Goal: Task Accomplishment & Management: Manage account settings

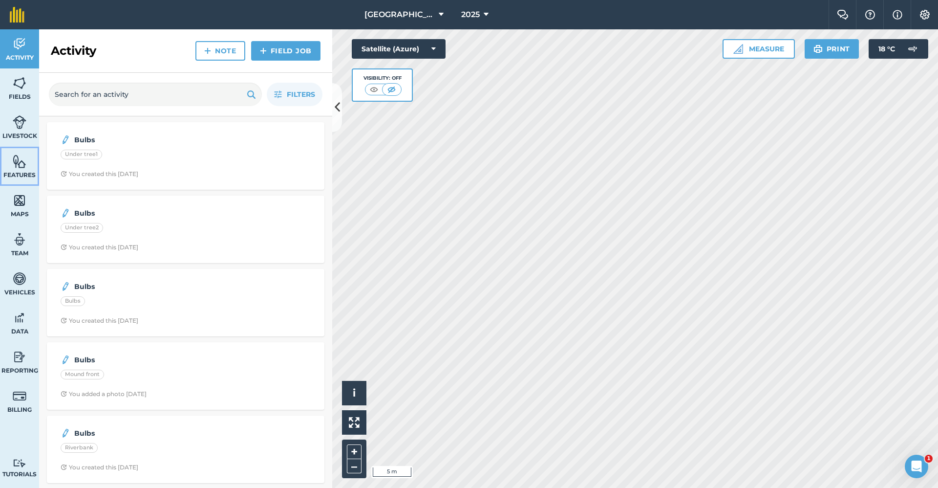
click at [22, 169] on link "Features" at bounding box center [19, 166] width 39 height 39
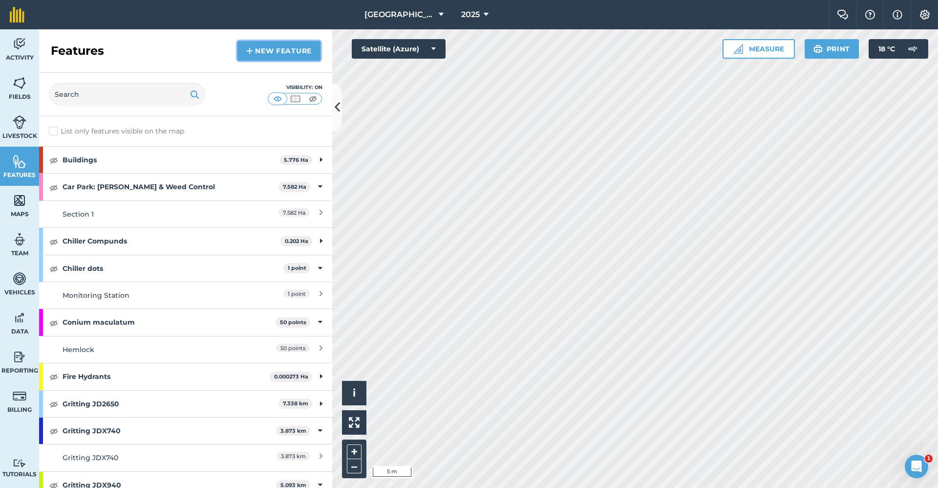
click at [286, 51] on link "New feature" at bounding box center [279, 51] width 83 height 20
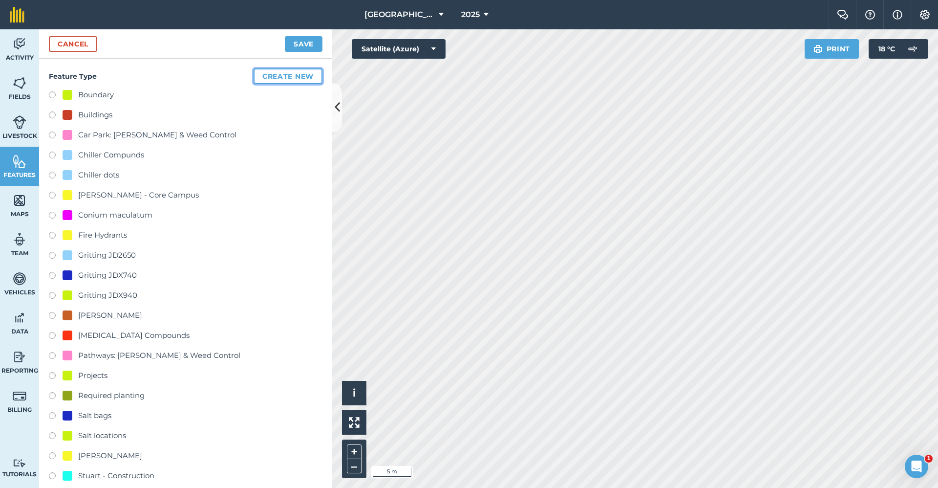
click at [285, 76] on button "Create new" at bounding box center [288, 76] width 69 height 16
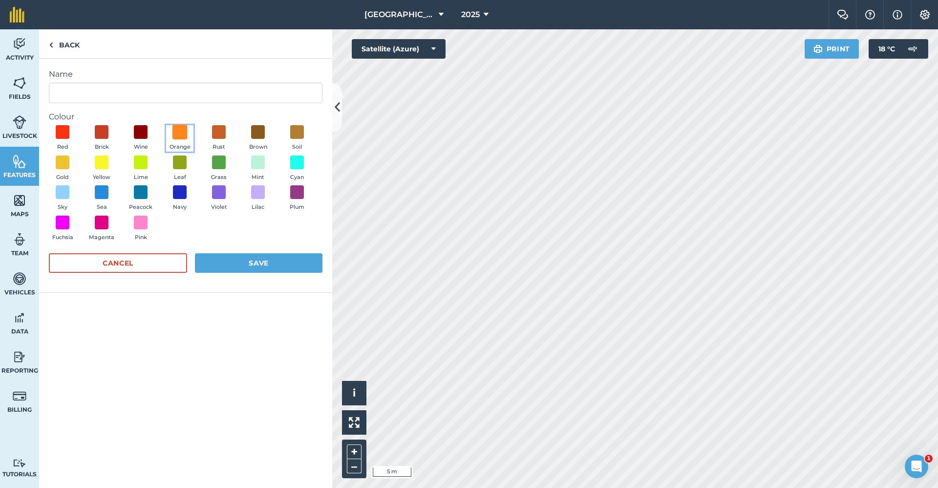
click at [182, 130] on span at bounding box center [180, 132] width 15 height 15
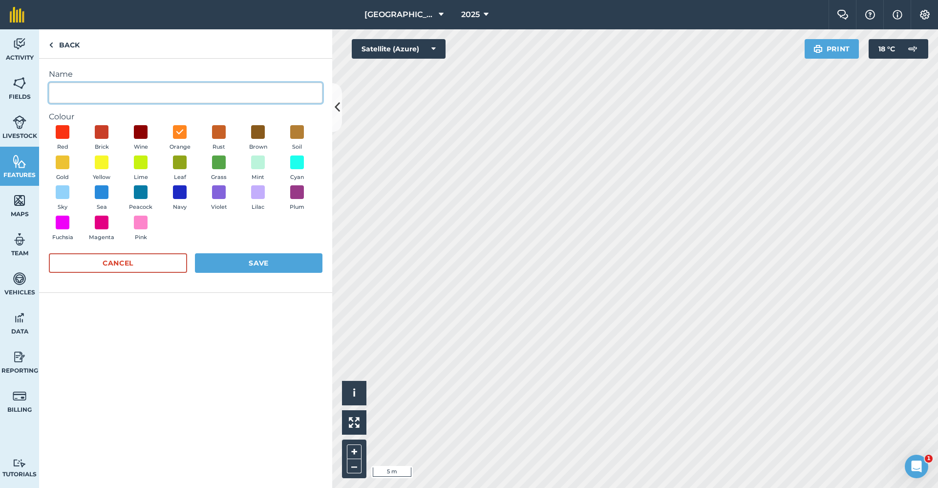
click at [159, 94] on input "Name" at bounding box center [186, 93] width 274 height 21
type input "Gates"
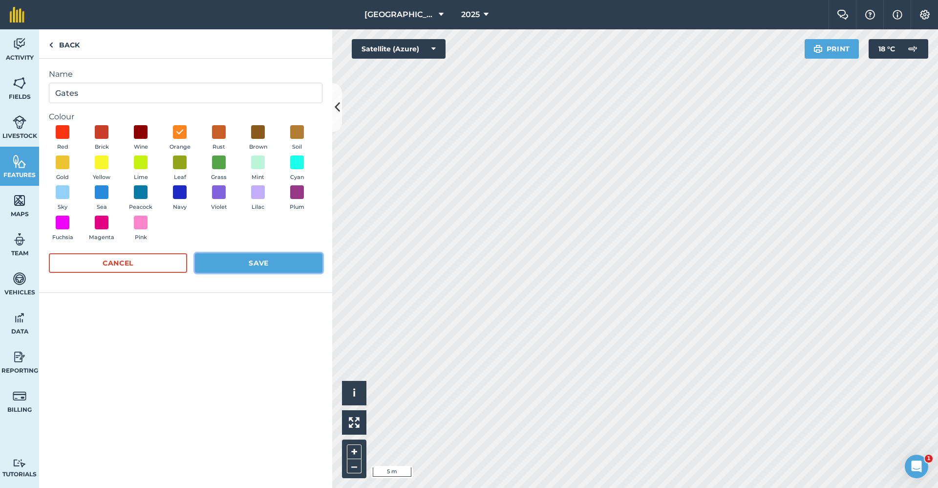
click at [239, 267] on button "Save" at bounding box center [259, 263] width 128 height 20
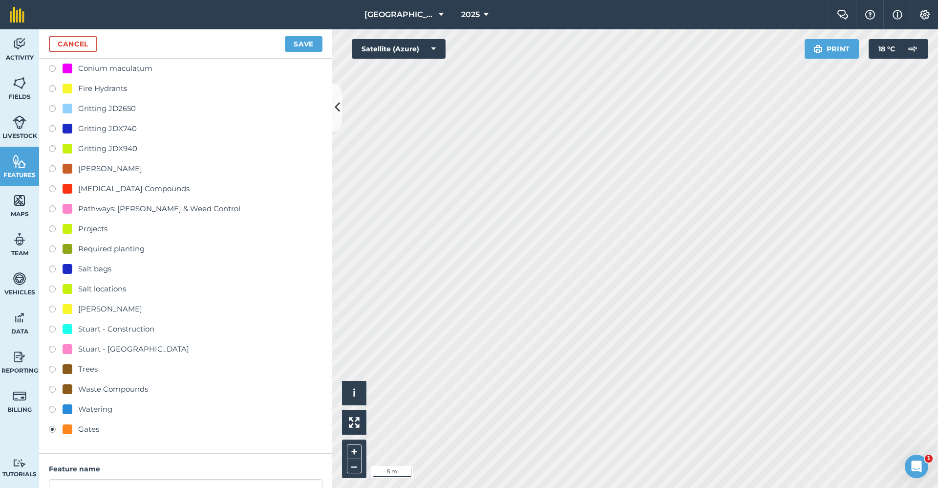
scroll to position [260, 0]
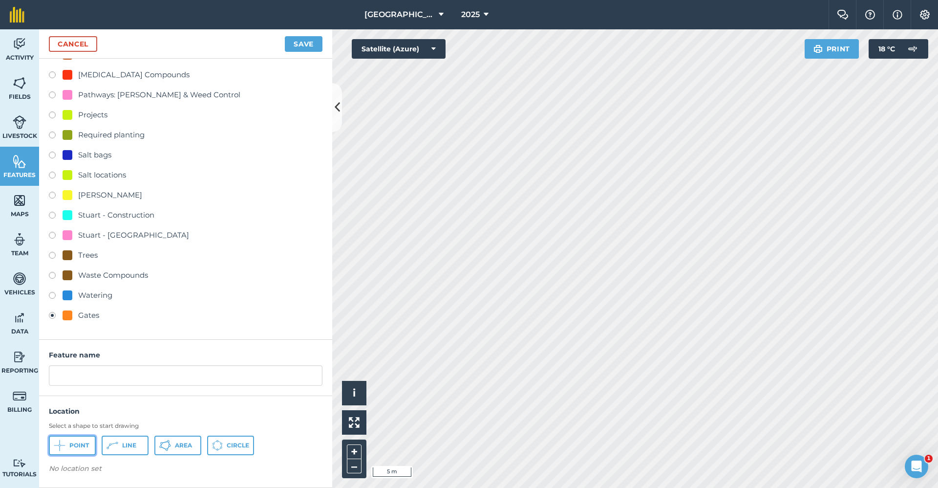
click at [74, 444] on span "Point" at bounding box center [79, 445] width 20 height 8
click at [122, 373] on input "text" at bounding box center [186, 375] width 274 height 21
type input "Key:"
click at [304, 38] on button "Save" at bounding box center [304, 44] width 38 height 16
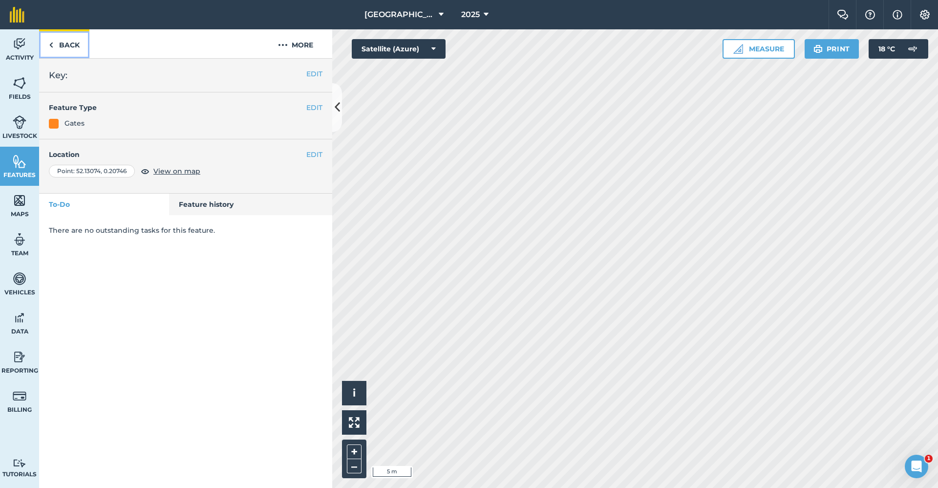
click at [66, 47] on link "Back" at bounding box center [64, 43] width 50 height 29
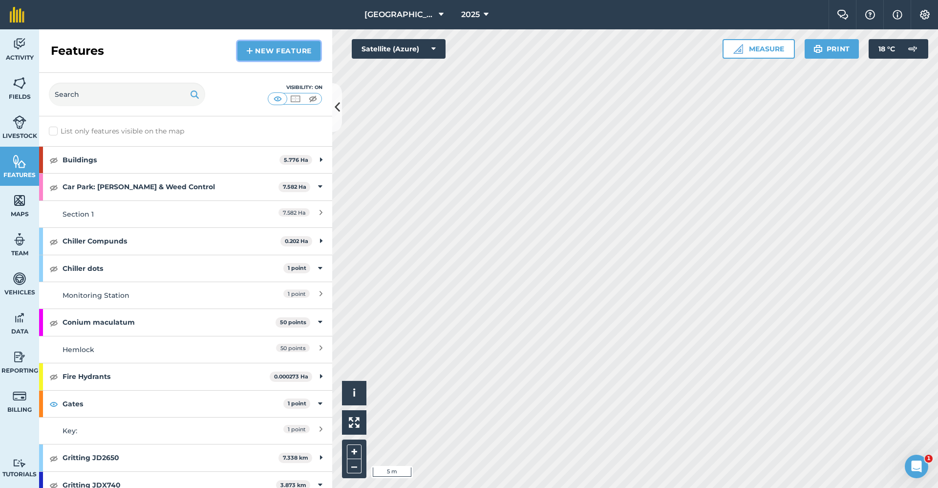
click at [275, 46] on link "New feature" at bounding box center [279, 51] width 83 height 20
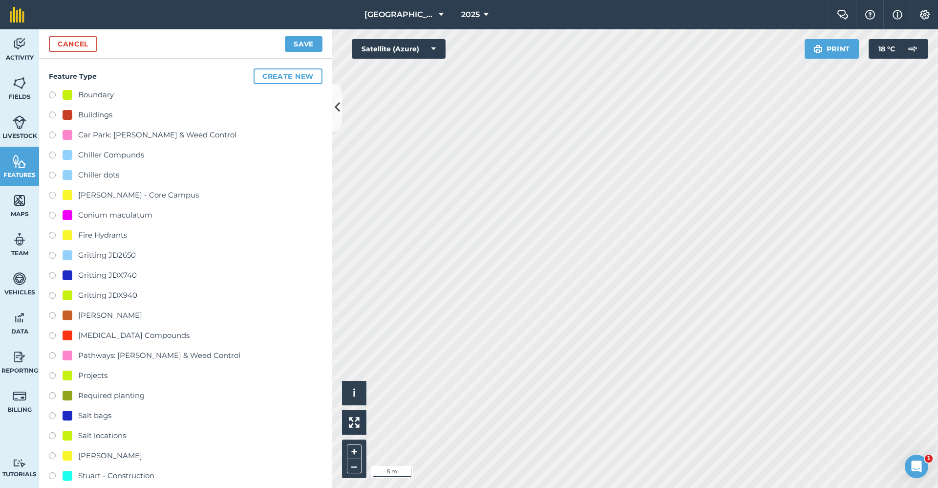
scroll to position [147, 0]
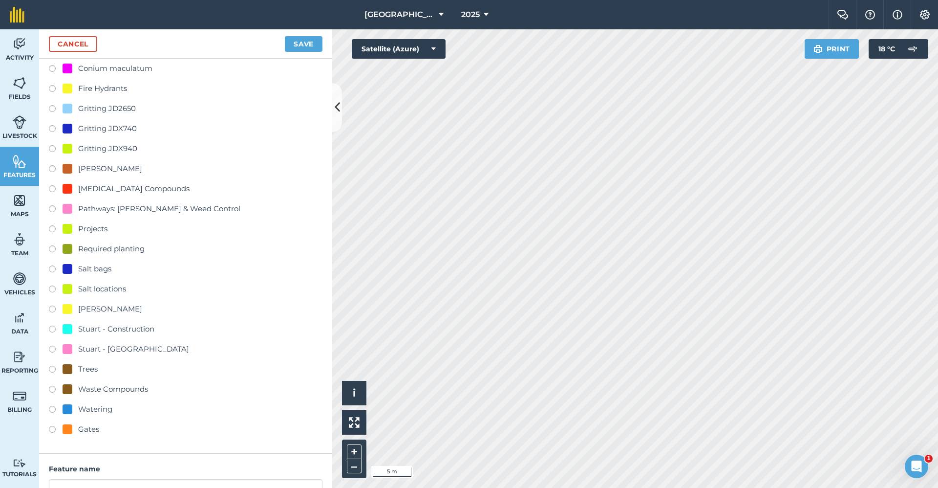
click at [87, 426] on div "Gates" at bounding box center [88, 429] width 21 height 12
radio input "true"
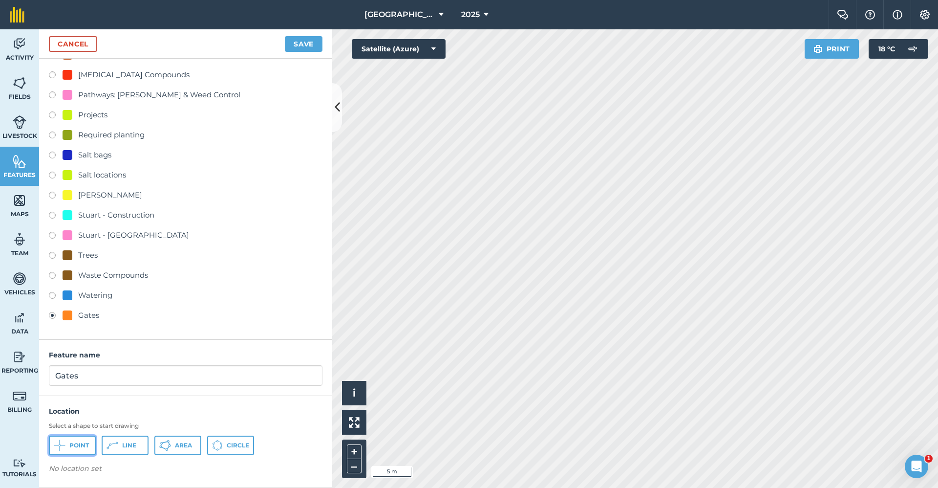
click at [66, 445] on button "Point" at bounding box center [72, 445] width 47 height 20
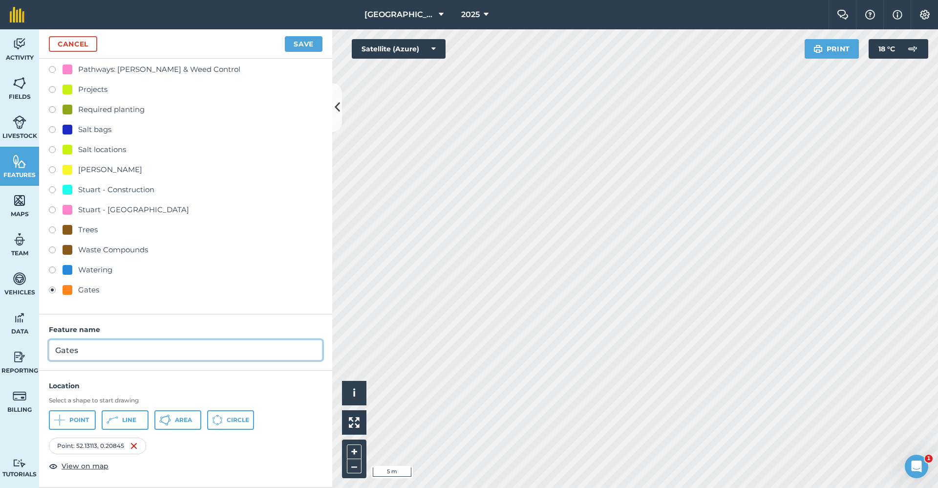
click at [101, 355] on input "Gates" at bounding box center [186, 350] width 274 height 21
type input "G"
type input "Key:"
click at [309, 43] on button "Save" at bounding box center [304, 44] width 38 height 16
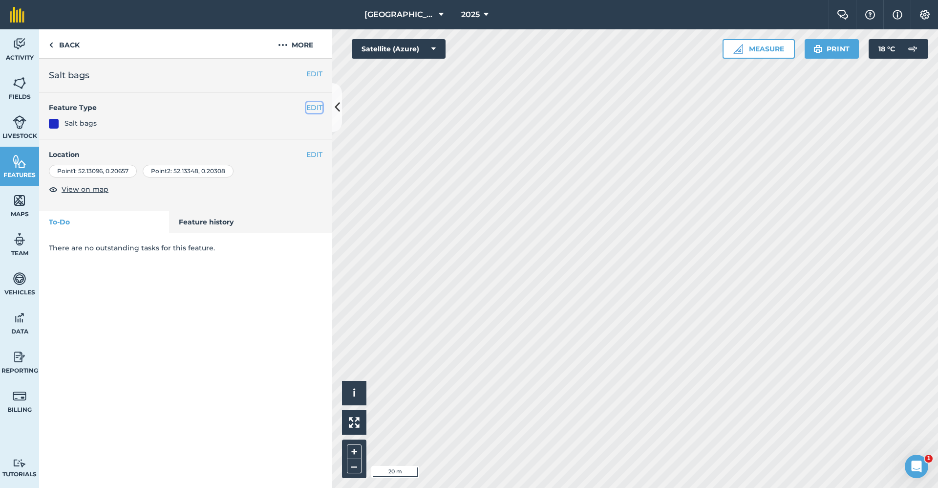
click at [317, 104] on button "EDIT" at bounding box center [314, 107] width 16 height 11
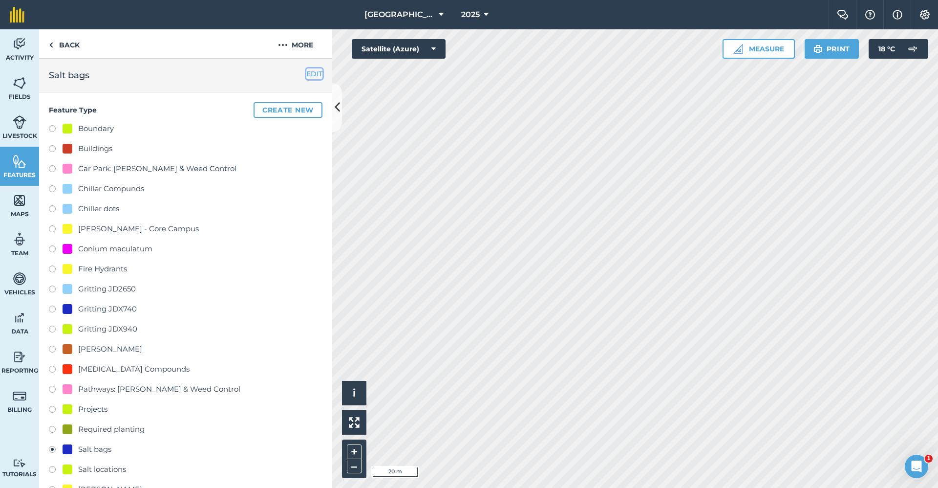
click at [309, 73] on button "EDIT" at bounding box center [314, 73] width 16 height 11
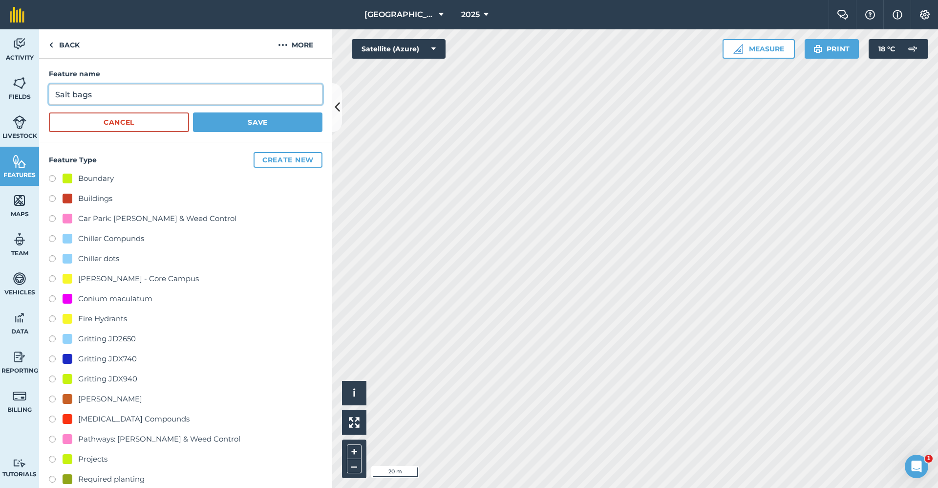
drag, startPoint x: 116, startPoint y: 92, endPoint x: 51, endPoint y: 88, distance: 64.6
click at [51, 88] on input "Salt bags" at bounding box center [186, 94] width 274 height 21
type input "White Salt Bags"
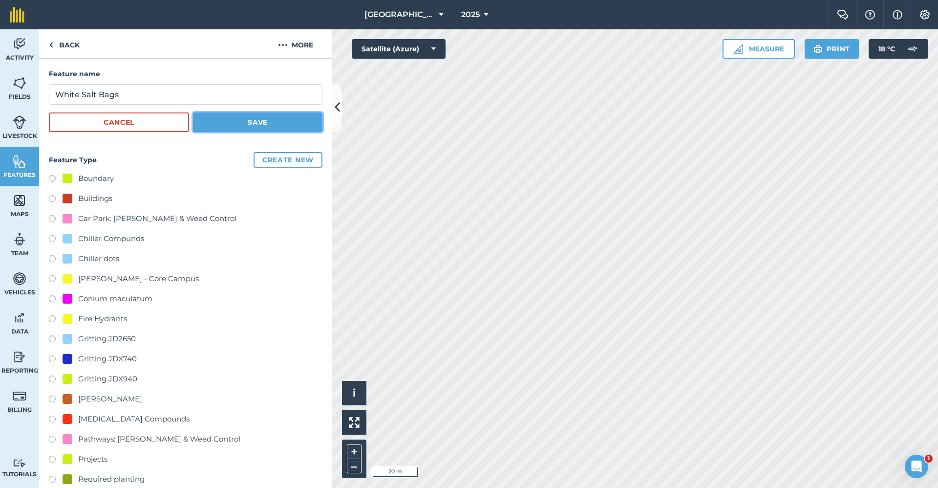
click at [255, 117] on button "Save" at bounding box center [258, 122] width 130 height 20
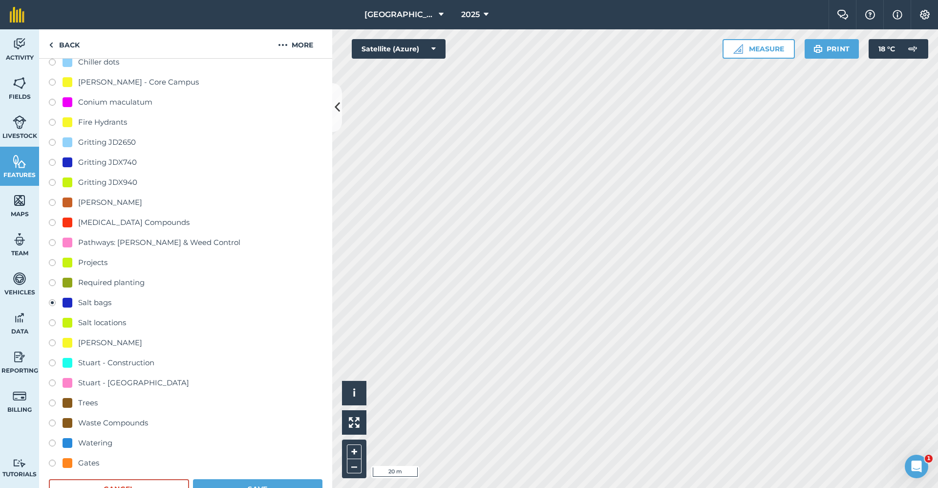
scroll to position [292, 0]
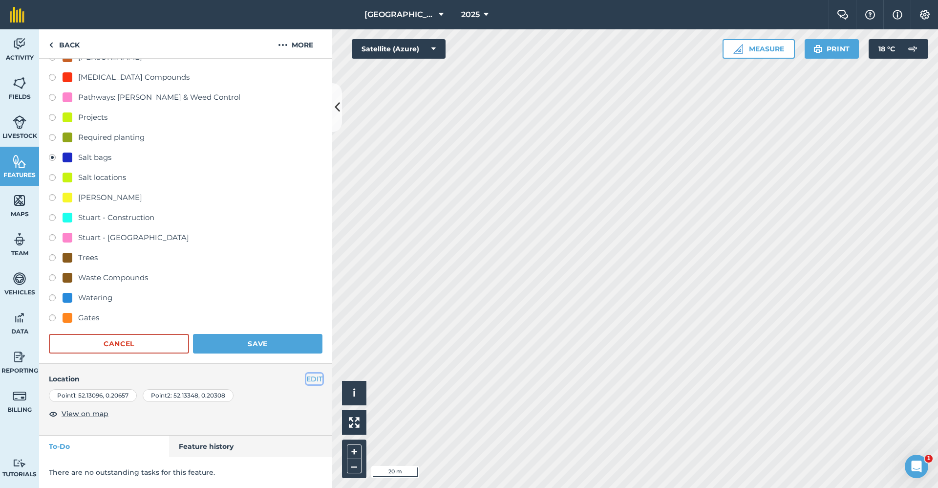
click at [309, 378] on button "EDIT" at bounding box center [314, 378] width 16 height 11
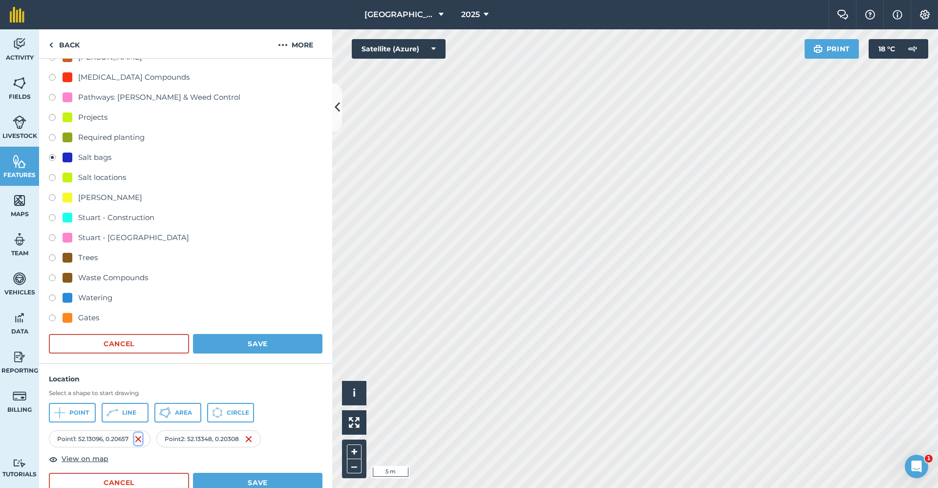
click at [140, 437] on img at bounding box center [138, 439] width 8 height 12
click at [139, 439] on img at bounding box center [138, 439] width 8 height 12
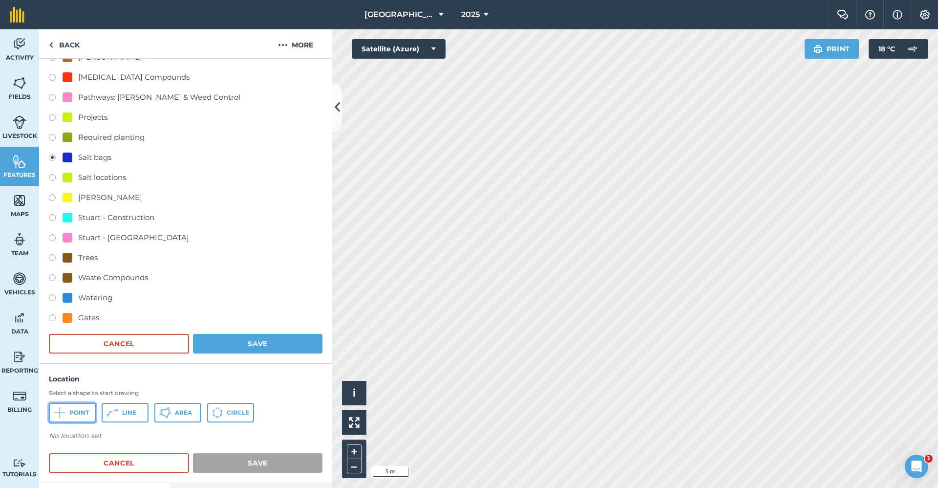
click at [72, 412] on span "Point" at bounding box center [79, 413] width 20 height 8
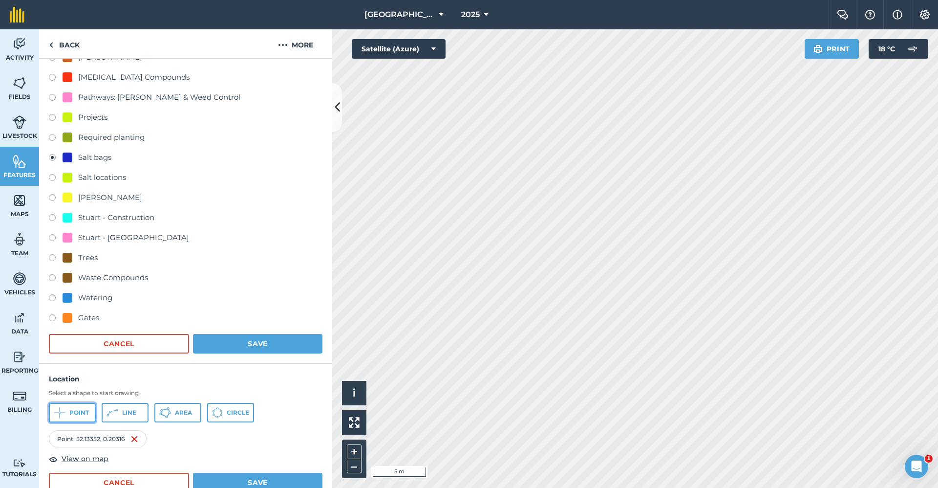
click at [72, 413] on span "Point" at bounding box center [79, 413] width 20 height 8
click at [79, 412] on span "Point" at bounding box center [79, 413] width 20 height 8
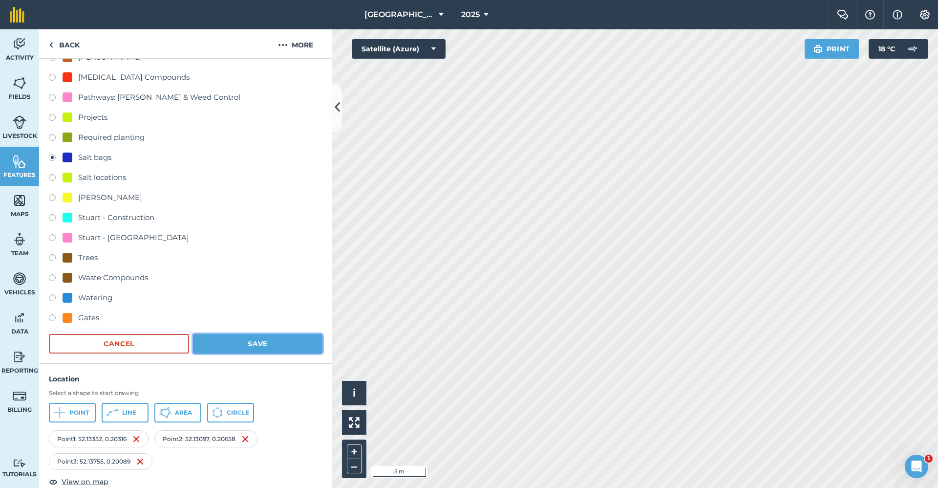
click at [292, 338] on button "Save" at bounding box center [258, 344] width 130 height 20
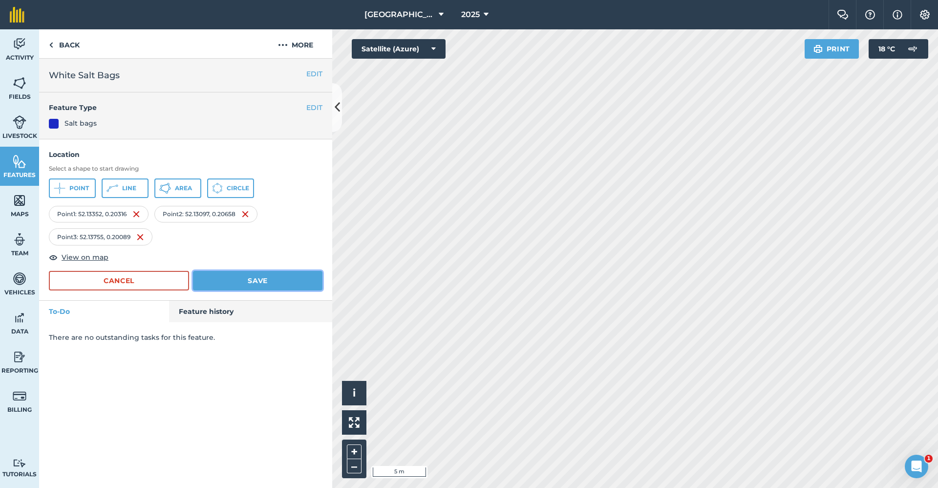
click at [276, 278] on button "Save" at bounding box center [258, 281] width 130 height 20
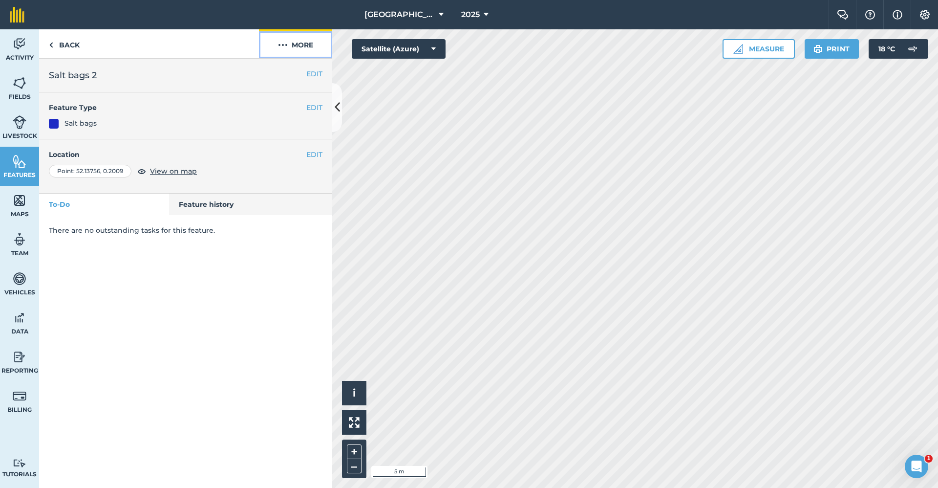
click at [304, 45] on button "More" at bounding box center [295, 43] width 73 height 29
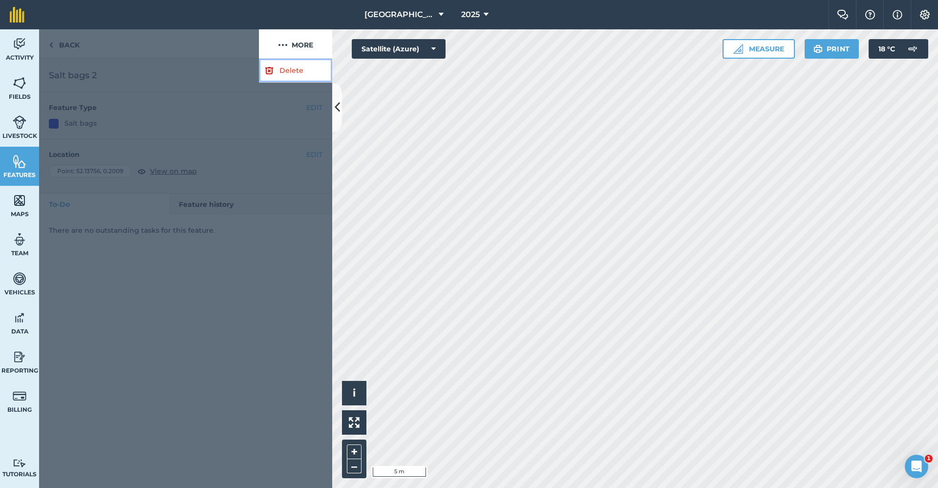
click at [295, 70] on link "Delete" at bounding box center [295, 71] width 73 height 24
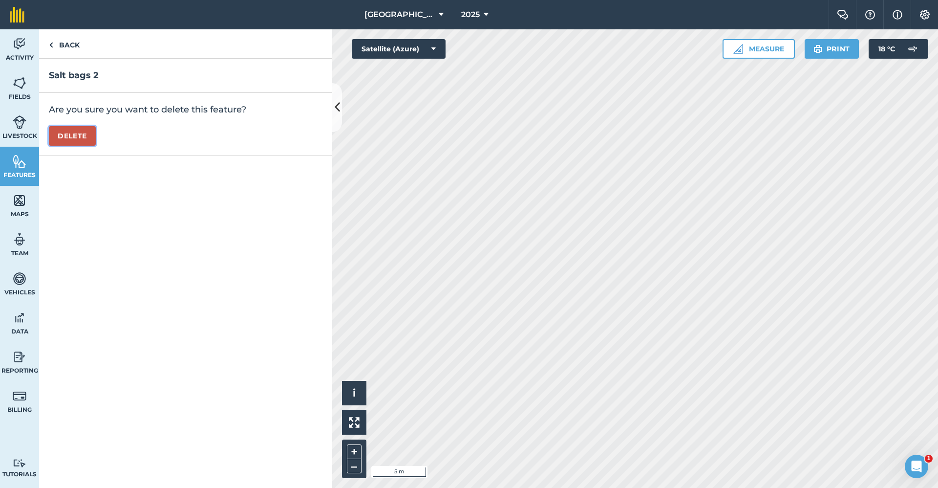
click at [87, 130] on button "Delete" at bounding box center [72, 136] width 47 height 20
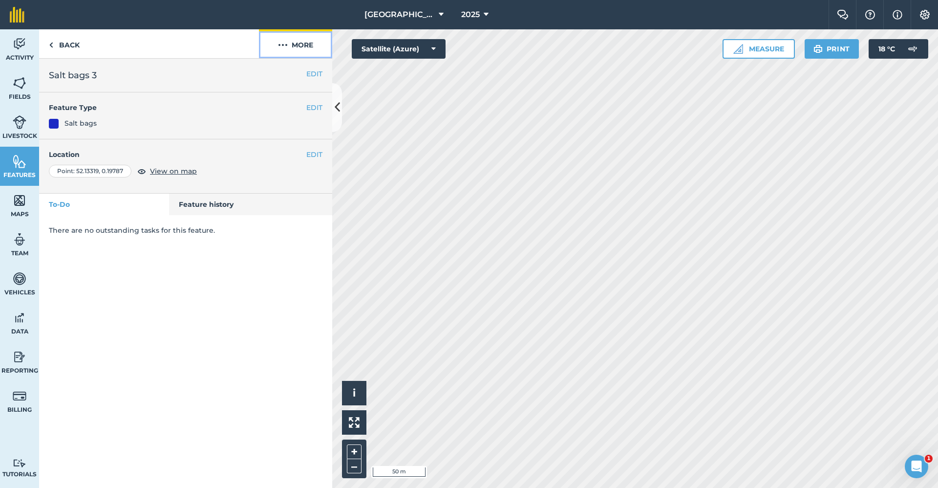
click at [297, 42] on button "More" at bounding box center [295, 43] width 73 height 29
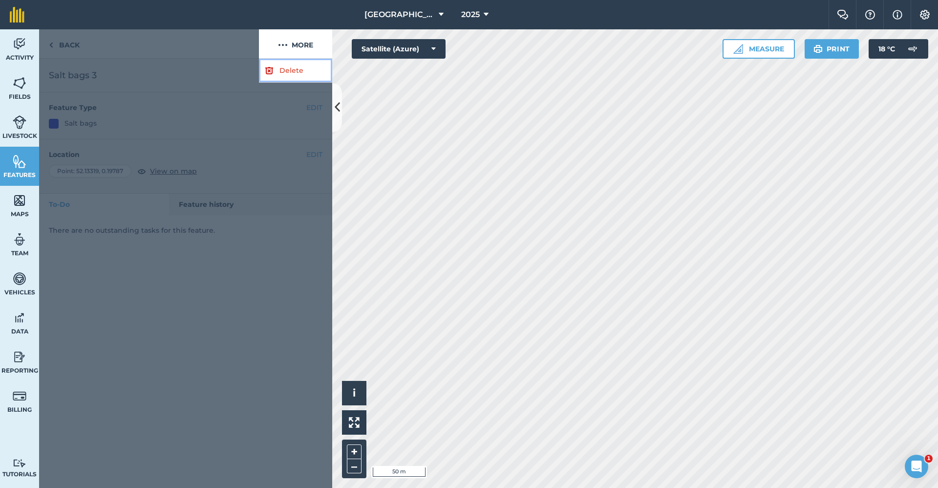
click at [290, 68] on link "Delete" at bounding box center [295, 71] width 73 height 24
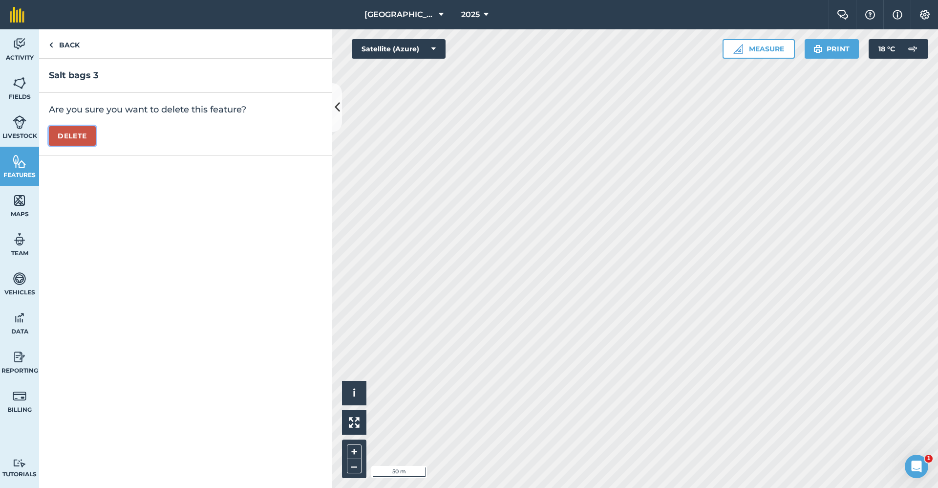
click at [85, 142] on button "Delete" at bounding box center [72, 136] width 47 height 20
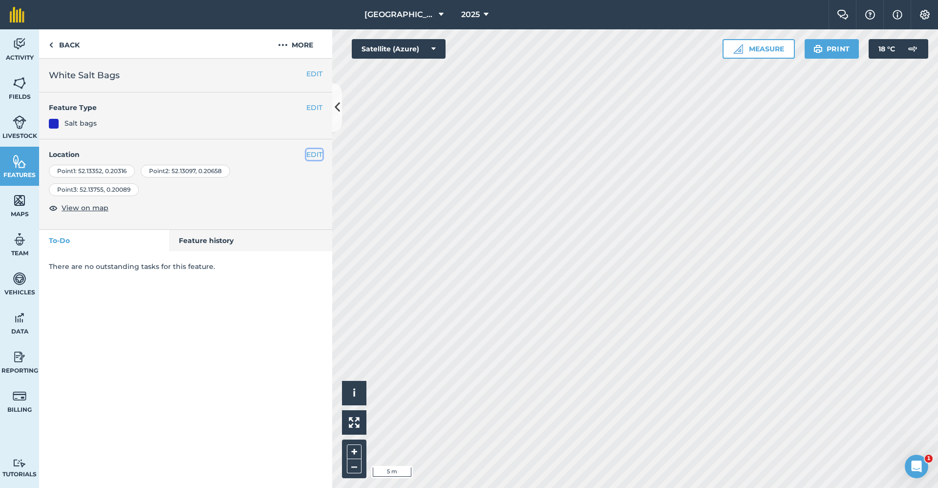
click at [314, 158] on button "EDIT" at bounding box center [314, 154] width 16 height 11
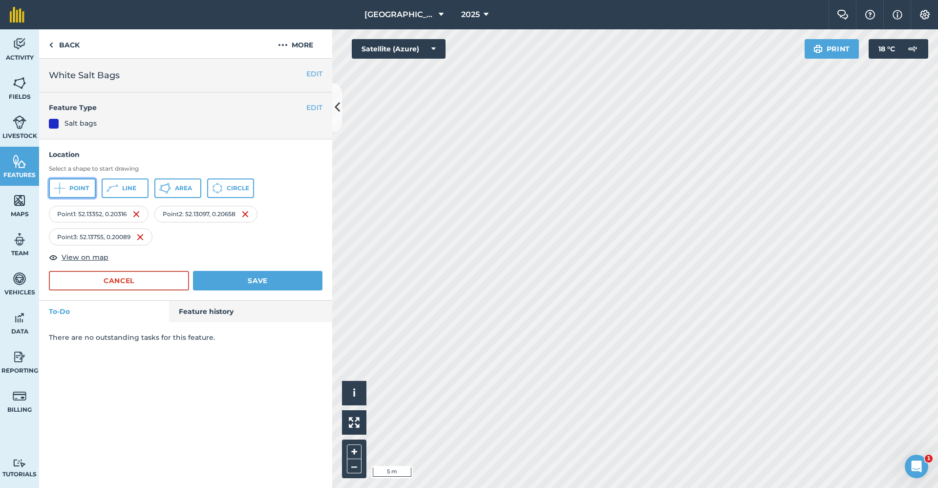
click at [76, 184] on span "Point" at bounding box center [79, 188] width 20 height 8
click at [221, 272] on button "Save" at bounding box center [258, 281] width 130 height 20
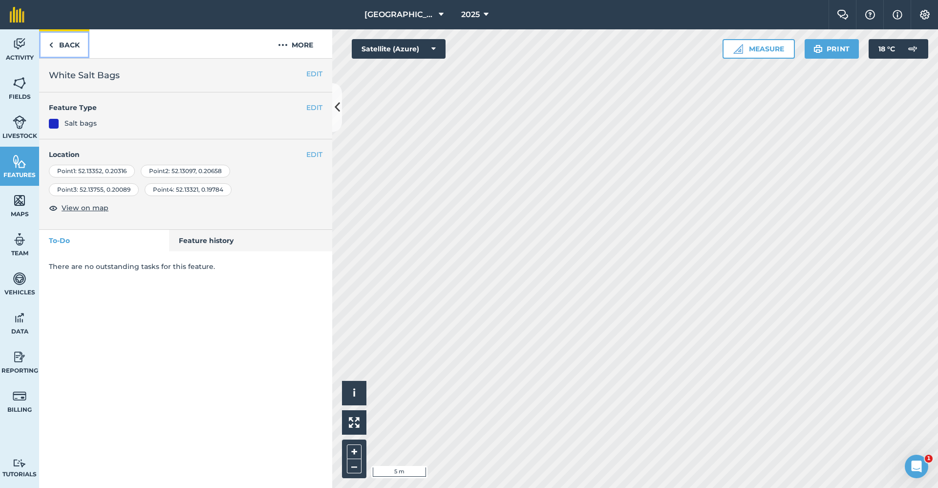
click at [71, 44] on link "Back" at bounding box center [64, 43] width 50 height 29
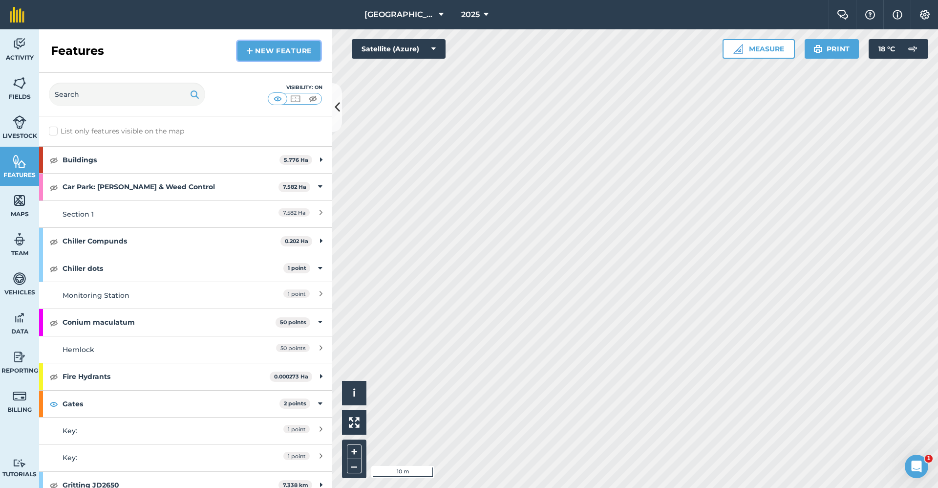
click at [282, 60] on link "New feature" at bounding box center [279, 51] width 83 height 20
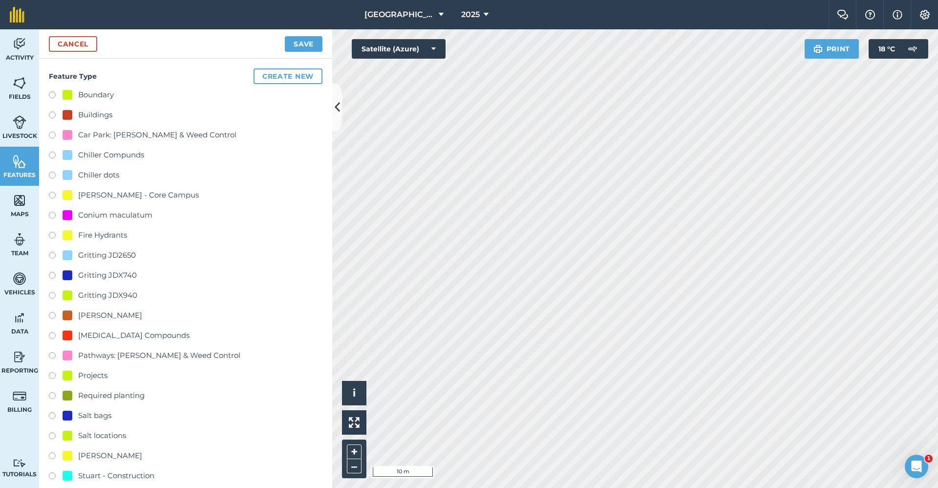
scroll to position [195, 0]
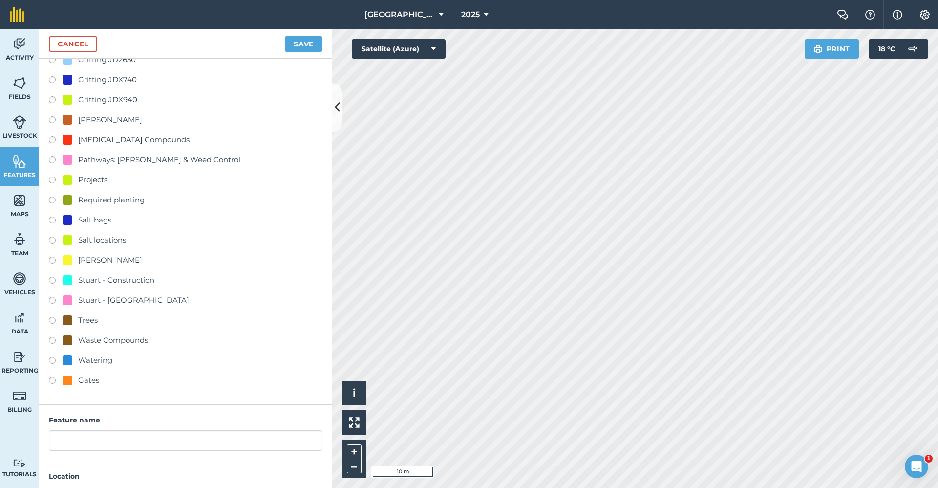
click at [78, 381] on div "Gates" at bounding box center [81, 380] width 37 height 12
radio input "true"
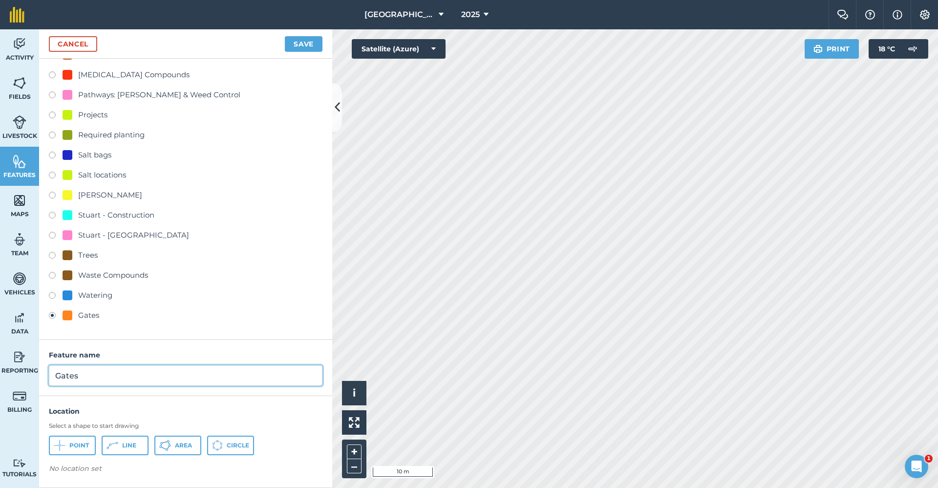
drag, startPoint x: 90, startPoint y: 375, endPoint x: 55, endPoint y: 378, distance: 34.8
click at [55, 378] on input "Gates" at bounding box center [186, 375] width 274 height 21
type input "Fob"
click at [80, 443] on span "Point" at bounding box center [79, 445] width 20 height 8
click at [84, 446] on span "Point" at bounding box center [79, 445] width 20 height 8
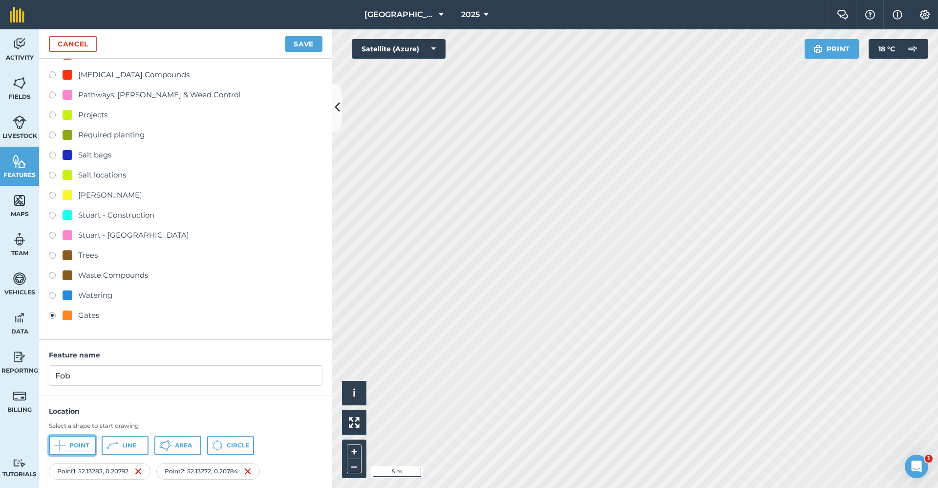
click at [68, 443] on button "Point" at bounding box center [72, 445] width 47 height 20
click at [304, 43] on button "Save" at bounding box center [304, 44] width 38 height 16
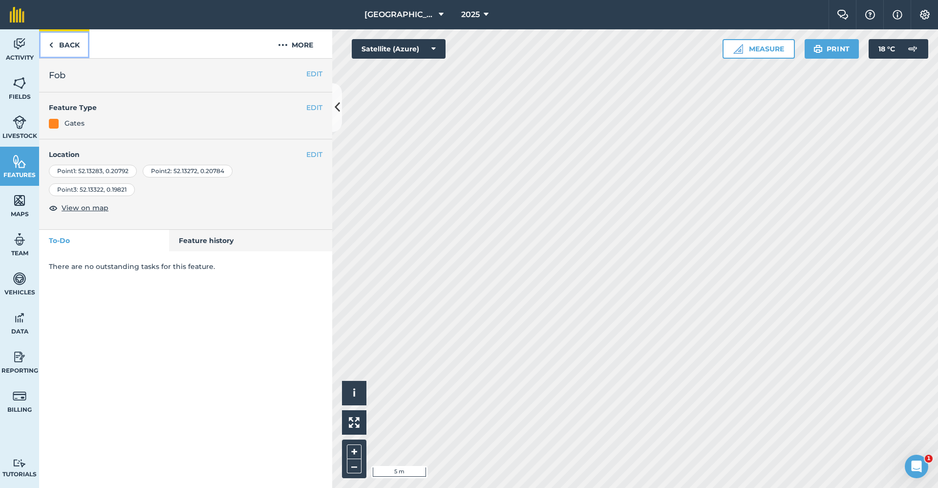
click at [67, 49] on link "Back" at bounding box center [64, 43] width 50 height 29
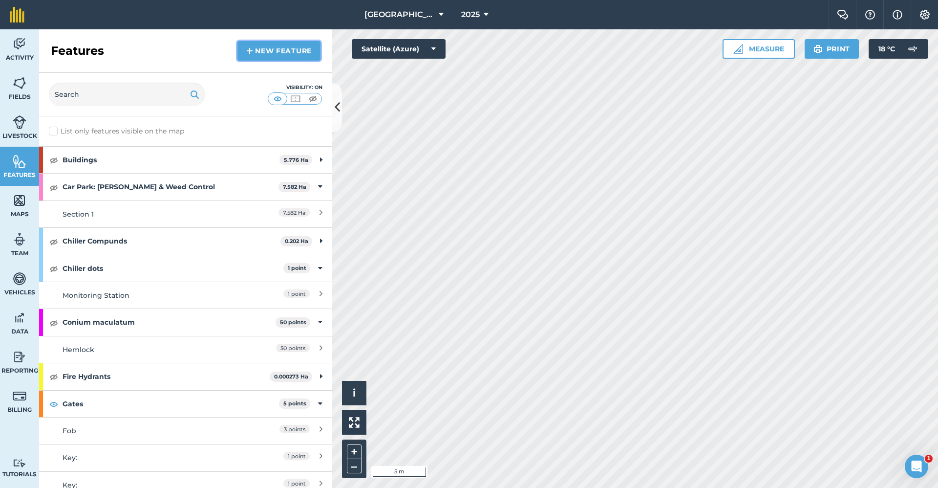
click at [277, 47] on link "New feature" at bounding box center [279, 51] width 83 height 20
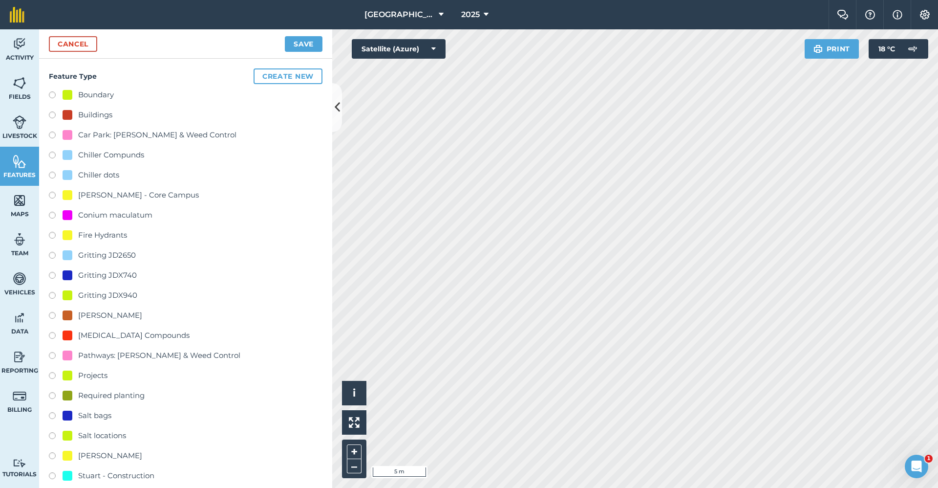
scroll to position [147, 0]
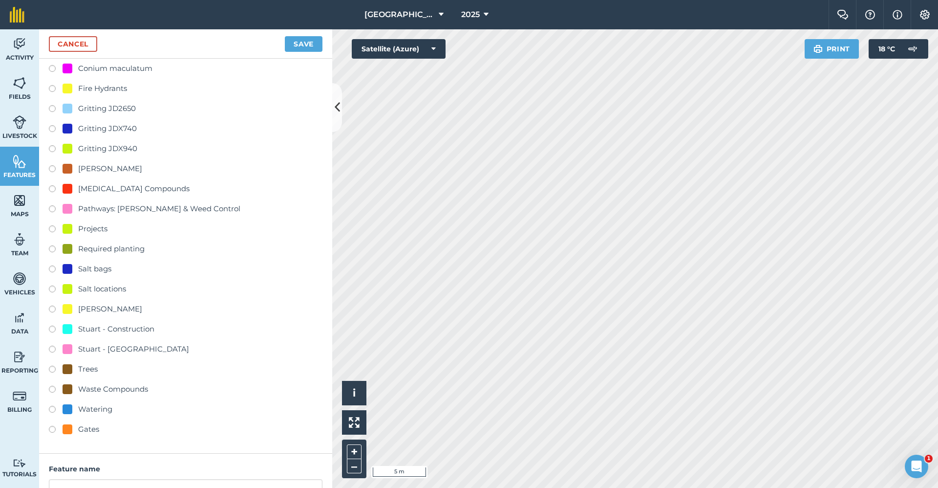
click at [90, 430] on div "Gates" at bounding box center [88, 429] width 21 height 12
radio input "true"
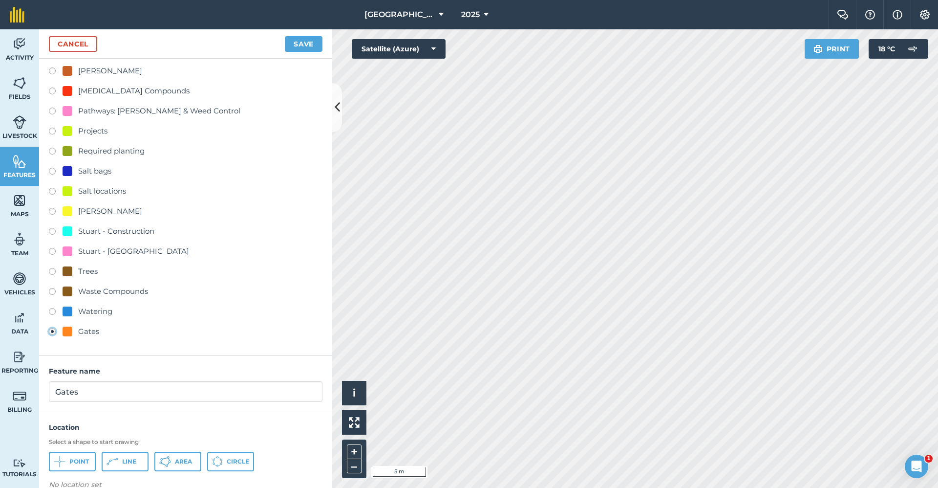
scroll to position [260, 0]
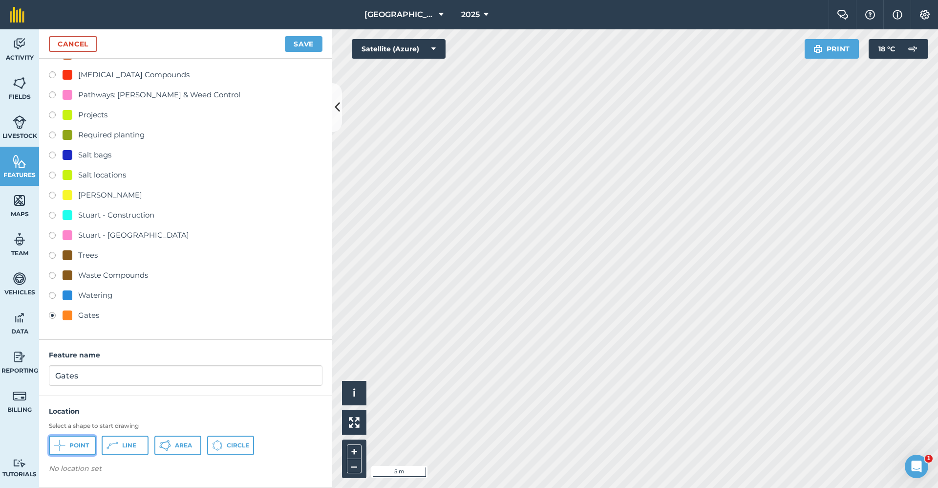
click at [67, 446] on button "Point" at bounding box center [72, 445] width 47 height 20
drag, startPoint x: 89, startPoint y: 374, endPoint x: 37, endPoint y: 385, distance: 53.5
click at [37, 385] on div "Activity Fields Livestock Features Maps Team Vehicles Data Reporting Billing Tu…" at bounding box center [469, 258] width 938 height 458
type input "Code: 1307"
click at [306, 47] on button "Save" at bounding box center [304, 44] width 38 height 16
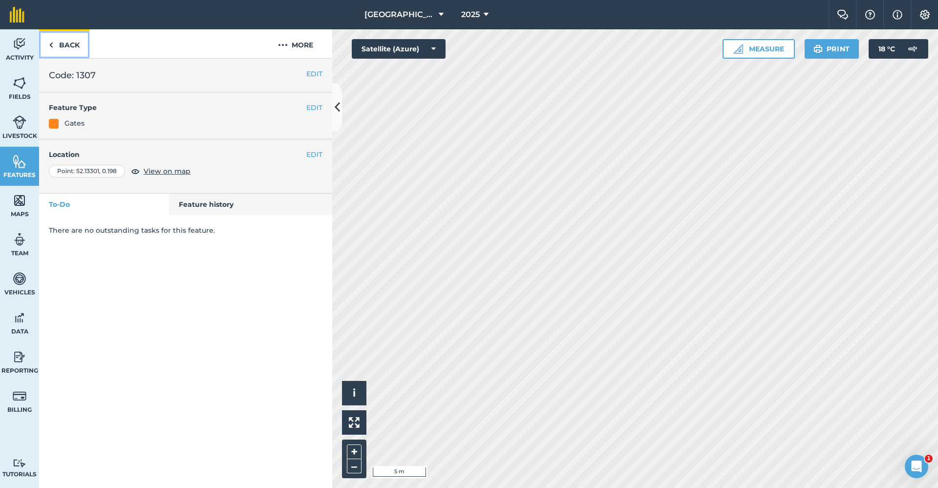
click at [67, 43] on link "Back" at bounding box center [64, 43] width 50 height 29
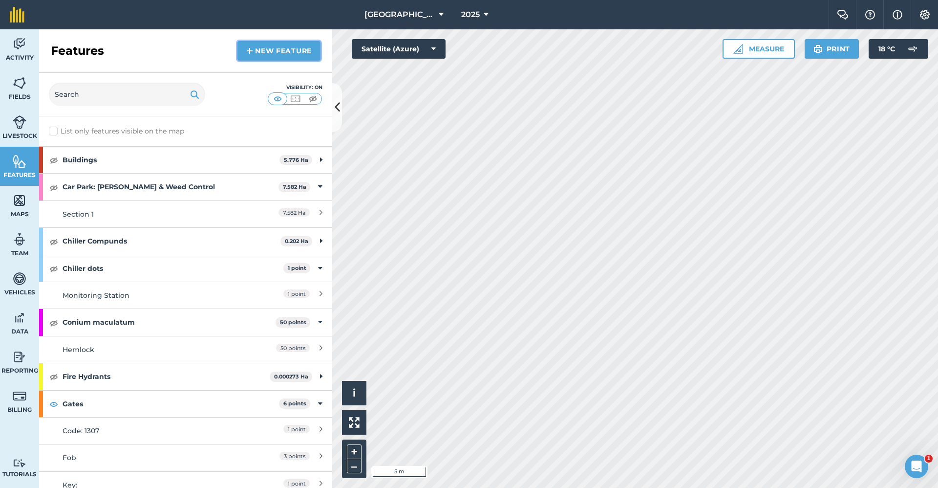
click at [281, 57] on link "New feature" at bounding box center [279, 51] width 83 height 20
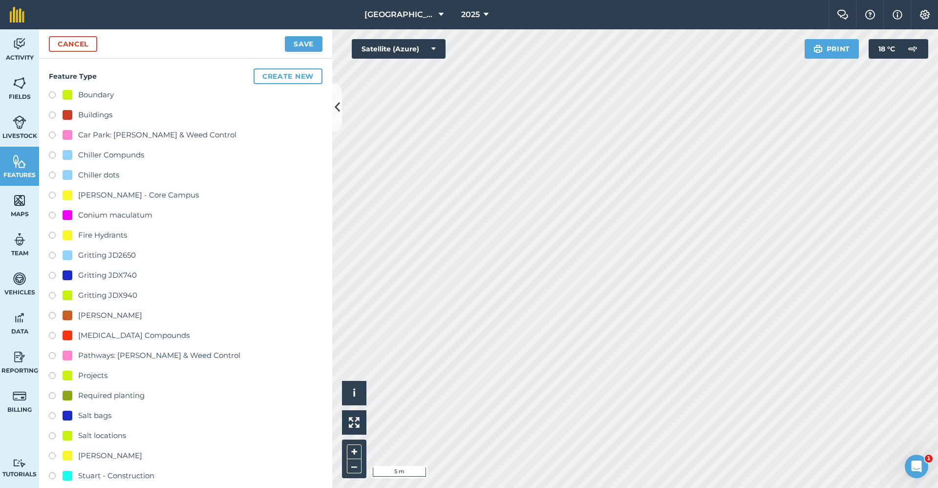
scroll to position [244, 0]
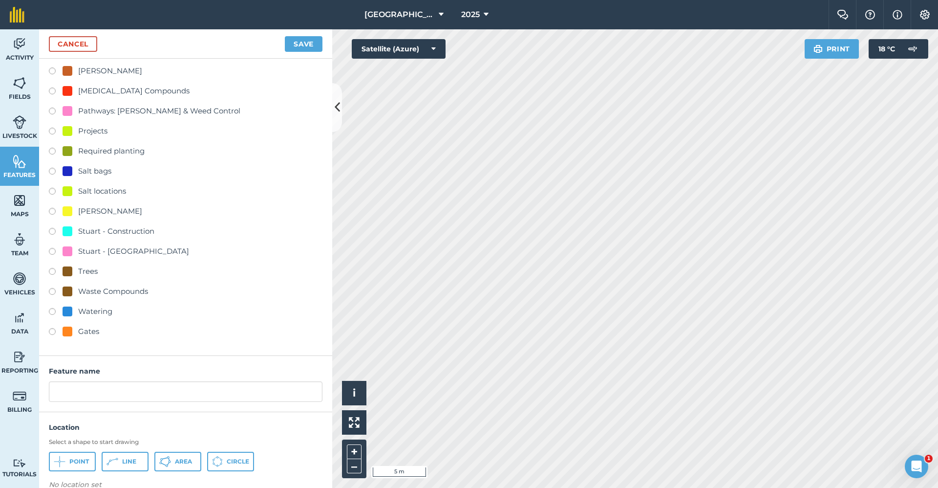
click at [91, 333] on div "Gates" at bounding box center [88, 331] width 21 height 12
radio input "true"
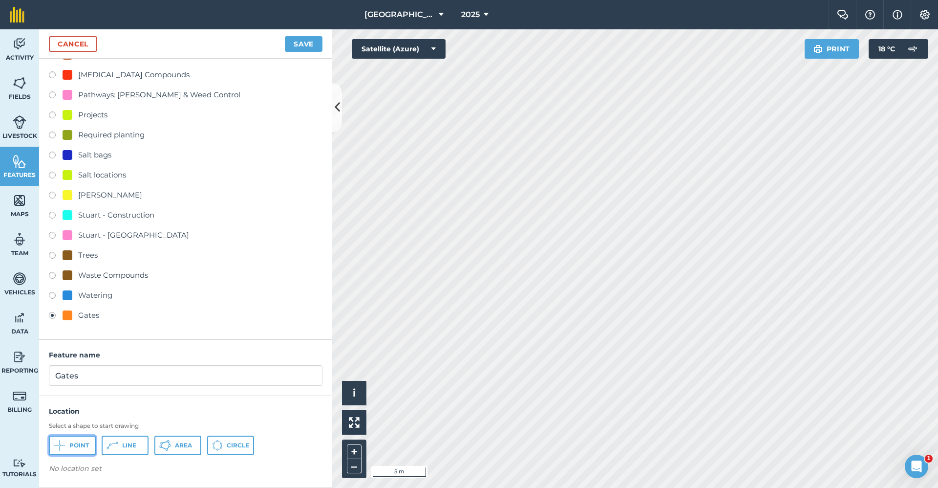
click at [81, 447] on span "Point" at bounding box center [79, 445] width 20 height 8
drag, startPoint x: 92, startPoint y: 370, endPoint x: 50, endPoint y: 377, distance: 42.7
click at [50, 377] on input "Gates" at bounding box center [186, 375] width 274 height 21
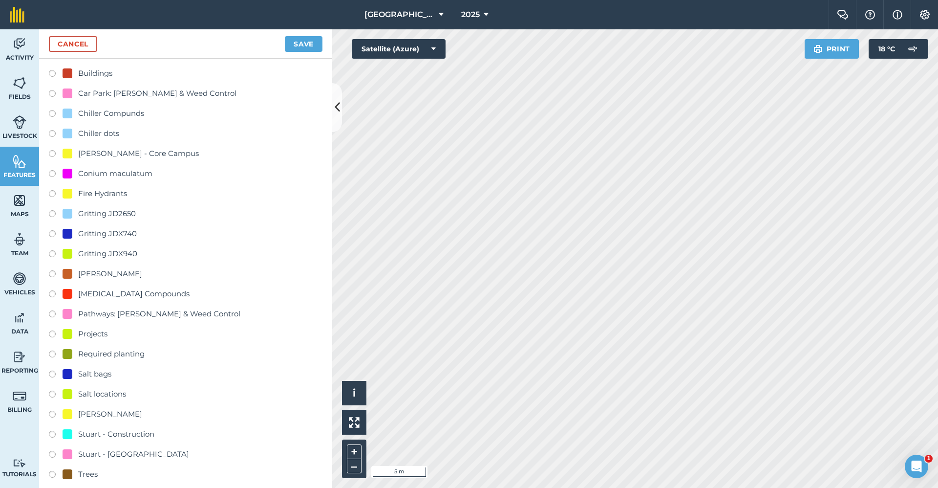
scroll to position [139, 0]
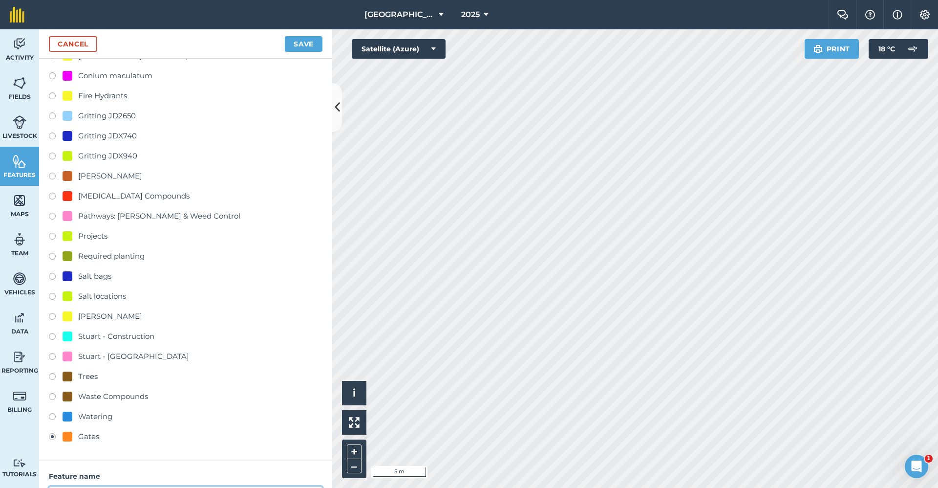
type input "Swipe Card or #"
click at [296, 46] on button "Save" at bounding box center [304, 44] width 38 height 16
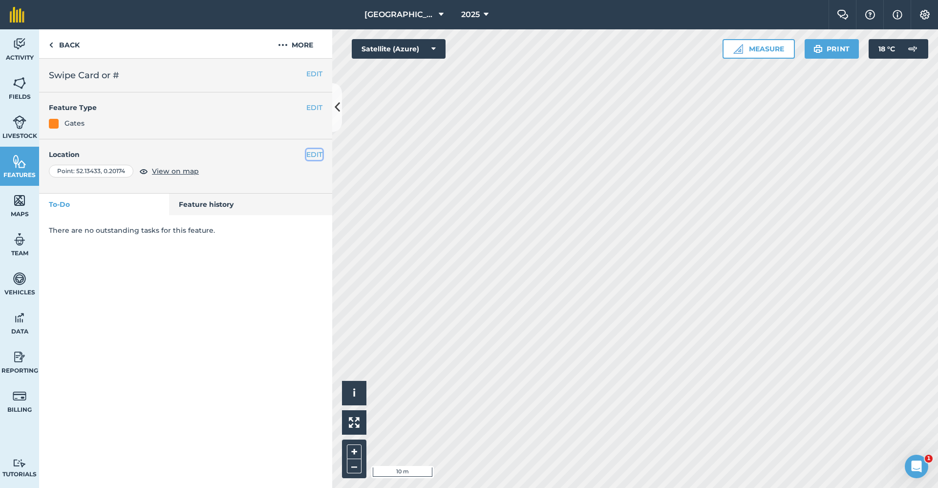
click at [309, 154] on button "EDIT" at bounding box center [314, 154] width 16 height 11
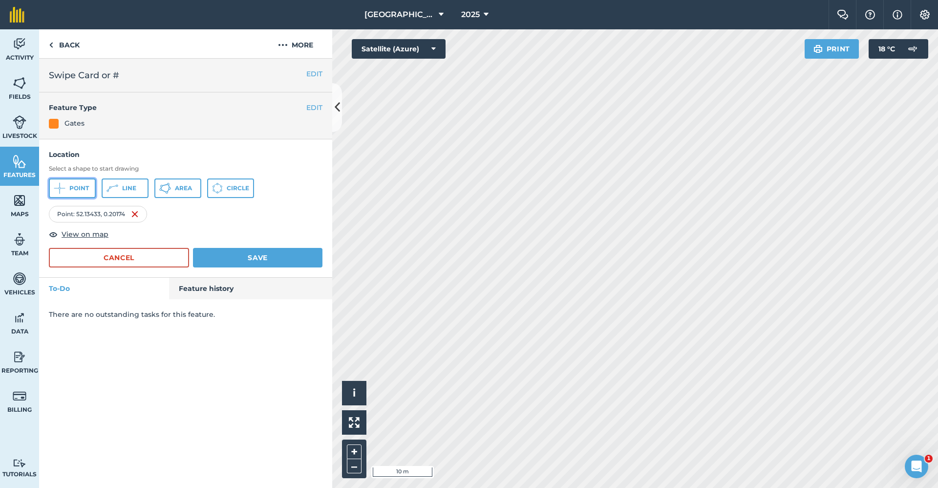
click at [80, 183] on button "Point" at bounding box center [72, 188] width 47 height 20
click at [81, 191] on span "Point" at bounding box center [79, 188] width 20 height 8
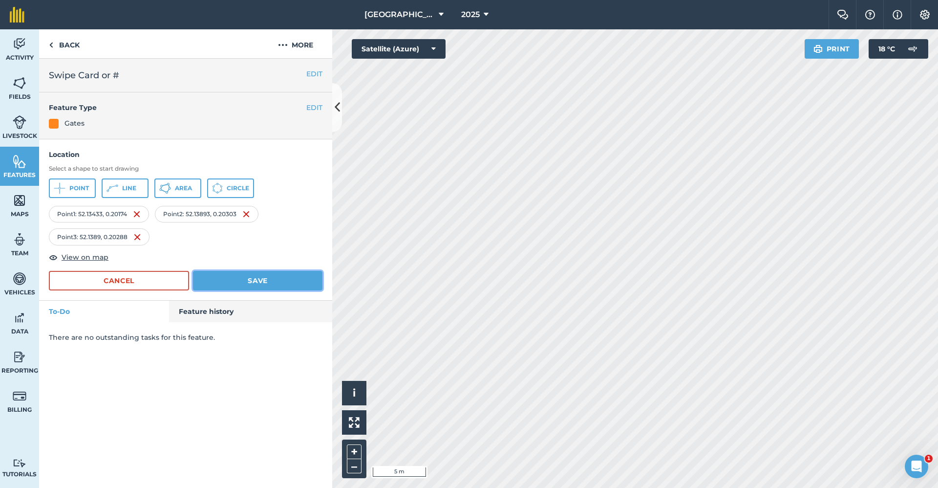
click at [214, 276] on button "Save" at bounding box center [258, 281] width 130 height 20
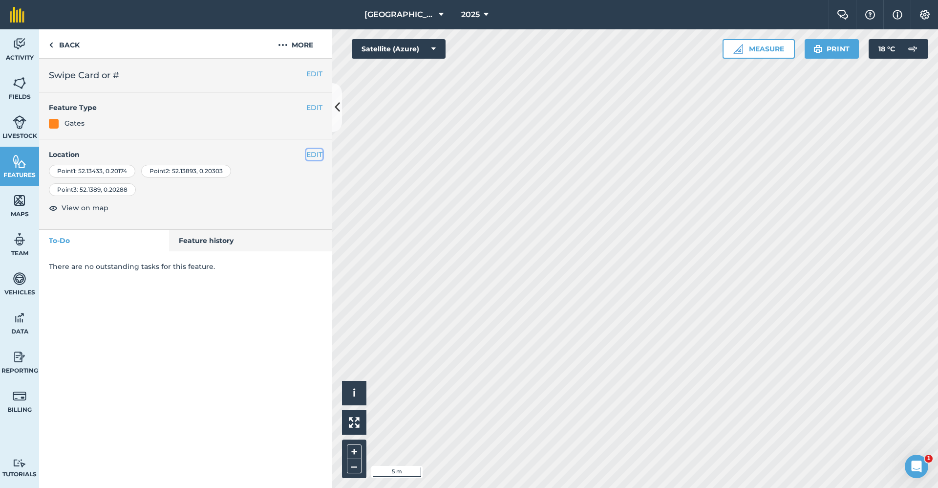
click at [312, 154] on button "EDIT" at bounding box center [314, 154] width 16 height 11
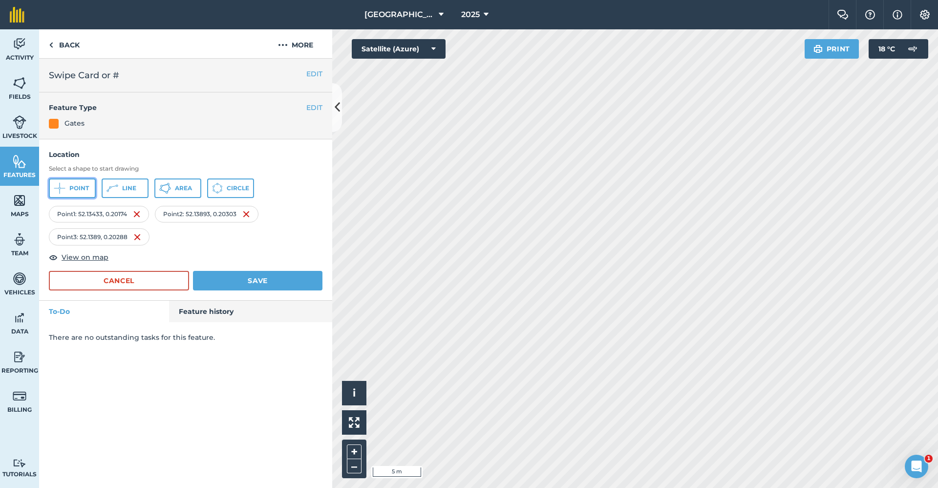
click at [79, 190] on span "Point" at bounding box center [79, 188] width 20 height 8
click at [74, 188] on span "Point" at bounding box center [79, 188] width 20 height 8
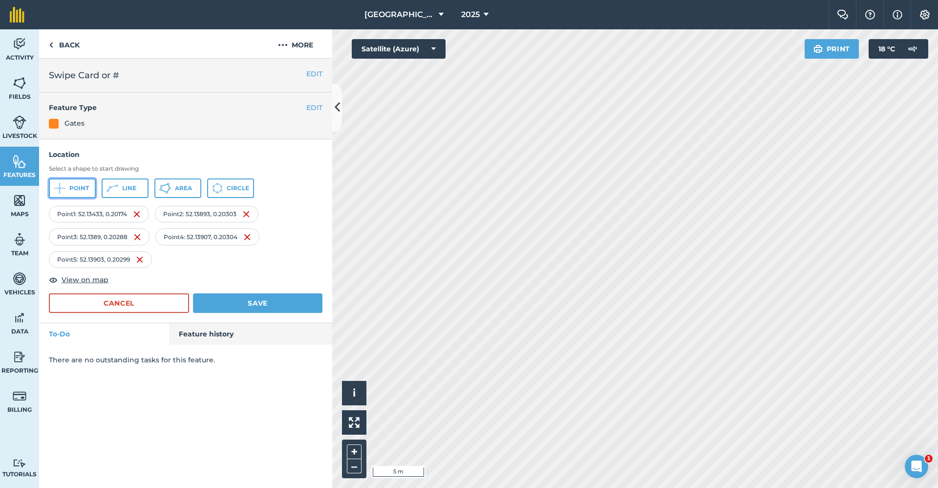
click at [80, 185] on span "Point" at bounding box center [79, 188] width 20 height 8
click at [84, 186] on span "Point" at bounding box center [79, 188] width 20 height 8
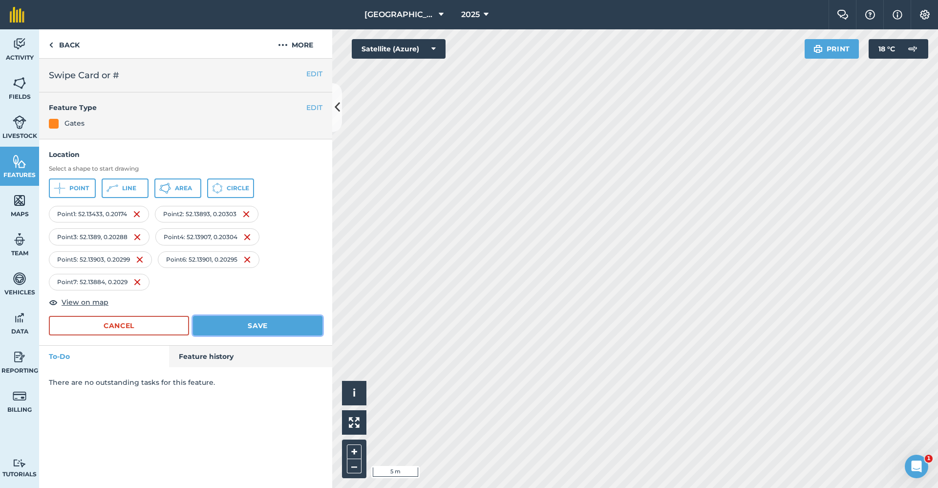
click at [287, 329] on button "Save" at bounding box center [258, 326] width 130 height 20
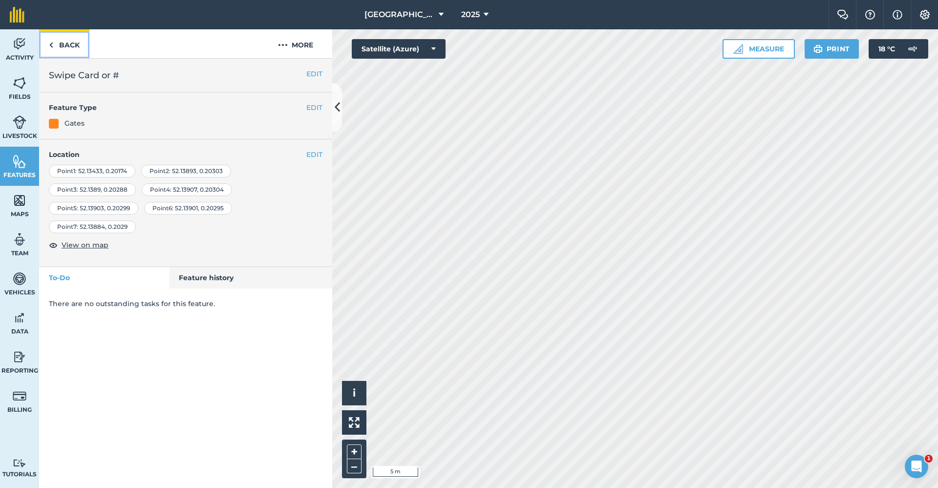
click at [70, 50] on link "Back" at bounding box center [64, 43] width 50 height 29
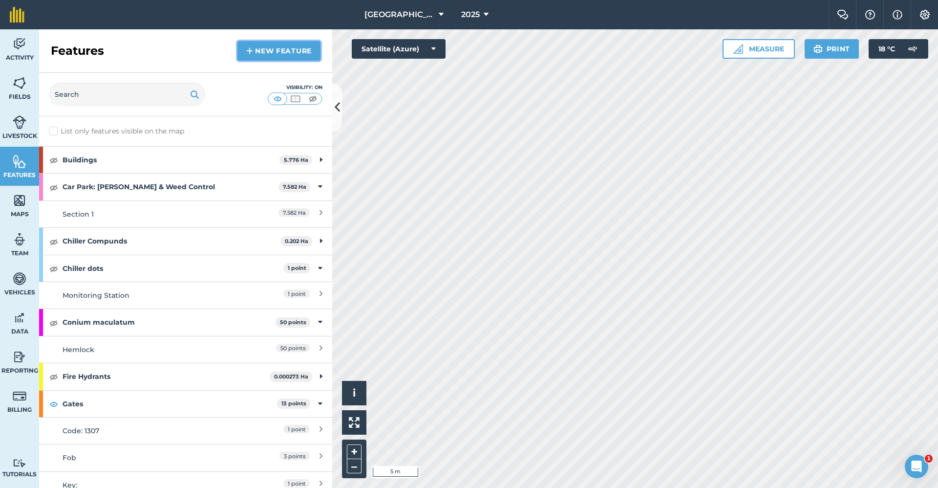
click at [265, 58] on link "New feature" at bounding box center [279, 51] width 83 height 20
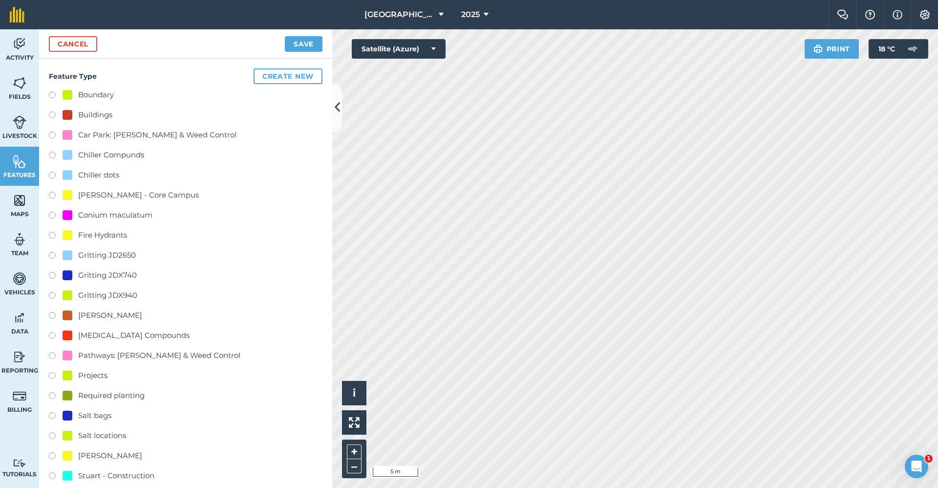
scroll to position [195, 0]
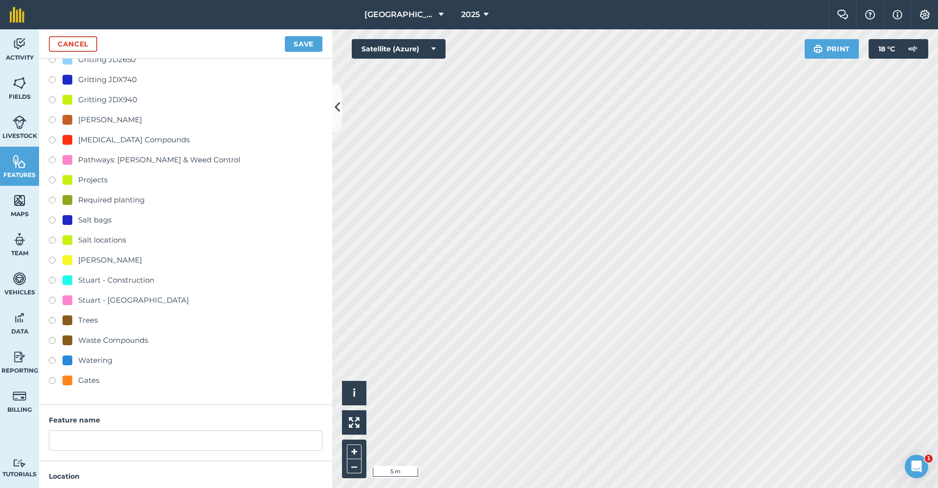
click at [90, 382] on div "Gates" at bounding box center [88, 380] width 21 height 12
radio input "true"
click at [90, 442] on input "Gates" at bounding box center [186, 440] width 274 height 21
type input "G"
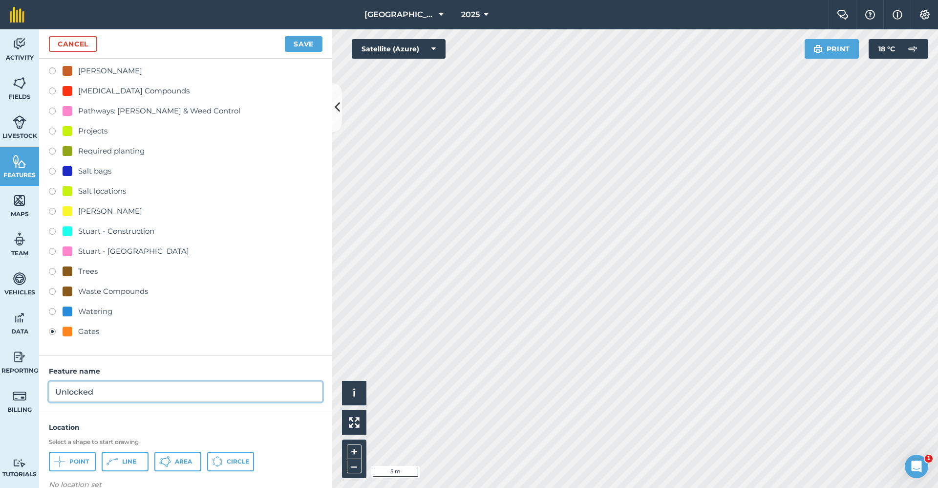
scroll to position [260, 0]
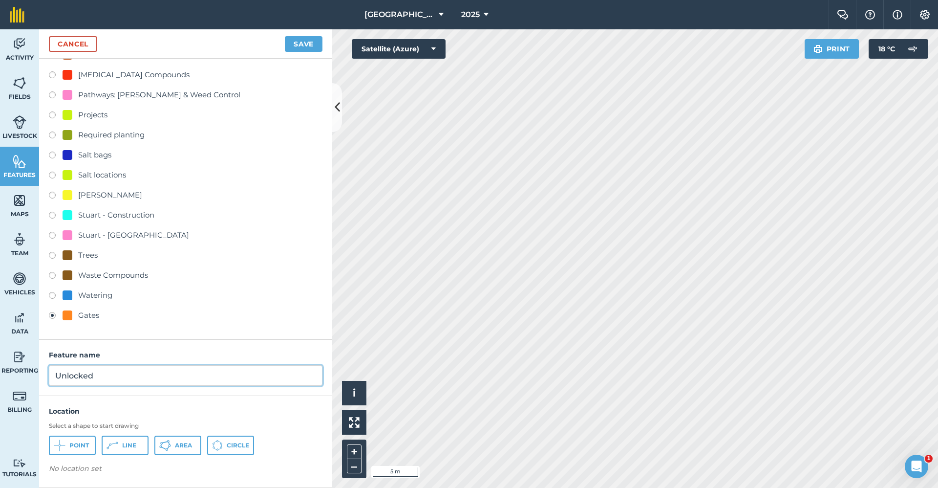
type input "Unlocked"
click at [78, 449] on span "Point" at bounding box center [79, 445] width 20 height 8
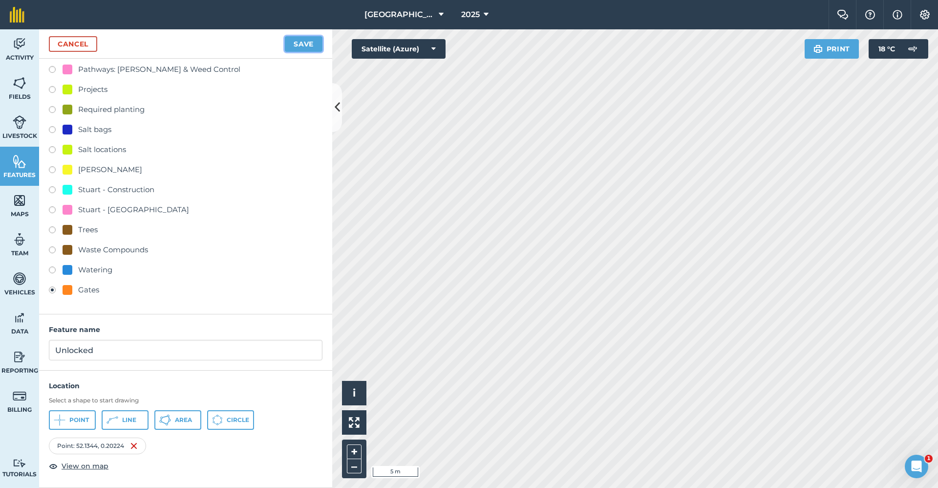
click at [295, 48] on button "Save" at bounding box center [304, 44] width 38 height 16
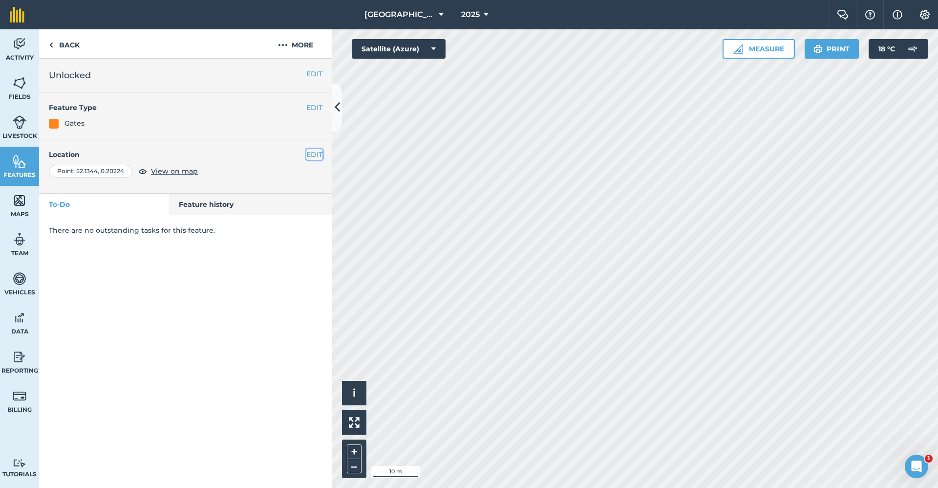
click at [317, 156] on button "EDIT" at bounding box center [314, 154] width 16 height 11
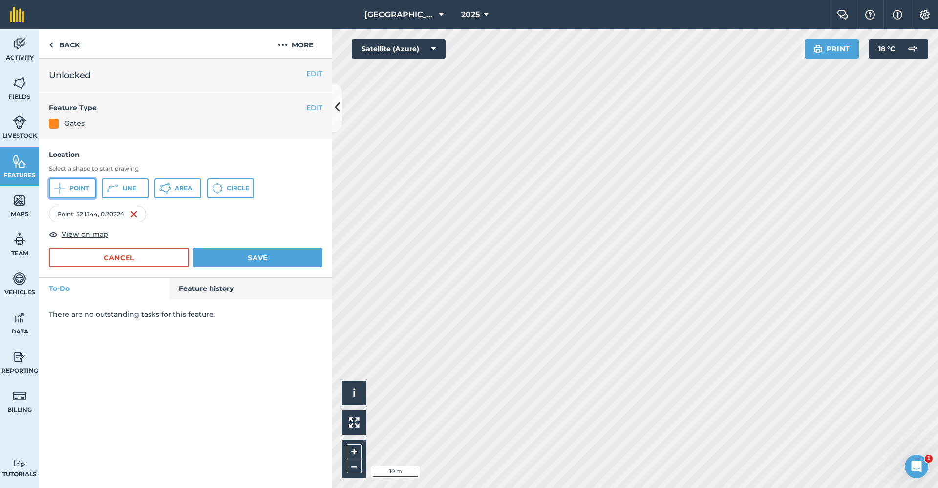
click at [70, 185] on span "Point" at bounding box center [79, 188] width 20 height 8
click at [278, 253] on button "Save" at bounding box center [258, 258] width 130 height 20
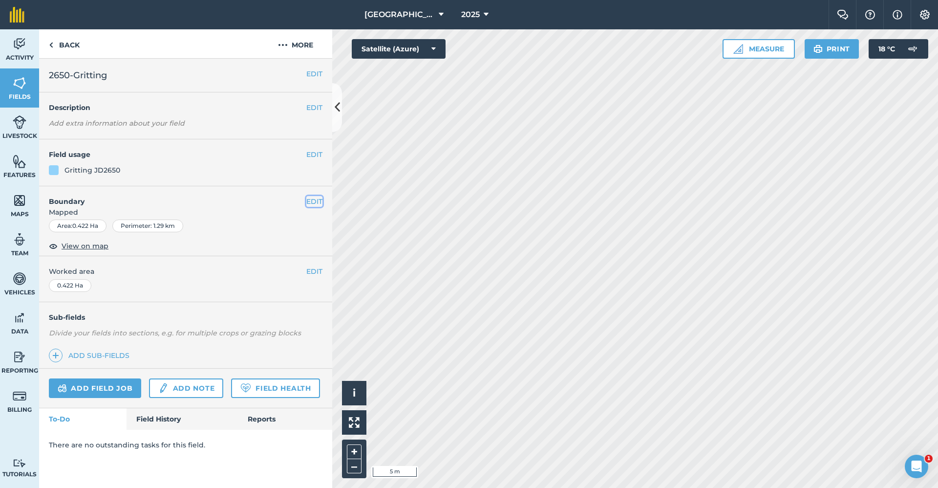
click at [310, 196] on button "EDIT" at bounding box center [314, 201] width 16 height 11
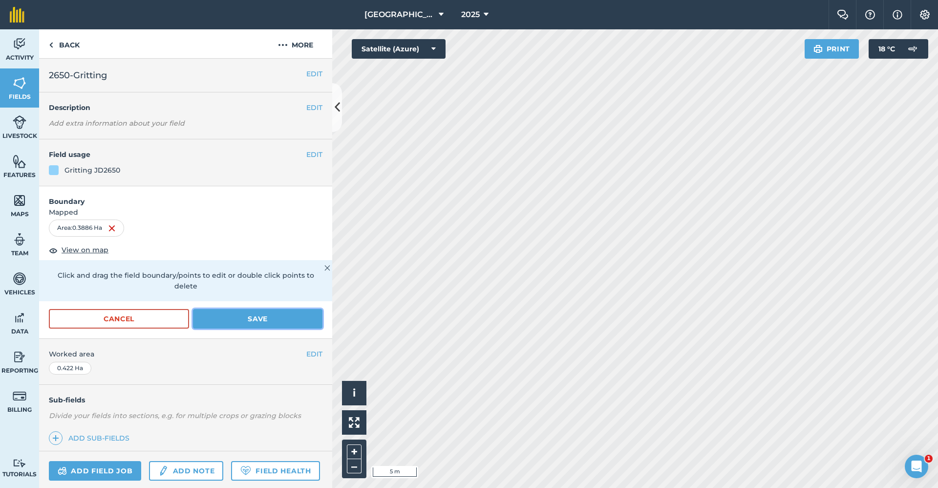
click at [259, 309] on button "Save" at bounding box center [258, 319] width 130 height 20
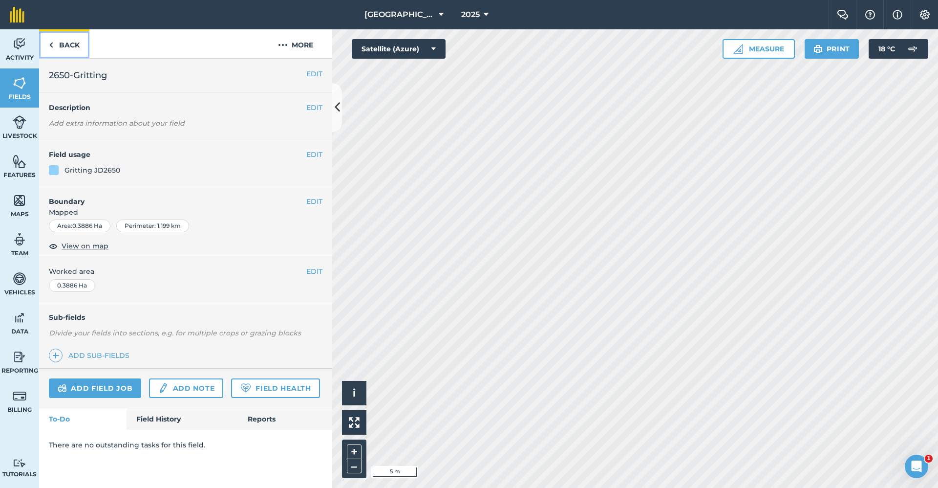
click at [67, 48] on link "Back" at bounding box center [64, 43] width 50 height 29
click at [70, 40] on link "Back" at bounding box center [64, 43] width 50 height 29
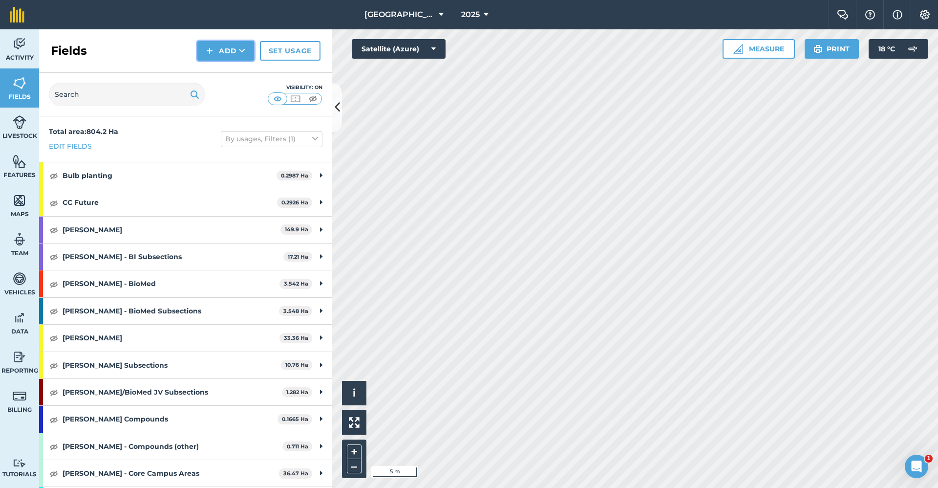
click at [222, 45] on button "Add" at bounding box center [225, 51] width 57 height 20
click at [223, 69] on link "Draw" at bounding box center [226, 73] width 54 height 22
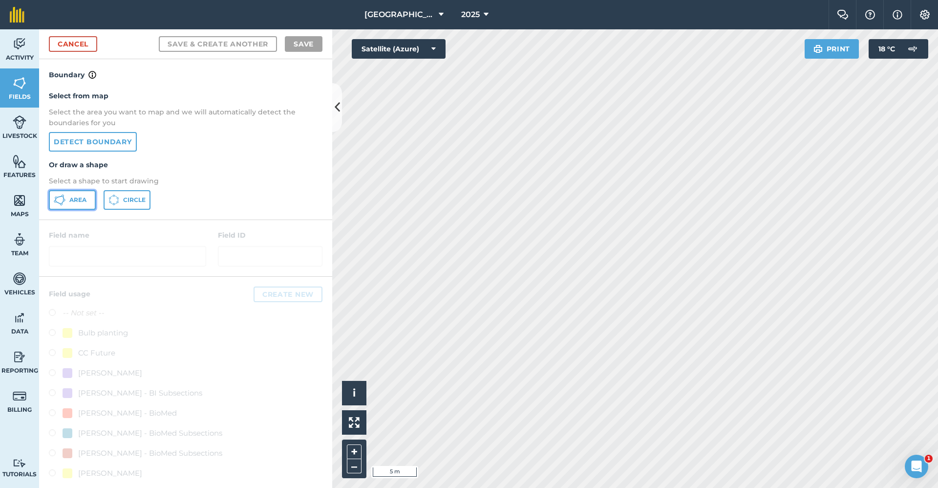
click at [76, 203] on span "Area" at bounding box center [77, 200] width 17 height 8
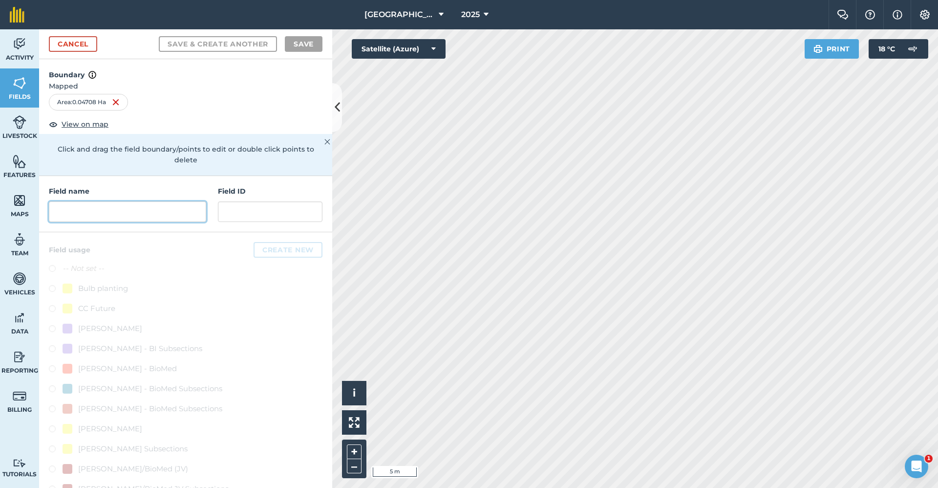
click at [151, 215] on input "text" at bounding box center [127, 211] width 157 height 21
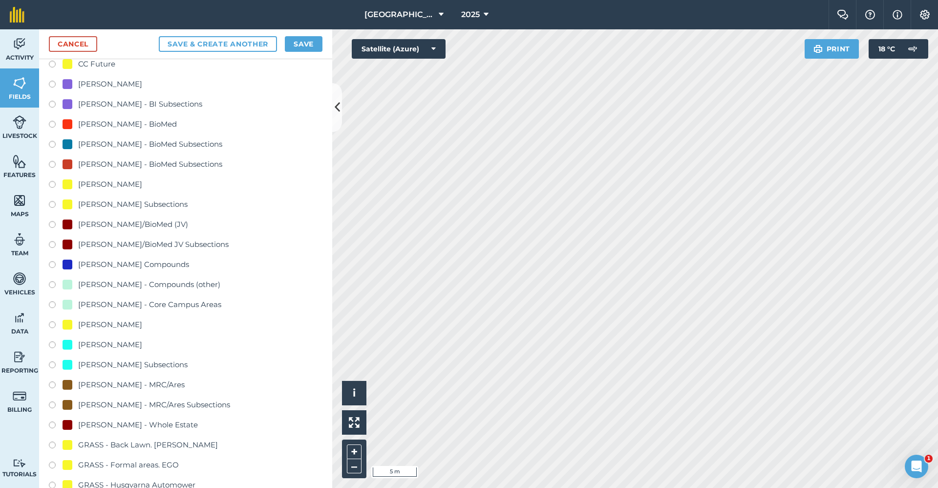
scroll to position [440, 0]
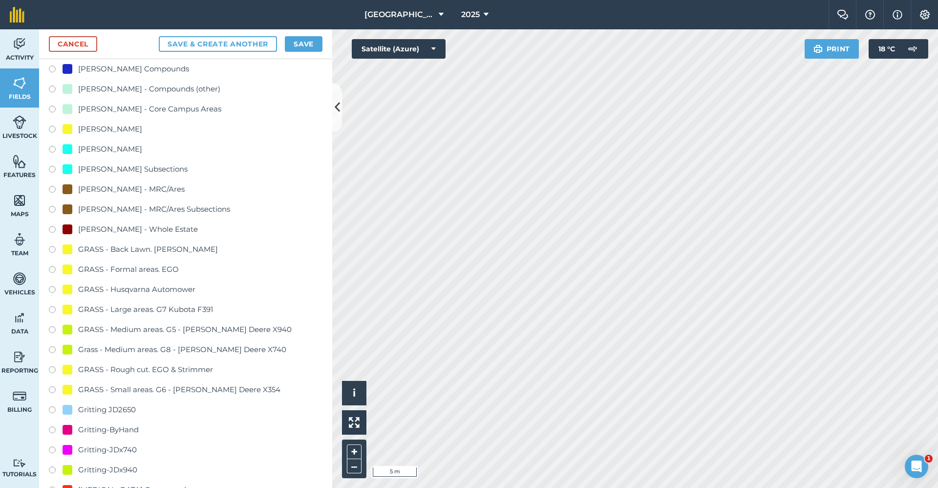
type input "Gritting-ByHand"
click at [118, 428] on div "Gritting-ByHand" at bounding box center [108, 430] width 61 height 12
radio input "true"
click at [319, 49] on button "Save" at bounding box center [304, 44] width 38 height 16
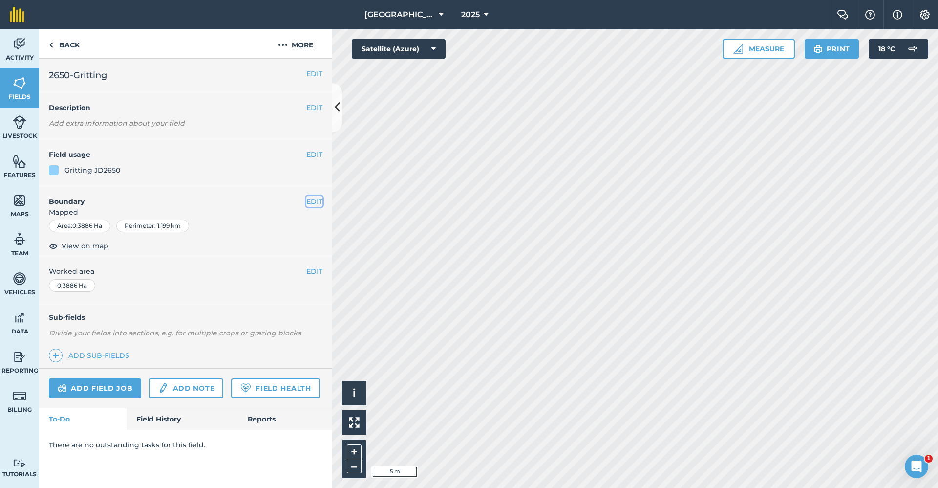
click at [312, 204] on button "EDIT" at bounding box center [314, 201] width 16 height 11
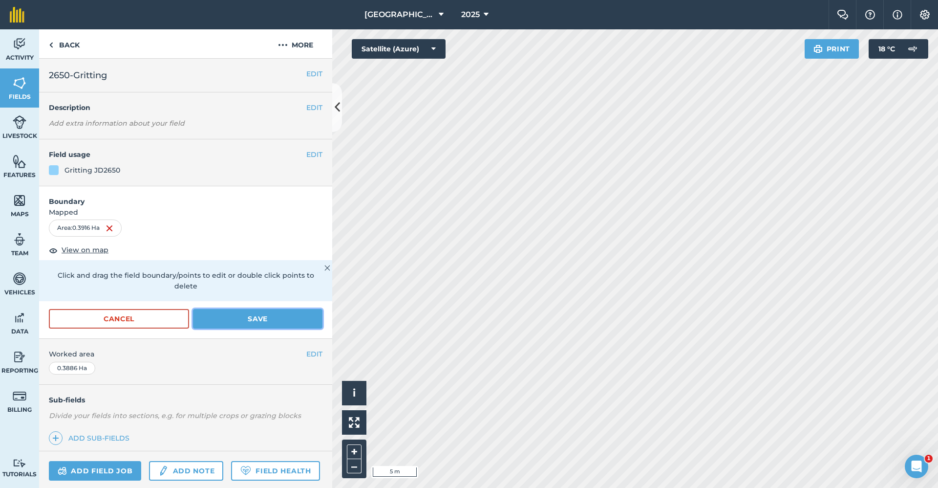
click at [246, 328] on button "Save" at bounding box center [258, 319] width 130 height 20
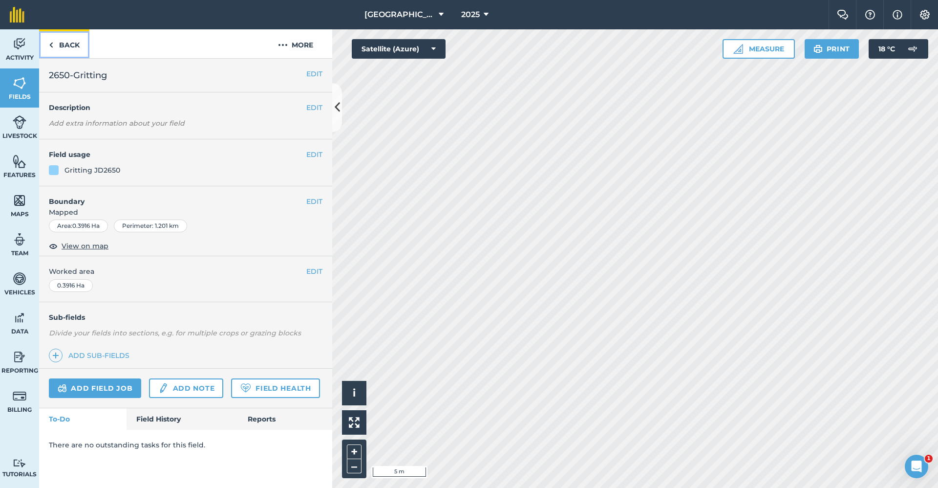
click at [64, 46] on link "Back" at bounding box center [64, 43] width 50 height 29
click at [78, 44] on link "Back" at bounding box center [64, 43] width 50 height 29
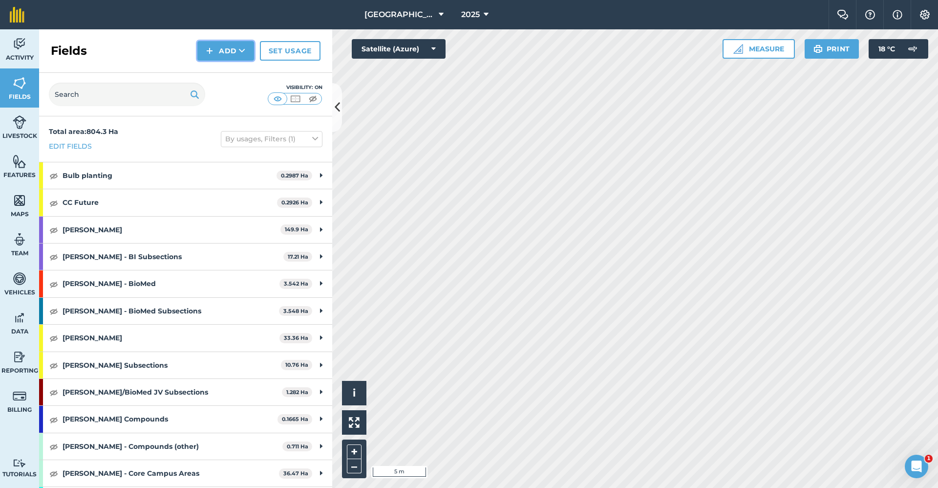
click at [236, 49] on button "Add" at bounding box center [225, 51] width 57 height 20
click at [231, 69] on link "Draw" at bounding box center [226, 73] width 54 height 22
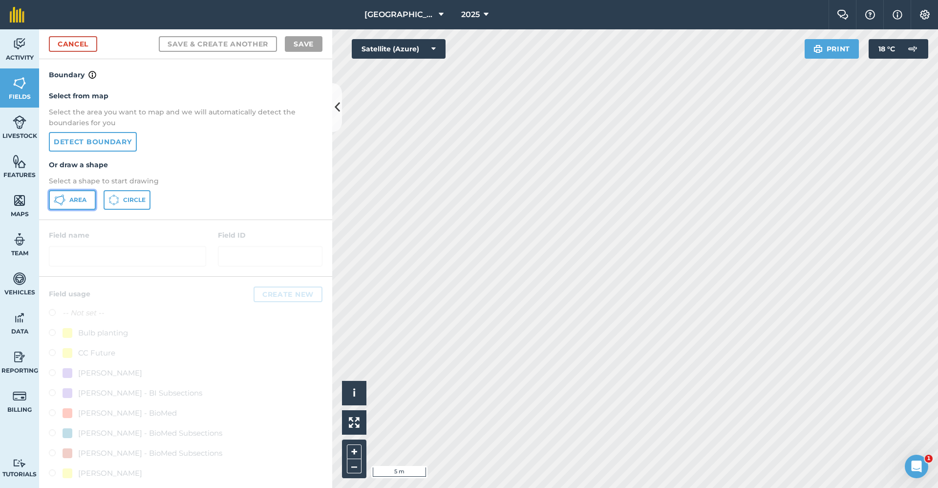
click at [91, 200] on button "Area" at bounding box center [72, 200] width 47 height 20
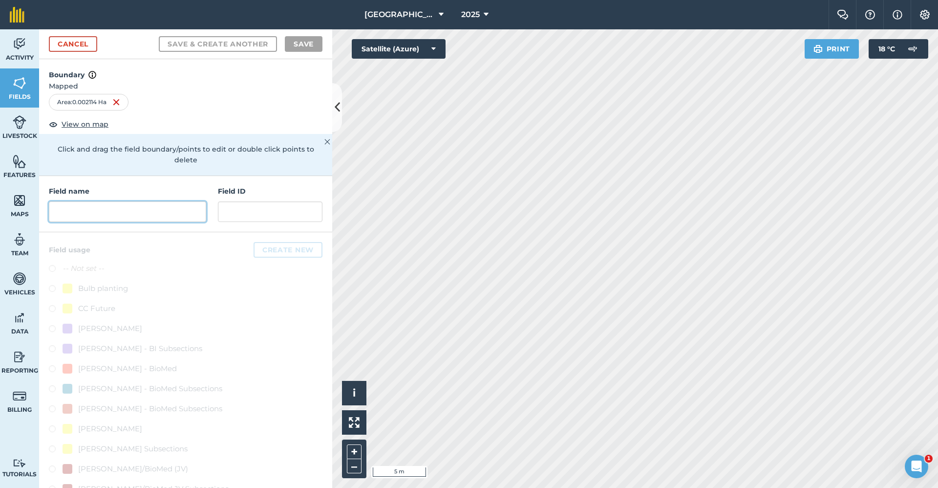
click at [69, 214] on input "text" at bounding box center [127, 211] width 157 height 21
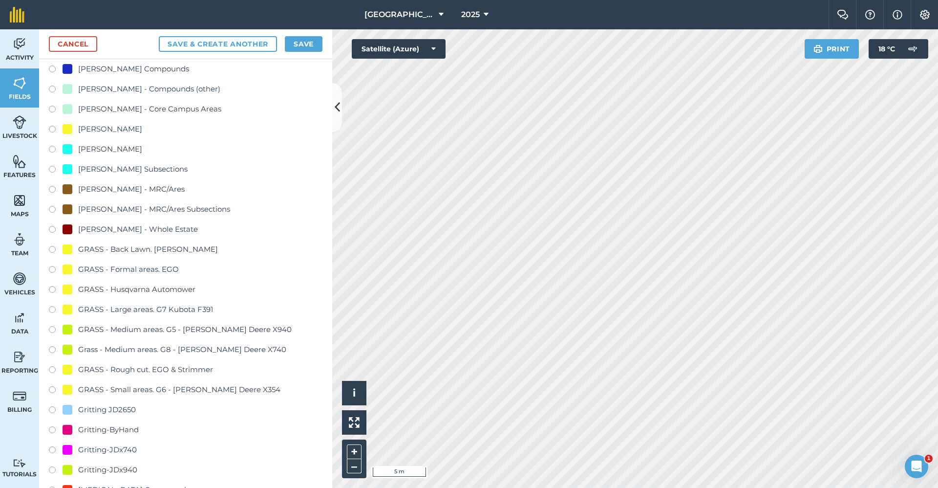
scroll to position [538, 0]
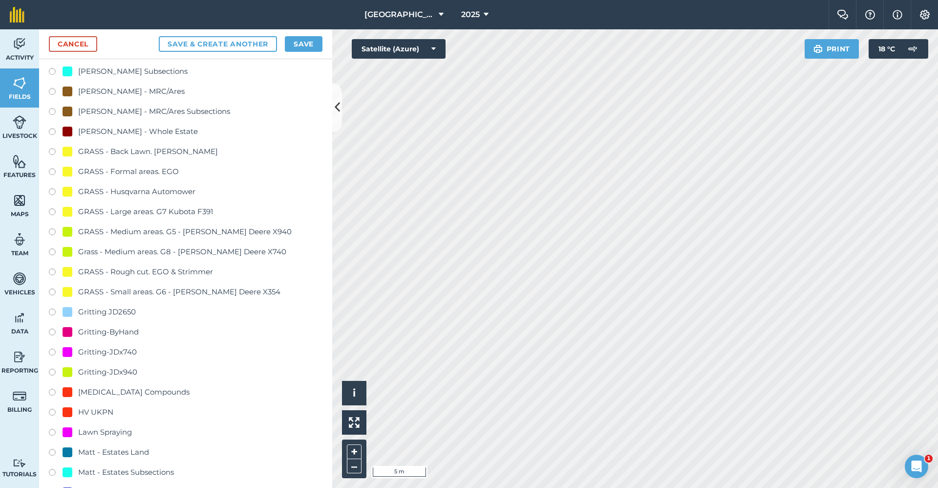
type input "Gritting-ByHand"
click at [118, 334] on div "Gritting-ByHand" at bounding box center [108, 332] width 61 height 12
radio input "true"
click at [310, 47] on button "Save" at bounding box center [304, 44] width 38 height 16
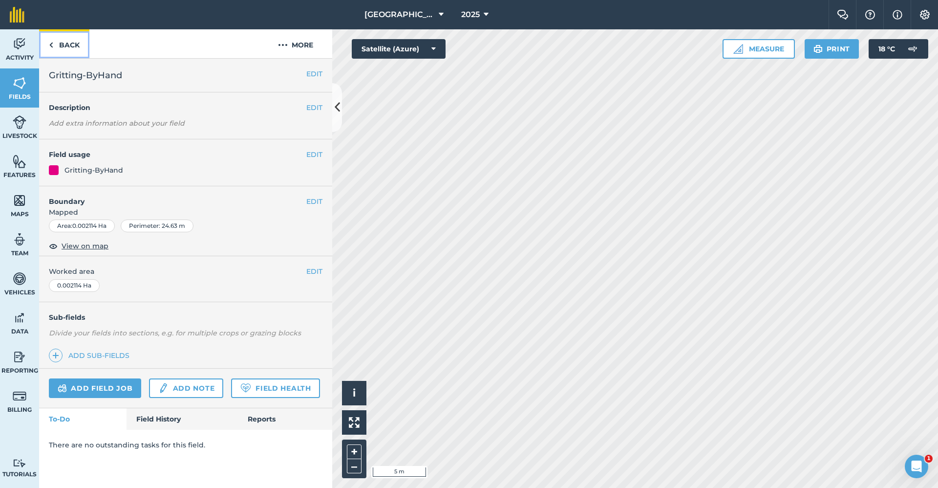
click at [67, 49] on link "Back" at bounding box center [64, 43] width 50 height 29
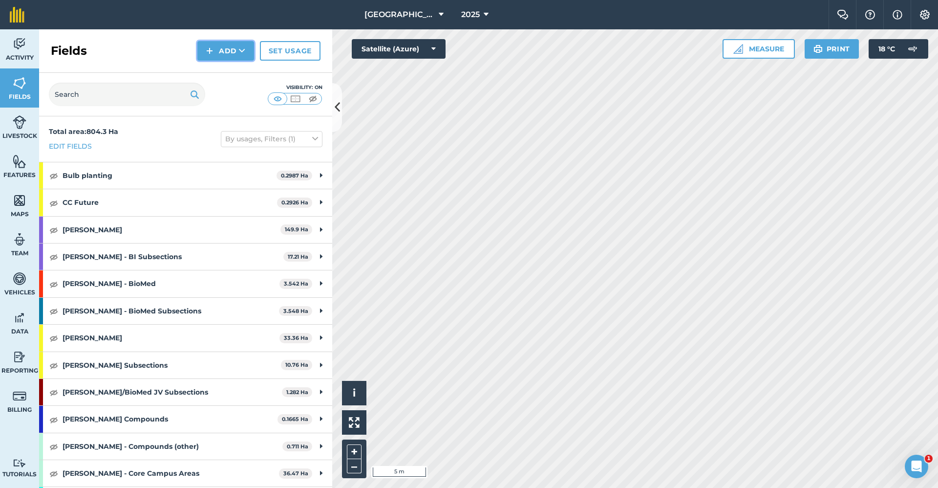
click at [217, 44] on button "Add" at bounding box center [225, 51] width 57 height 20
click at [213, 72] on link "Draw" at bounding box center [226, 73] width 54 height 22
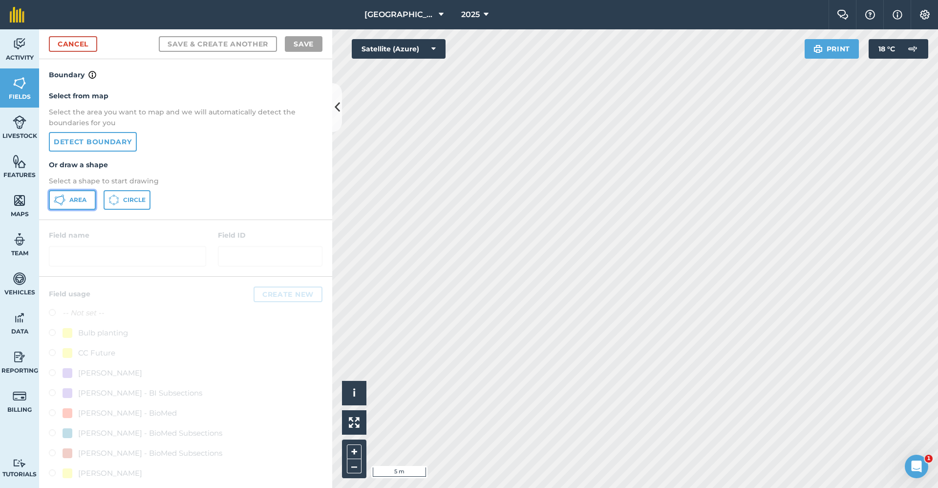
click at [62, 202] on icon at bounding box center [60, 200] width 12 height 12
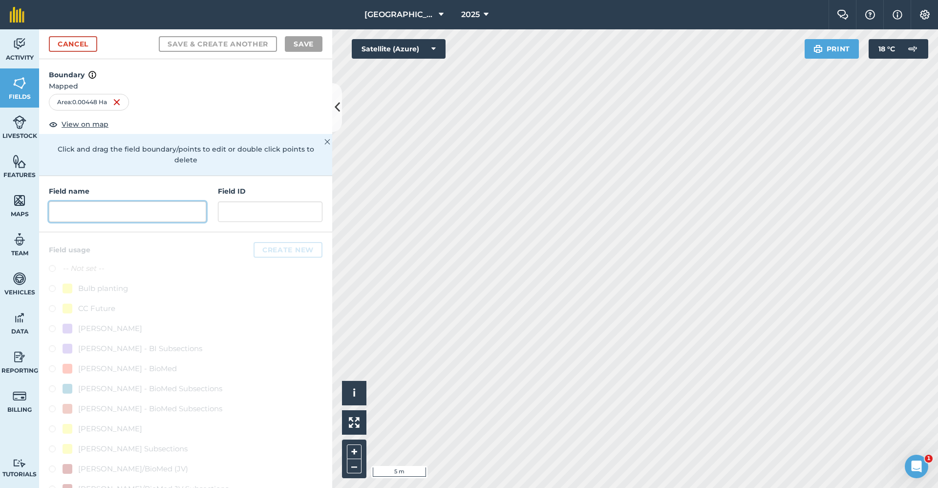
click at [133, 216] on input "text" at bounding box center [127, 211] width 157 height 21
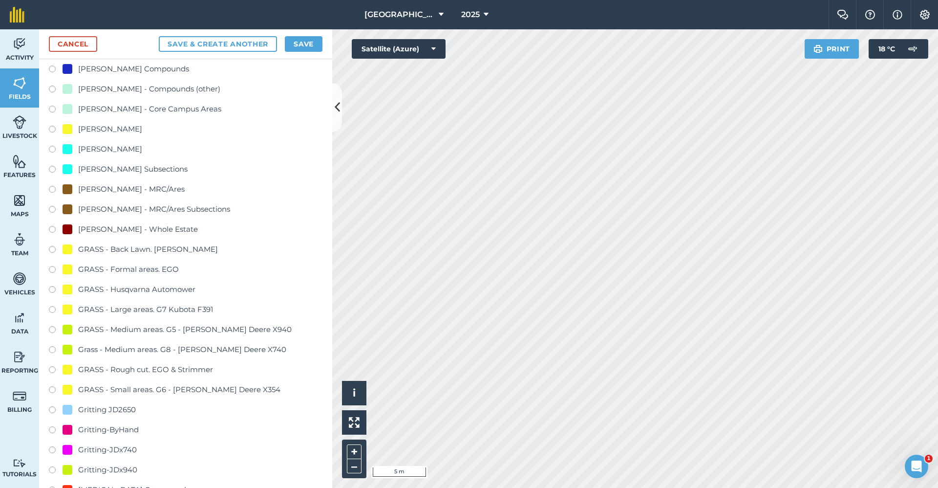
scroll to position [635, 0]
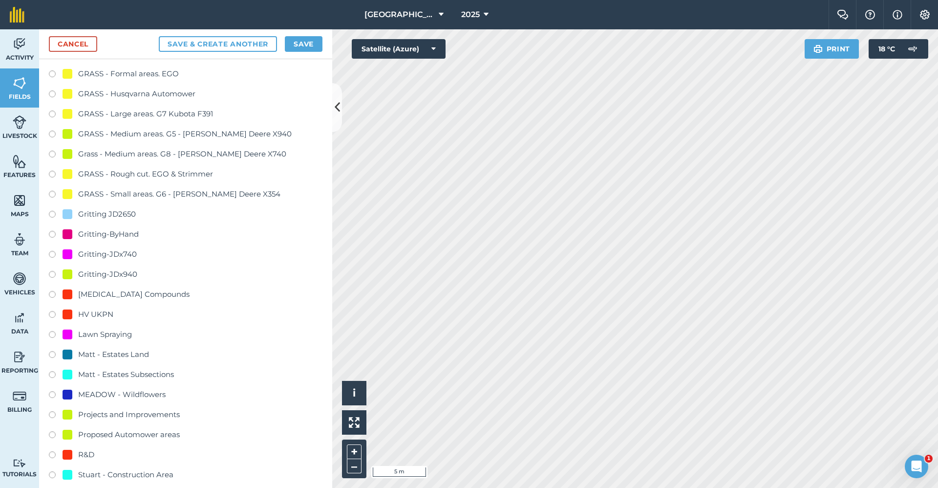
type input "Gritting-x940"
click at [122, 272] on div "Gritting-JDx940" at bounding box center [107, 274] width 59 height 12
radio input "true"
click at [287, 47] on button "Save" at bounding box center [304, 44] width 38 height 16
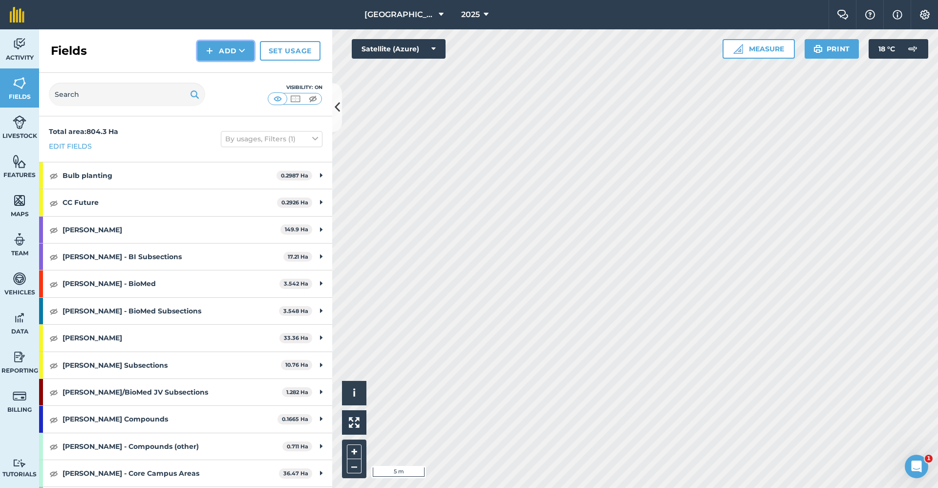
click at [245, 48] on icon at bounding box center [242, 51] width 6 height 10
click at [222, 73] on link "Draw" at bounding box center [226, 73] width 54 height 22
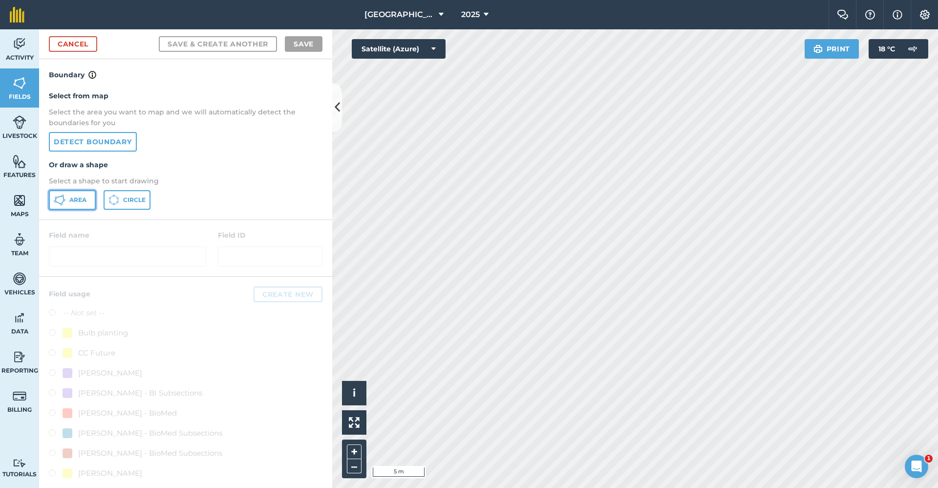
click at [71, 200] on span "Area" at bounding box center [77, 200] width 17 height 8
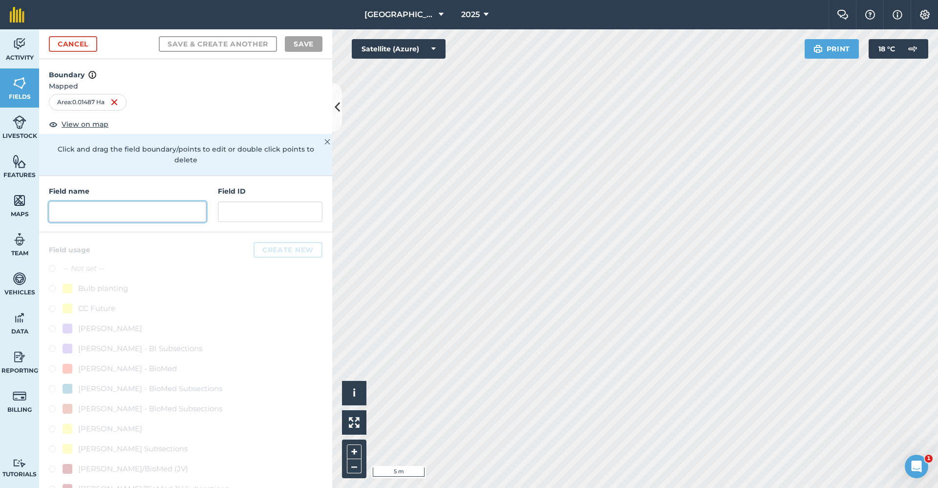
click at [105, 214] on input "text" at bounding box center [127, 211] width 157 height 21
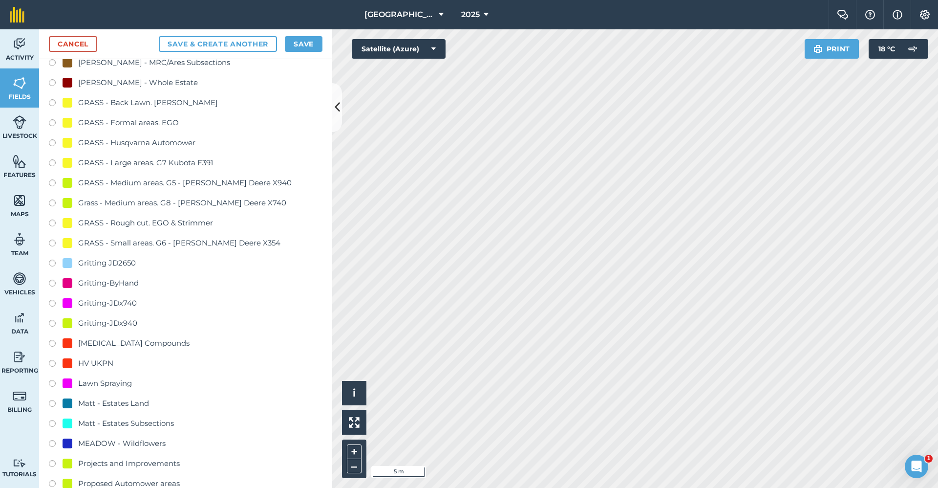
scroll to position [684, 0]
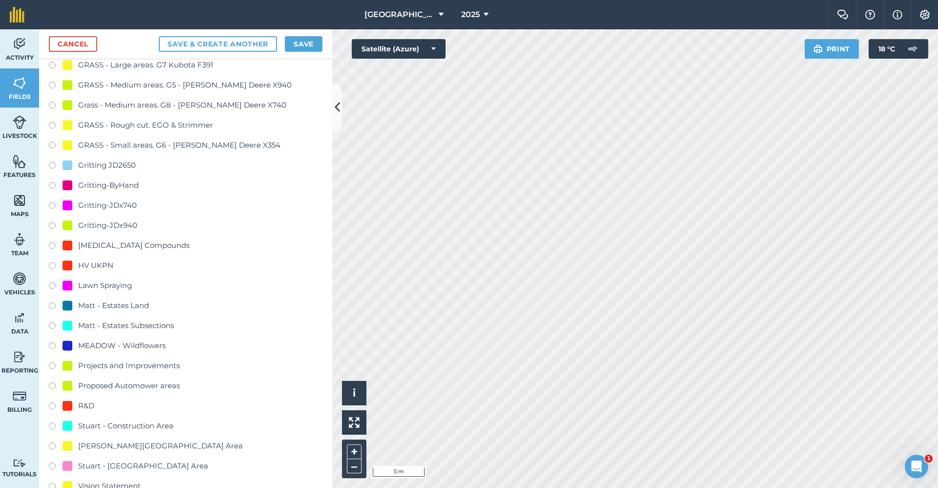
type input "Gritting-x740"
click at [126, 202] on div "Gritting-JDx740" at bounding box center [107, 205] width 59 height 12
radio input "true"
click at [294, 45] on button "Save" at bounding box center [304, 44] width 38 height 16
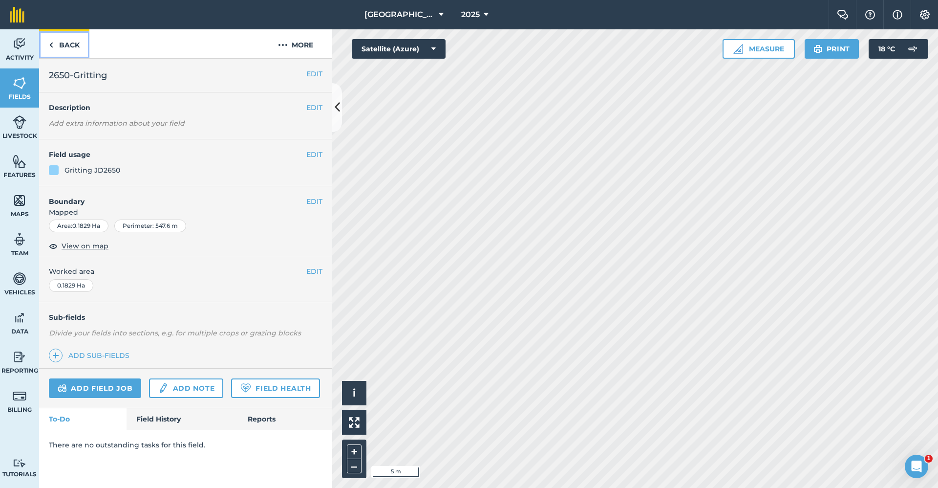
click at [72, 44] on link "Back" at bounding box center [64, 43] width 50 height 29
click at [77, 54] on link "Back" at bounding box center [64, 43] width 50 height 29
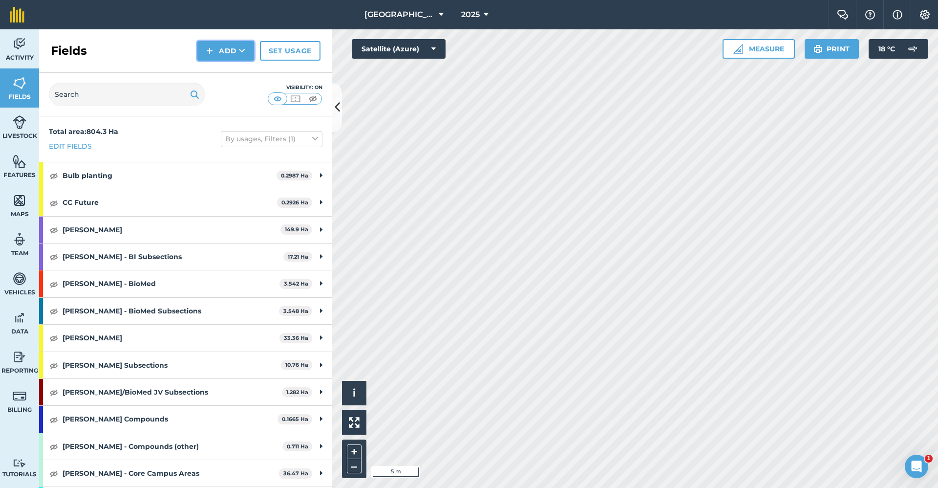
click at [214, 42] on button "Add" at bounding box center [225, 51] width 57 height 20
click at [211, 75] on link "Draw" at bounding box center [226, 73] width 54 height 22
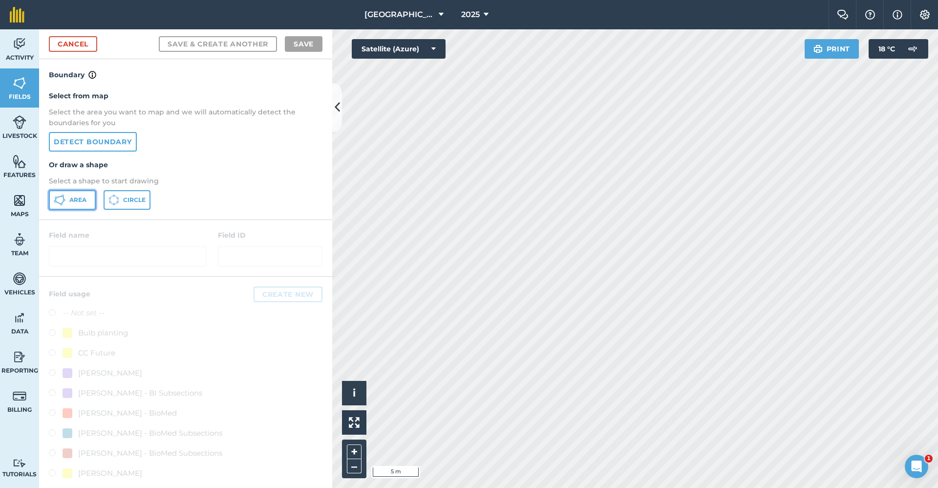
click at [83, 205] on button "Area" at bounding box center [72, 200] width 47 height 20
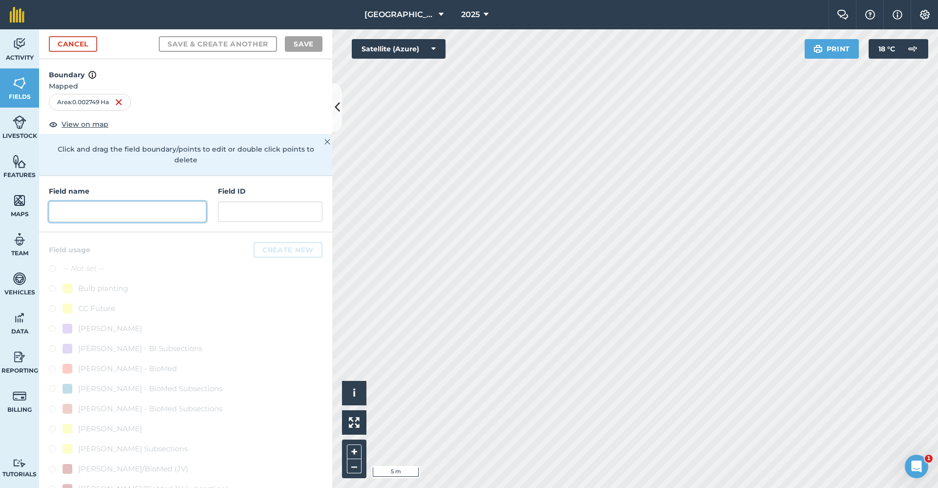
click at [147, 217] on input "text" at bounding box center [127, 211] width 157 height 21
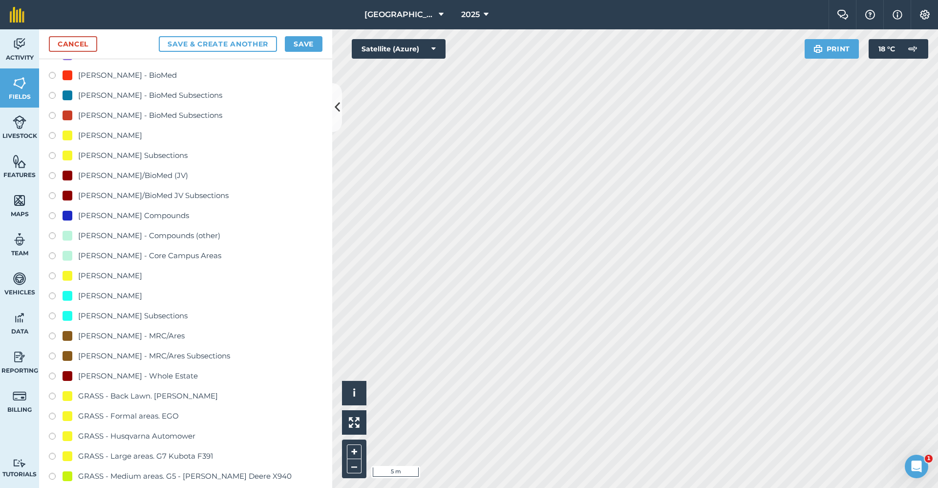
scroll to position [489, 0]
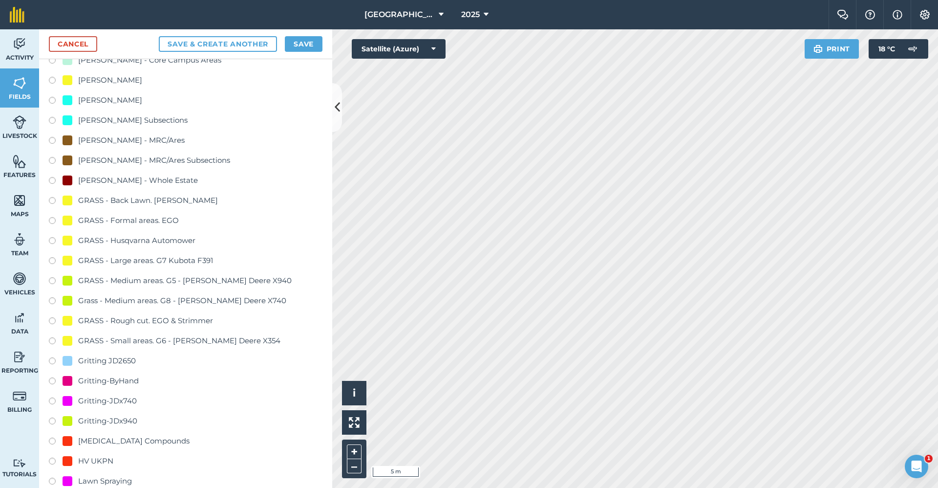
type input "Gritting-x740"
click at [128, 401] on div "Gritting-JDx740" at bounding box center [107, 401] width 59 height 12
radio input "true"
click at [305, 37] on button "Save" at bounding box center [304, 44] width 38 height 16
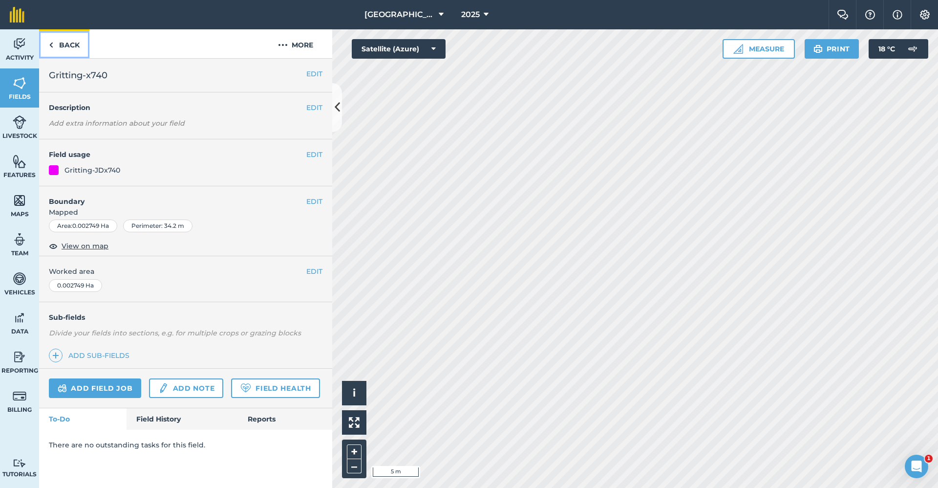
click at [65, 50] on link "Back" at bounding box center [64, 43] width 50 height 29
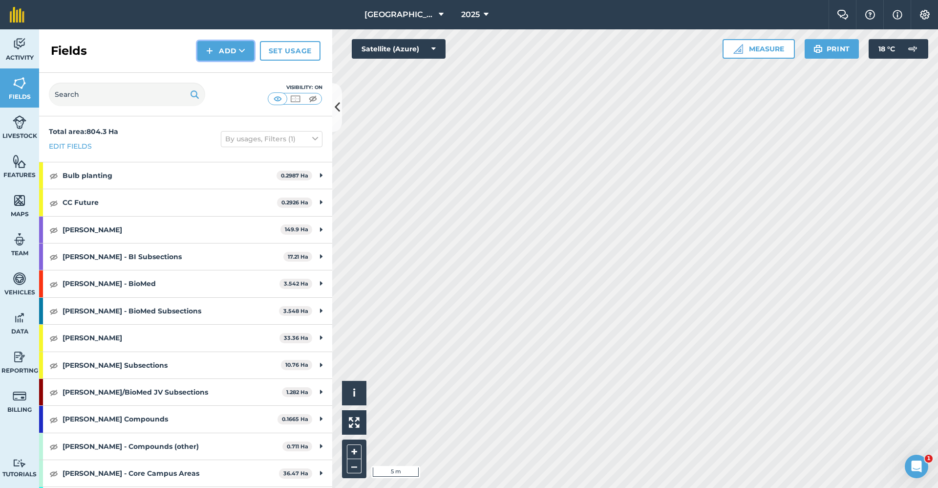
click at [212, 46] on img at bounding box center [209, 51] width 7 height 12
click at [209, 70] on link "Draw" at bounding box center [226, 73] width 54 height 22
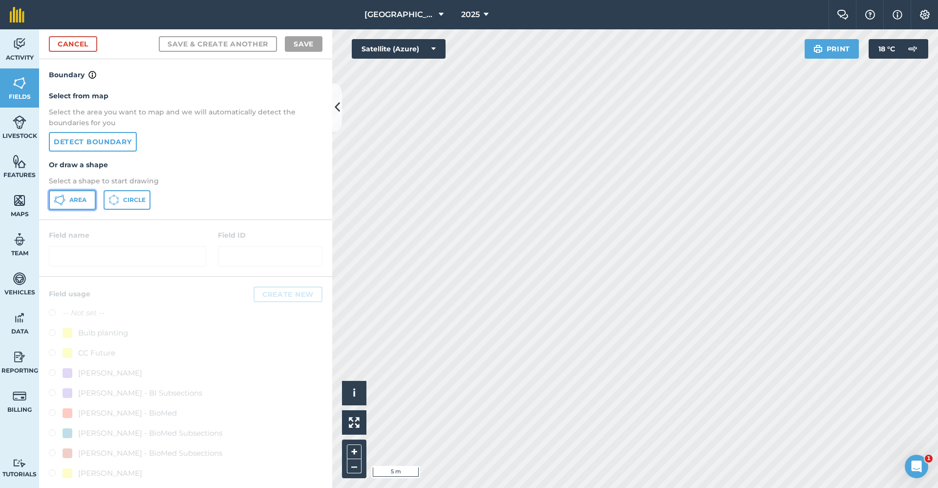
click at [67, 203] on button "Area" at bounding box center [72, 200] width 47 height 20
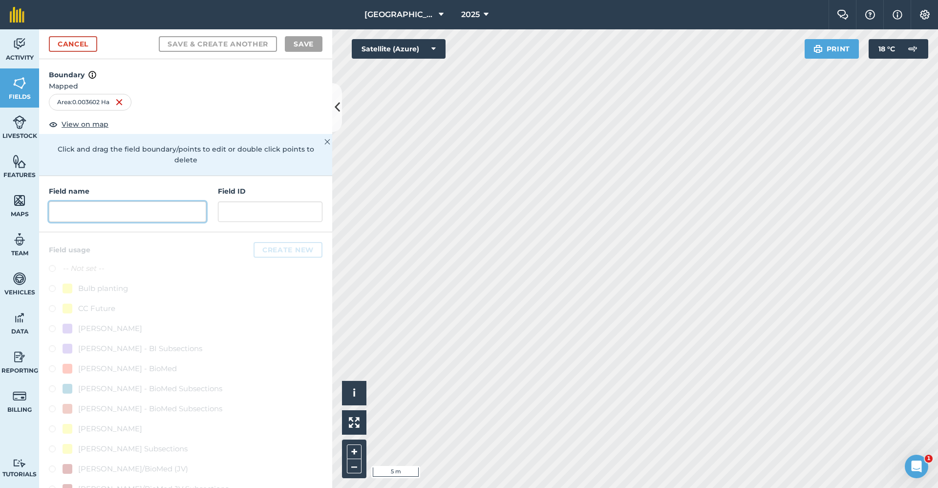
click at [102, 206] on input "text" at bounding box center [127, 211] width 157 height 21
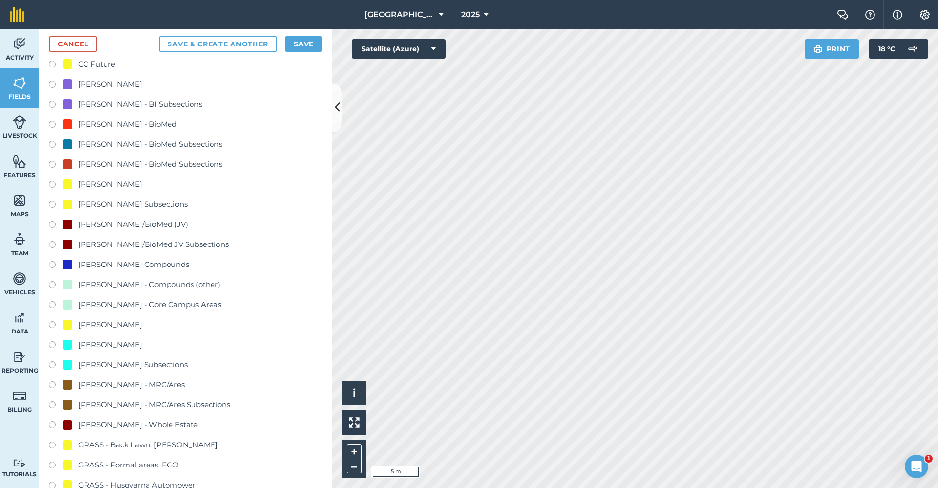
scroll to position [440, 0]
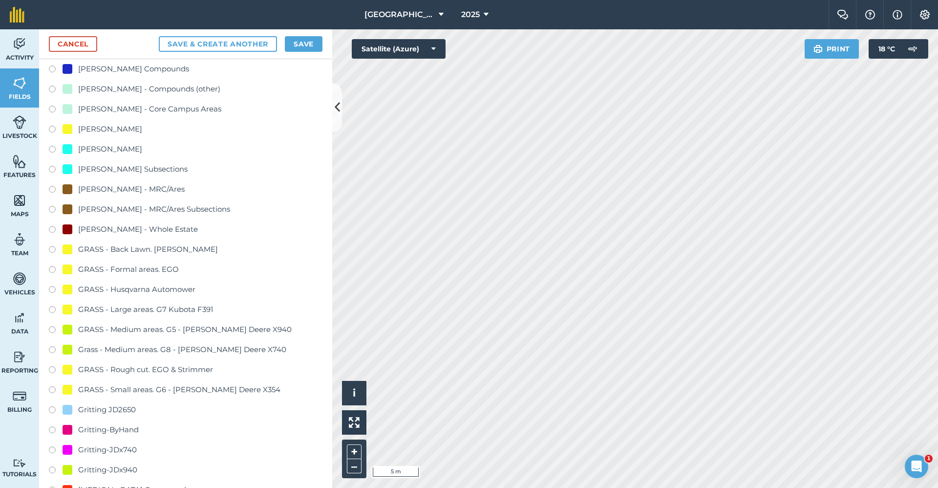
type input "Gritting-x740"
click at [119, 447] on div "Gritting-JDx740" at bounding box center [107, 450] width 59 height 12
radio input "true"
click at [314, 46] on button "Save" at bounding box center [304, 44] width 38 height 16
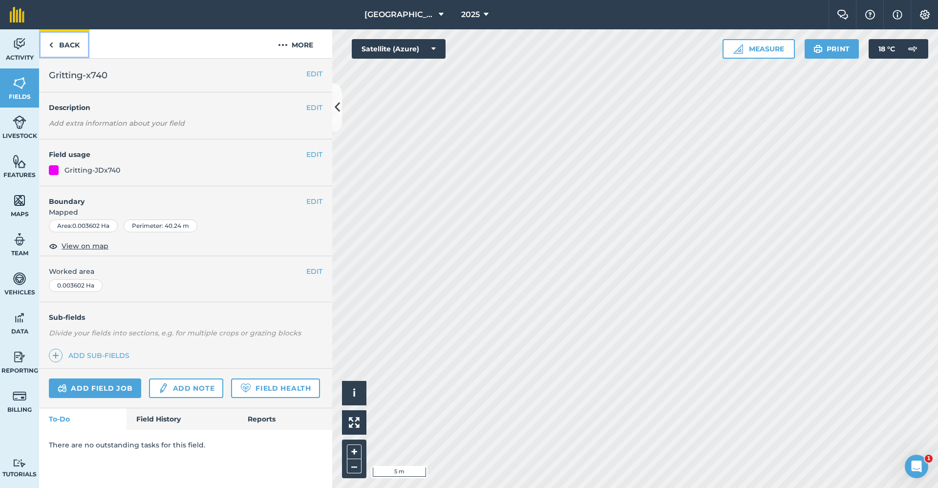
drag, startPoint x: 74, startPoint y: 48, endPoint x: 196, endPoint y: 18, distance: 125.9
click at [74, 48] on link "Back" at bounding box center [64, 43] width 50 height 29
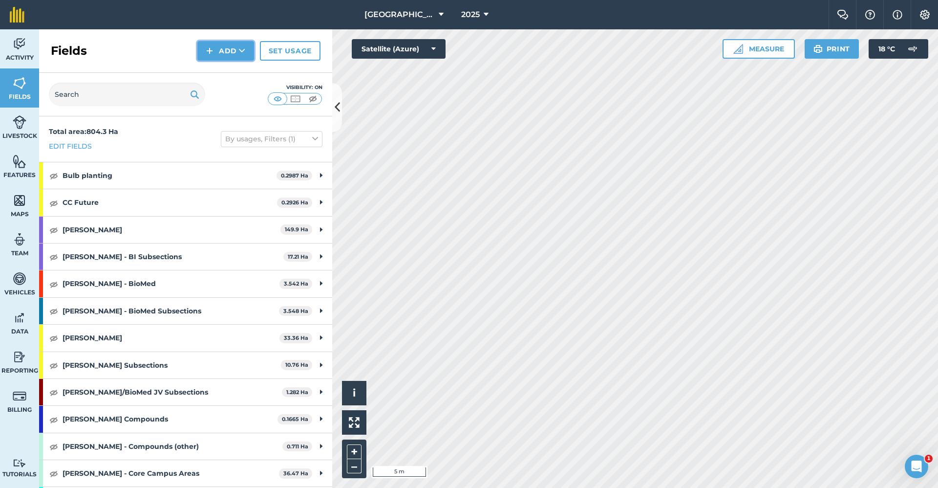
click at [233, 54] on button "Add" at bounding box center [225, 51] width 57 height 20
click at [226, 76] on link "Draw" at bounding box center [226, 73] width 54 height 22
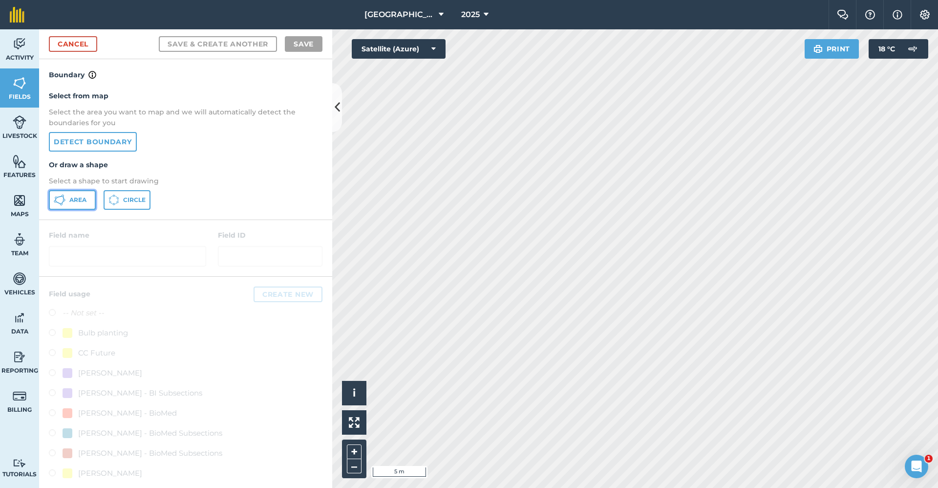
click at [72, 205] on button "Area" at bounding box center [72, 200] width 47 height 20
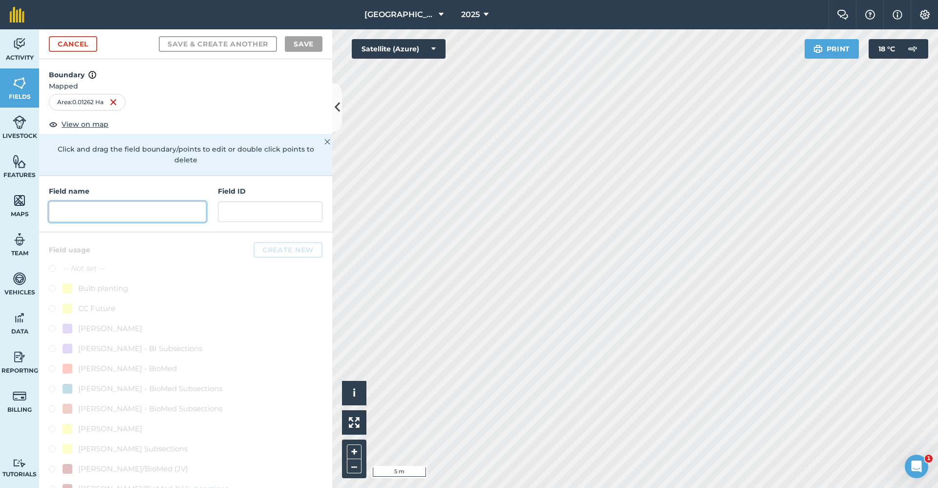
click at [146, 210] on input "text" at bounding box center [127, 211] width 157 height 21
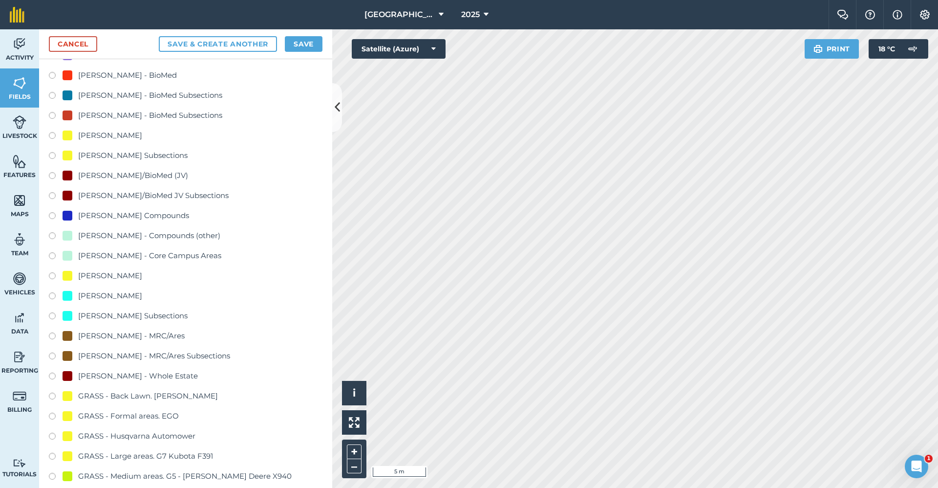
scroll to position [538, 0]
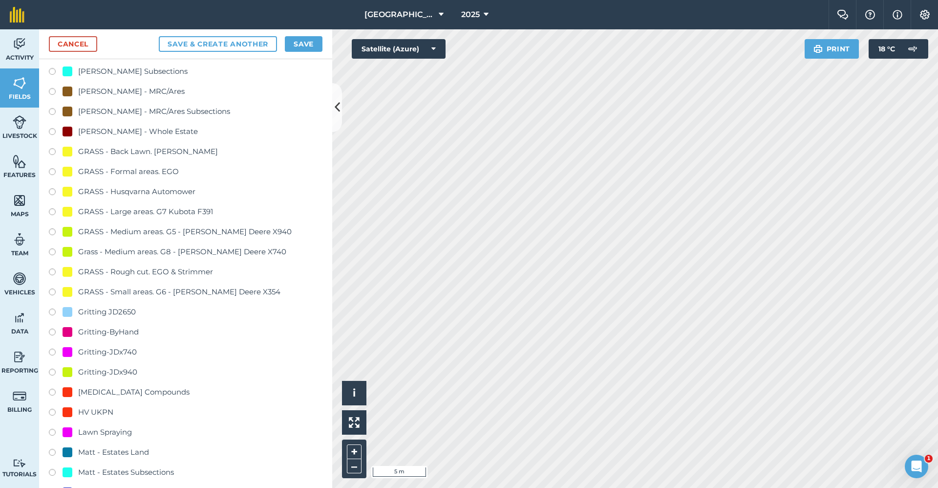
type input "Gritting-x740"
click at [107, 354] on div "Gritting-JDx740" at bounding box center [107, 352] width 59 height 12
radio input "true"
click at [315, 40] on button "Save" at bounding box center [304, 44] width 38 height 16
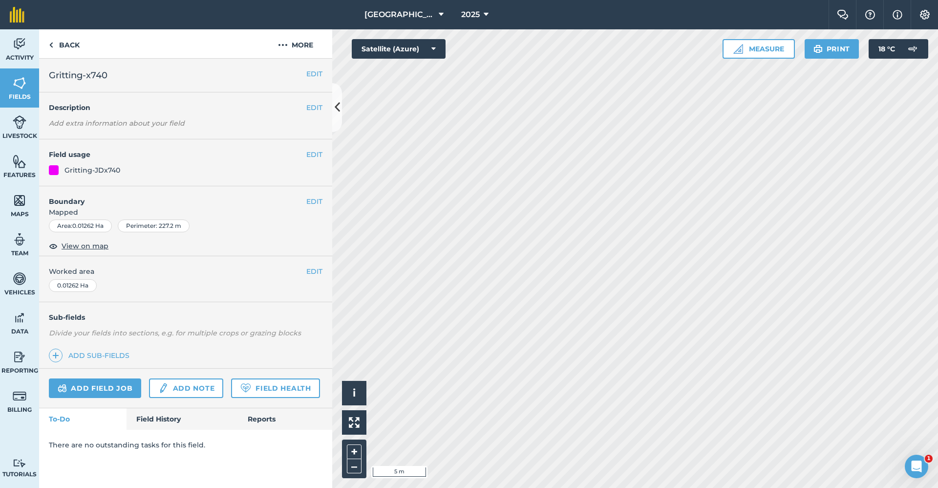
click at [489, 487] on html "Babraham Research Campus (Gardens) 2025 Farm Chat Help Info Settings Babraham R…" at bounding box center [469, 244] width 938 height 488
click at [313, 205] on button "EDIT" at bounding box center [314, 201] width 16 height 11
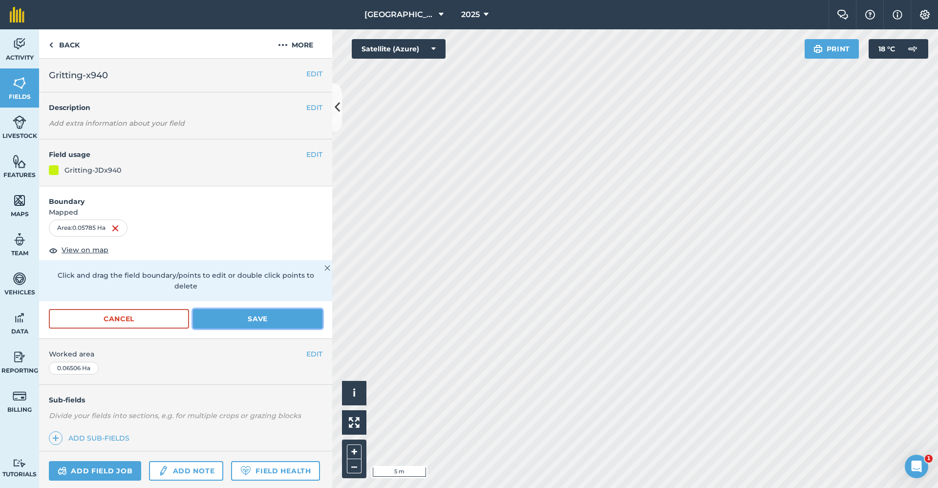
click at [239, 316] on button "Save" at bounding box center [258, 319] width 130 height 20
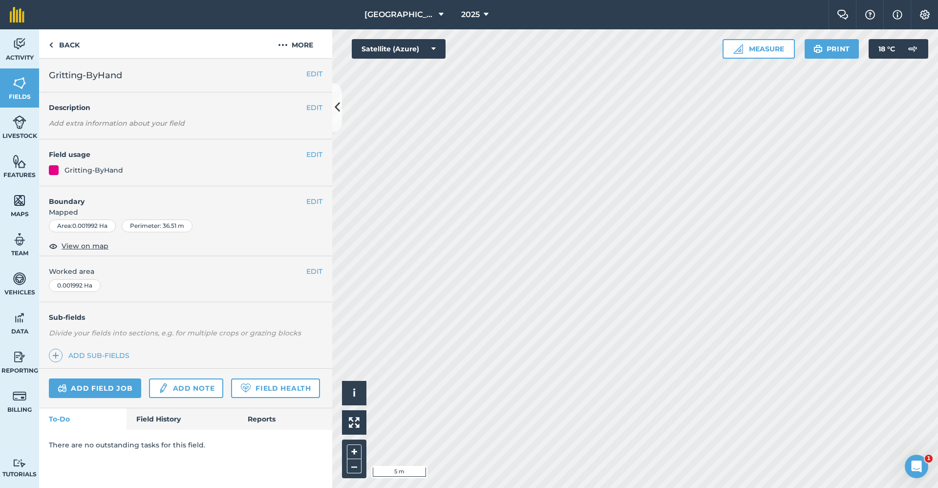
click at [305, 202] on h4 "Boundary" at bounding box center [172, 196] width 267 height 21
click at [311, 199] on button "EDIT" at bounding box center [314, 201] width 16 height 11
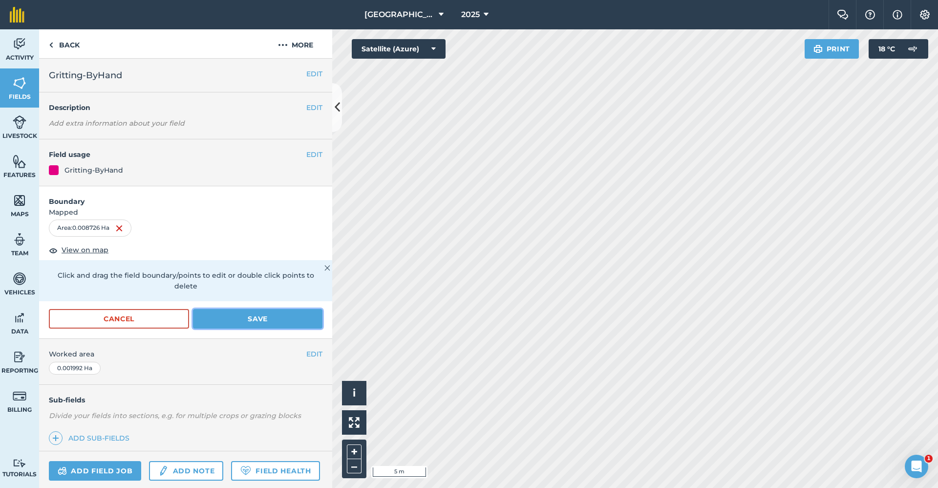
click at [241, 320] on button "Save" at bounding box center [258, 319] width 130 height 20
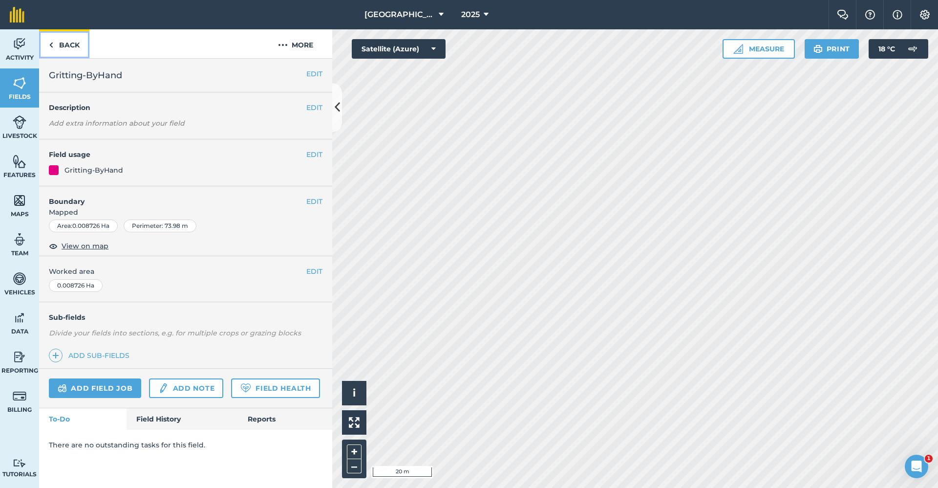
click at [69, 48] on link "Back" at bounding box center [64, 43] width 50 height 29
click at [79, 47] on link "Back" at bounding box center [64, 43] width 50 height 29
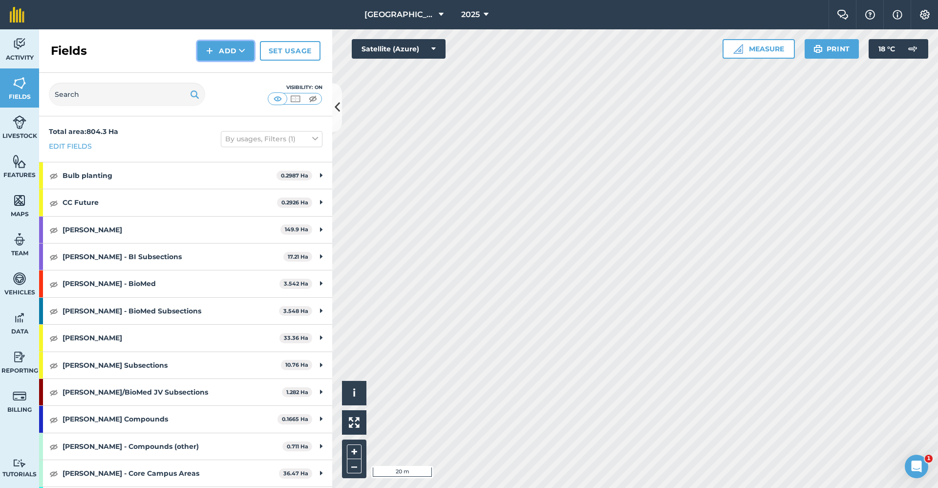
click at [216, 50] on button "Add" at bounding box center [225, 51] width 57 height 20
click at [219, 72] on link "Draw" at bounding box center [226, 73] width 54 height 22
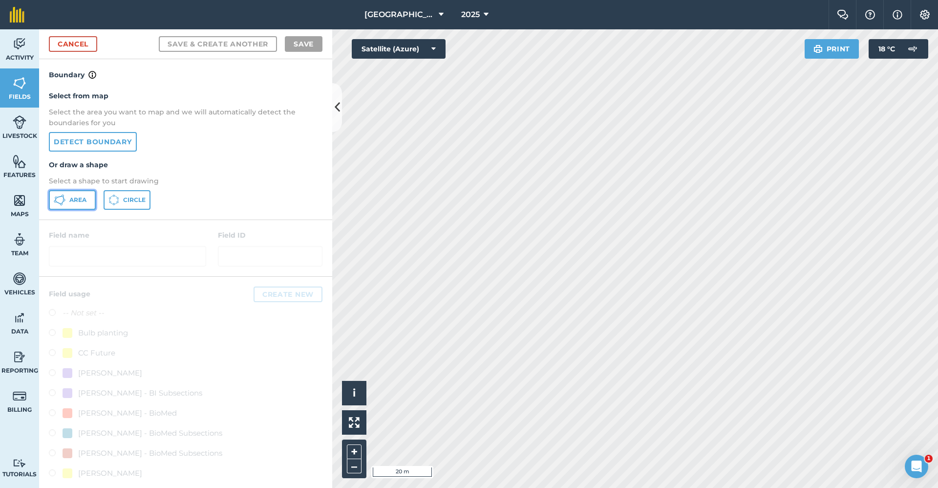
click at [67, 201] on button "Area" at bounding box center [72, 200] width 47 height 20
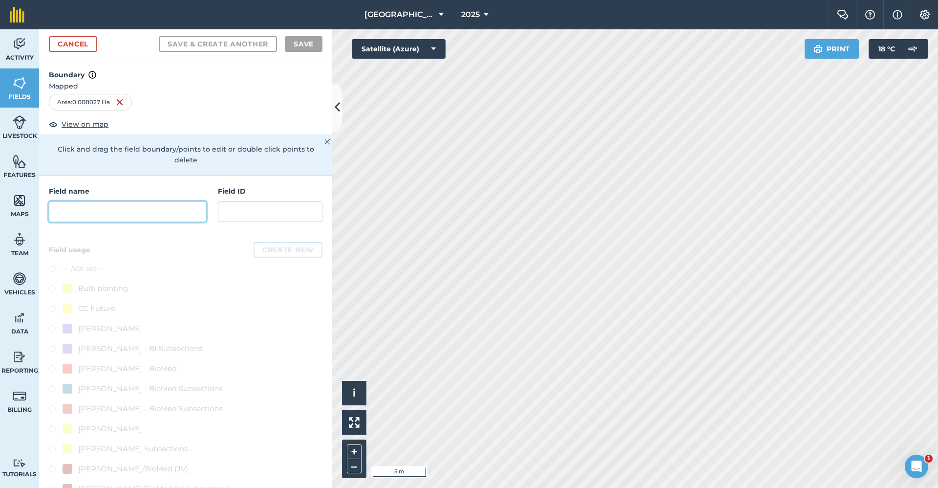
click at [166, 207] on input "text" at bounding box center [127, 211] width 157 height 21
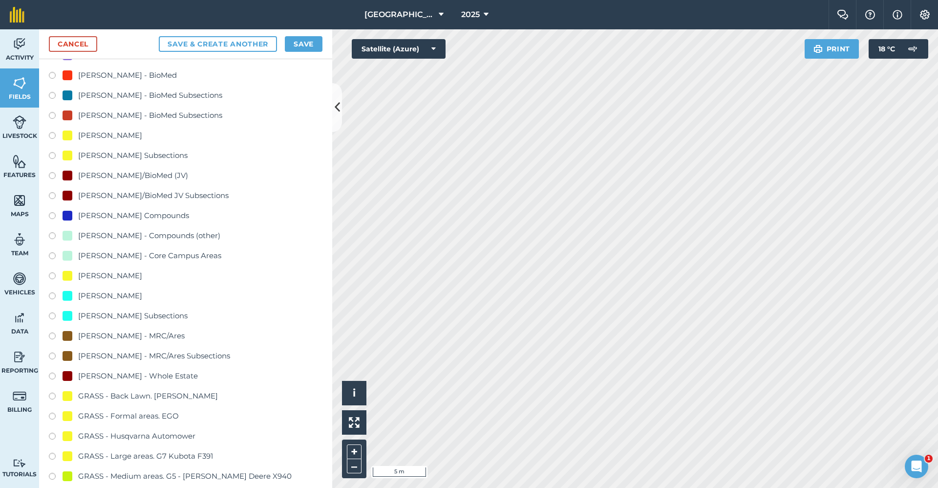
scroll to position [538, 0]
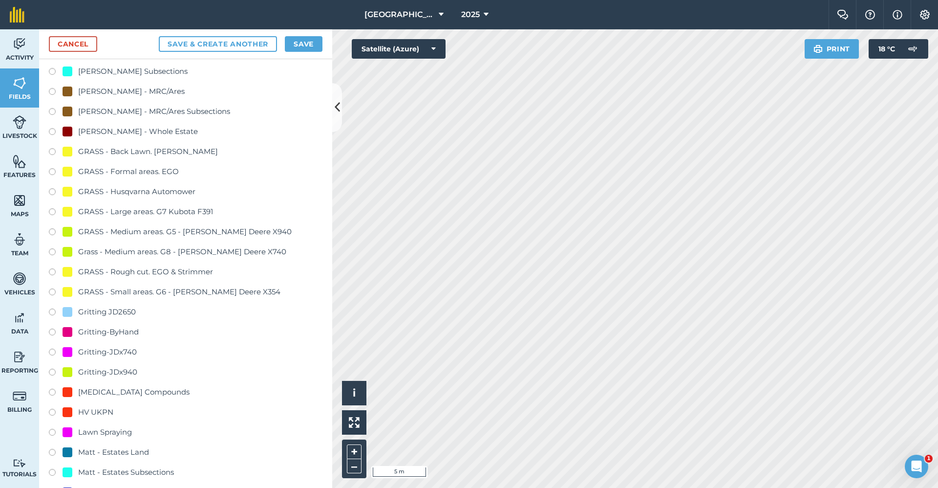
type input "Gritting-x740"
click at [124, 353] on div "Gritting-JDx740" at bounding box center [107, 352] width 59 height 12
radio input "true"
click at [301, 46] on button "Save" at bounding box center [304, 44] width 38 height 16
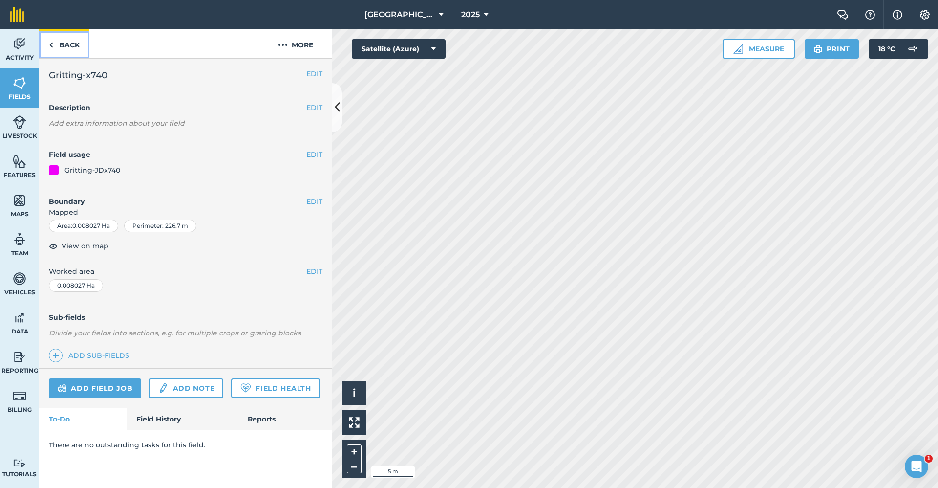
click at [75, 41] on link "Back" at bounding box center [64, 43] width 50 height 29
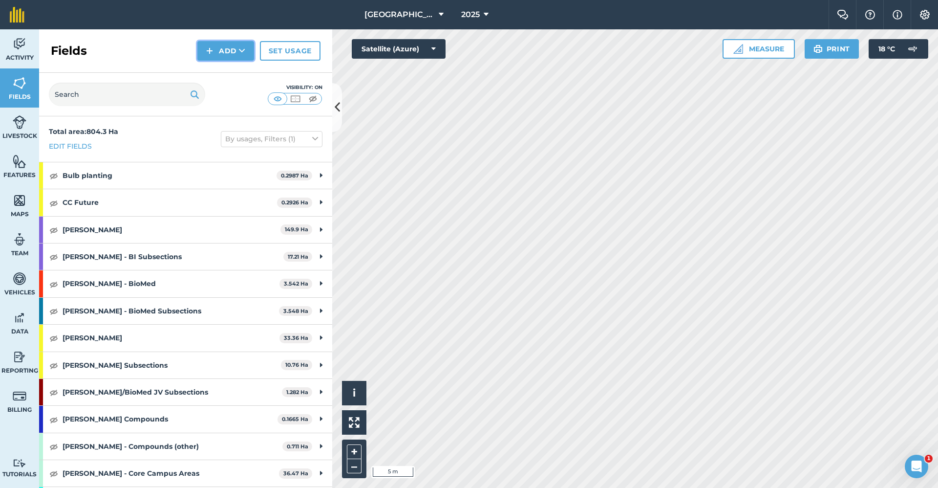
click at [224, 54] on button "Add" at bounding box center [225, 51] width 57 height 20
click at [224, 66] on link "Draw" at bounding box center [226, 73] width 54 height 22
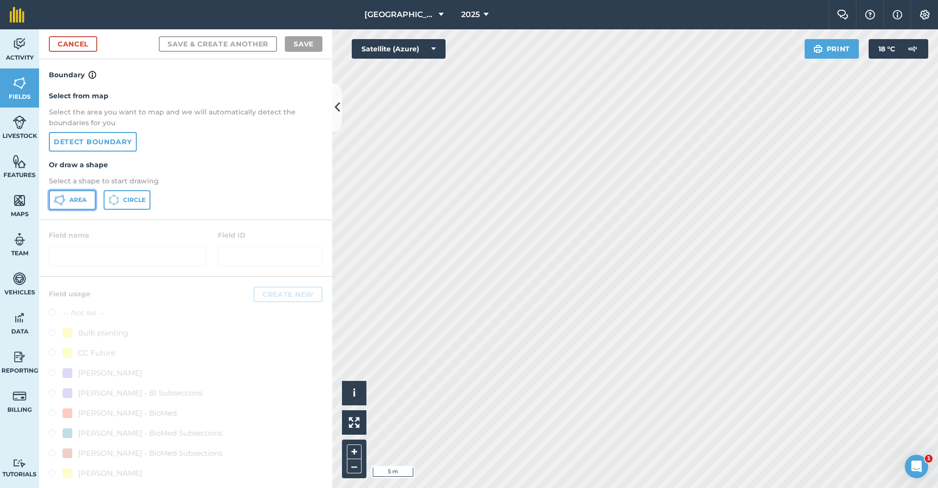
click at [74, 203] on span "Area" at bounding box center [77, 200] width 17 height 8
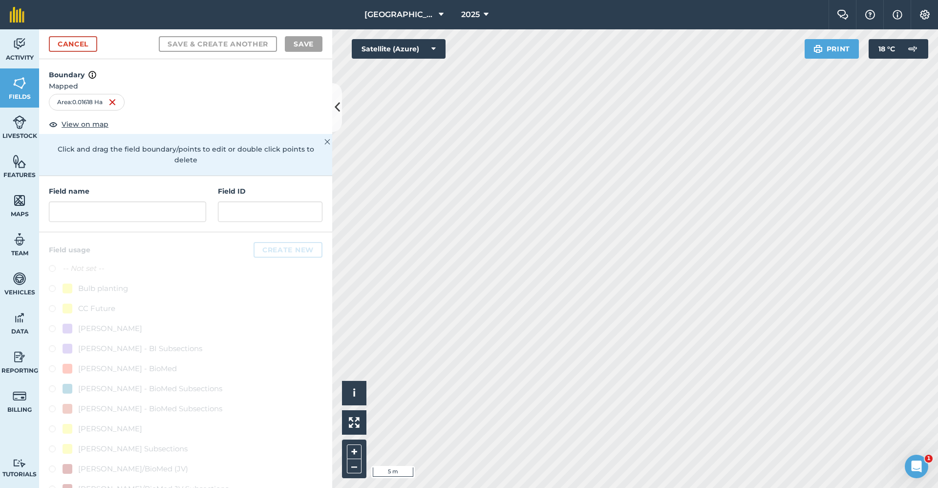
click at [133, 224] on div "Field name Field ID" at bounding box center [185, 204] width 293 height 56
click at [133, 217] on input "text" at bounding box center [127, 211] width 157 height 21
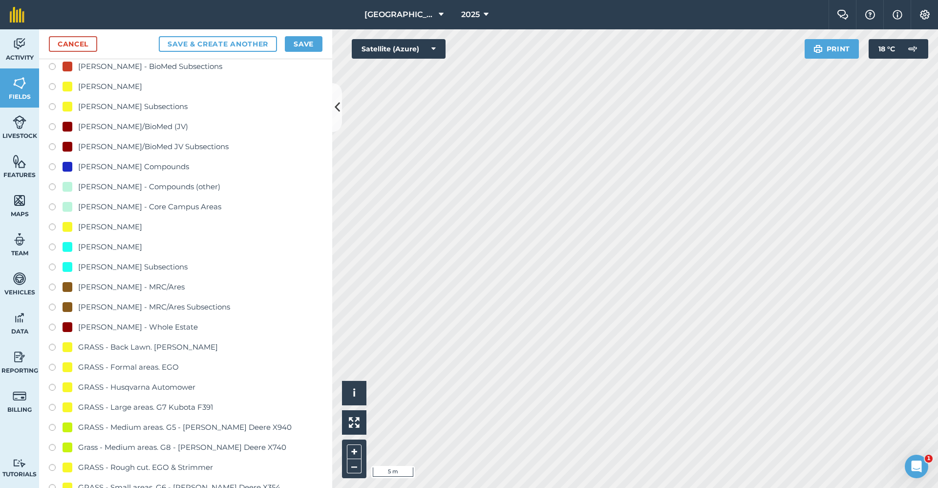
scroll to position [586, 0]
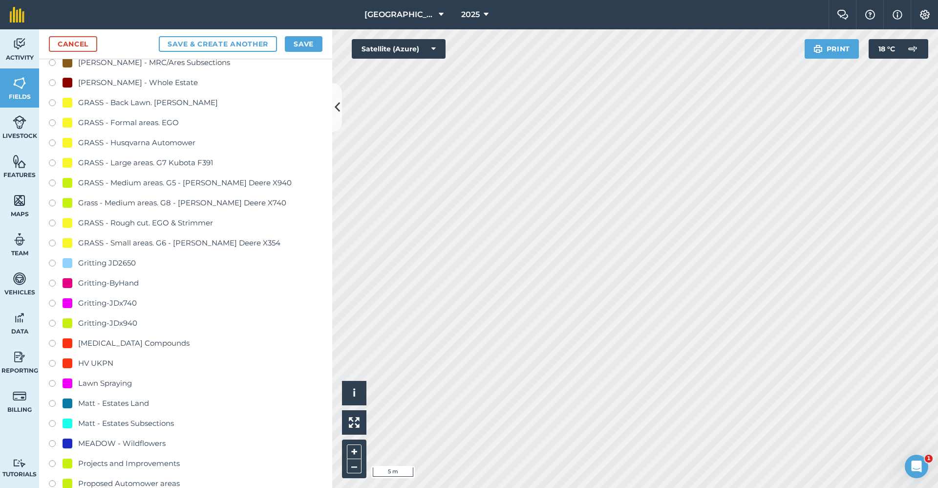
type input "Gritting-x740"
click at [115, 302] on div "Gritting-JDx740" at bounding box center [107, 303] width 59 height 12
radio input "true"
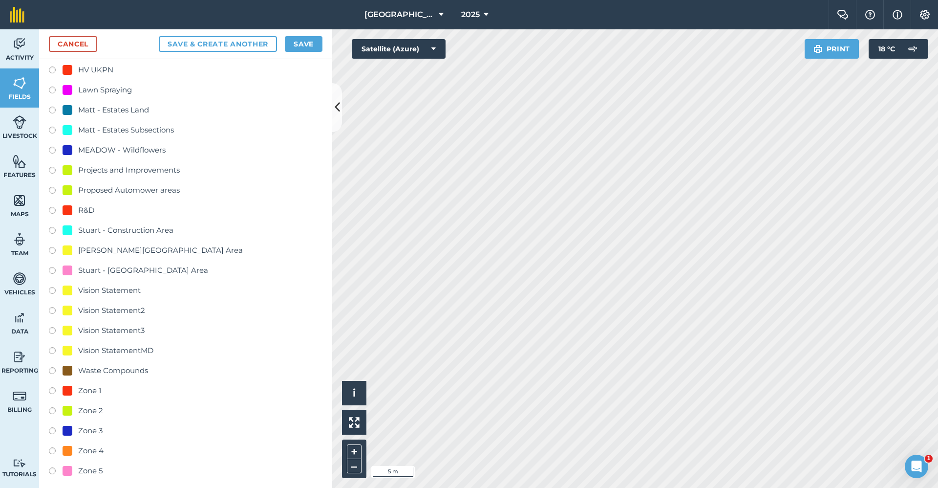
scroll to position [887, 0]
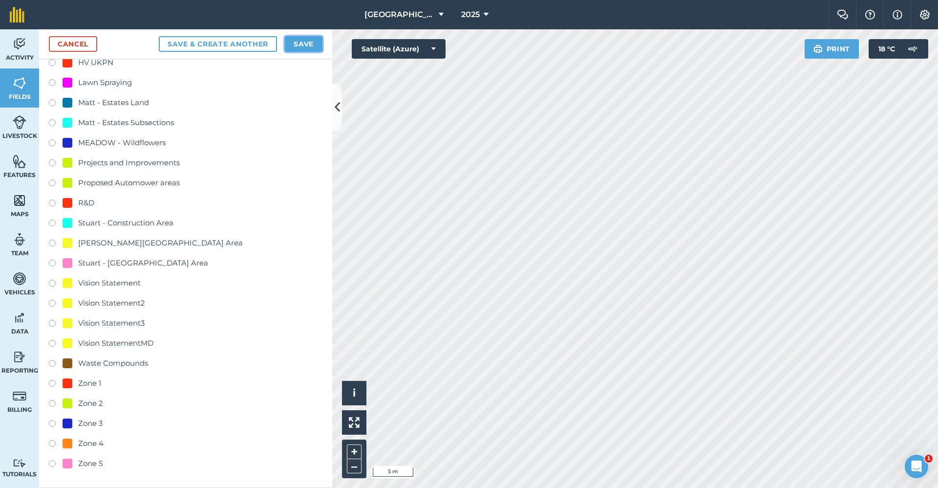
click at [305, 43] on button "Save" at bounding box center [304, 44] width 38 height 16
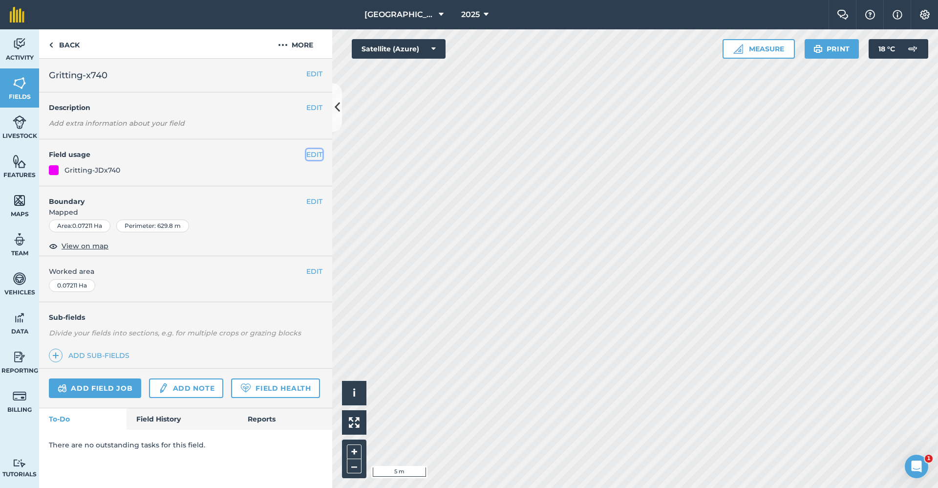
click at [312, 153] on button "EDIT" at bounding box center [314, 154] width 16 height 11
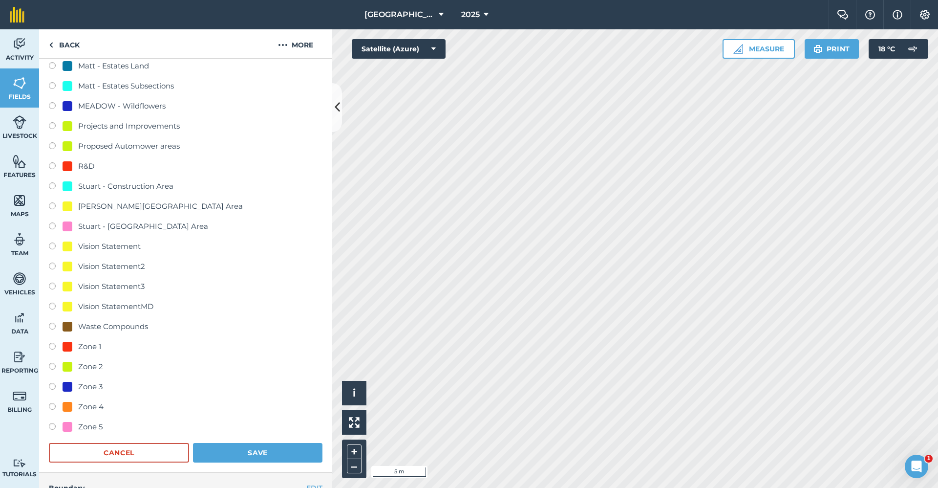
scroll to position [1117, 0]
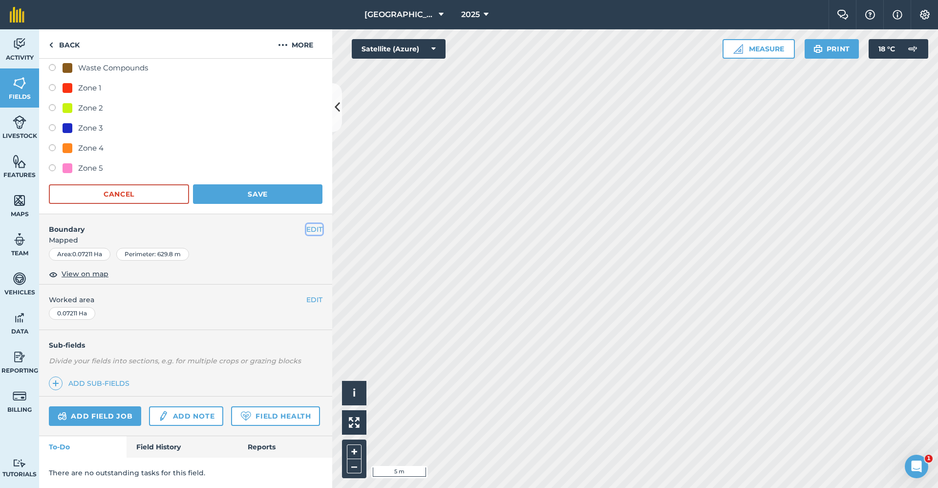
click at [309, 224] on button "EDIT" at bounding box center [314, 229] width 16 height 11
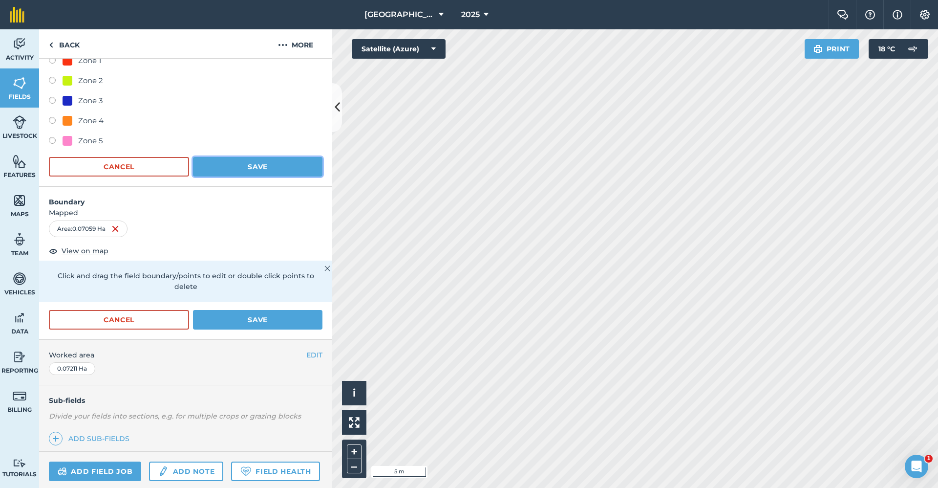
click at [283, 164] on button "Save" at bounding box center [258, 167] width 130 height 20
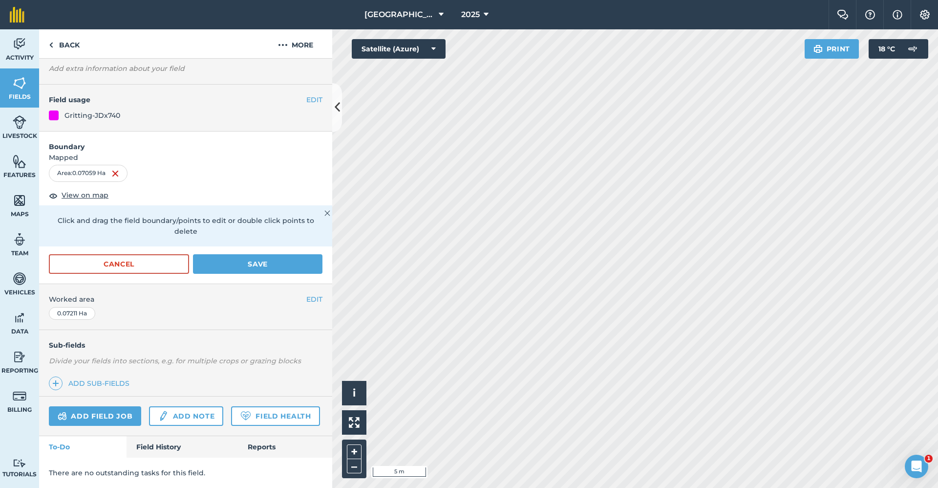
scroll to position [82, 0]
click at [274, 254] on button "Save" at bounding box center [258, 264] width 130 height 20
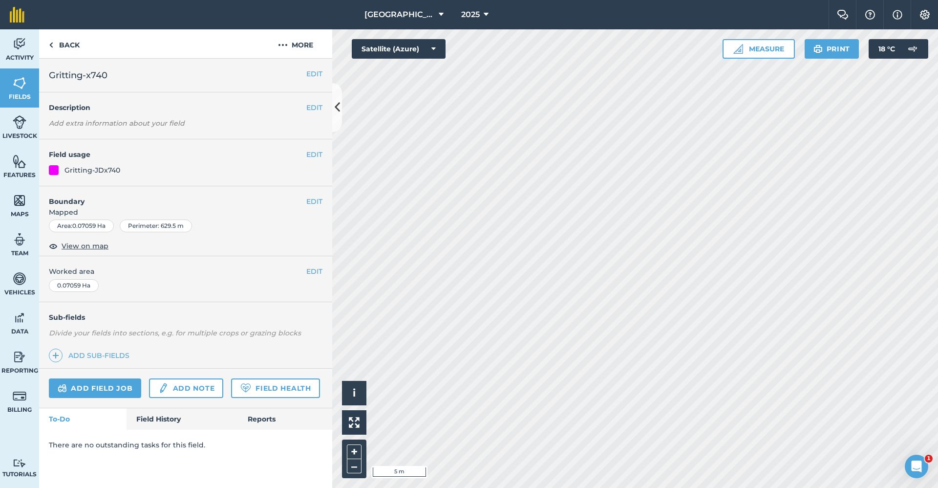
scroll to position [0, 0]
click at [307, 206] on button "EDIT" at bounding box center [314, 201] width 16 height 11
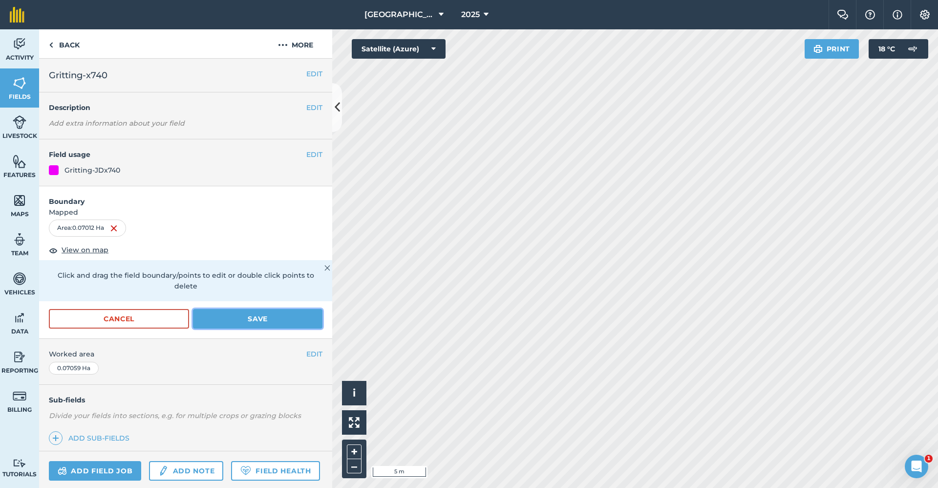
click at [244, 314] on button "Save" at bounding box center [258, 319] width 130 height 20
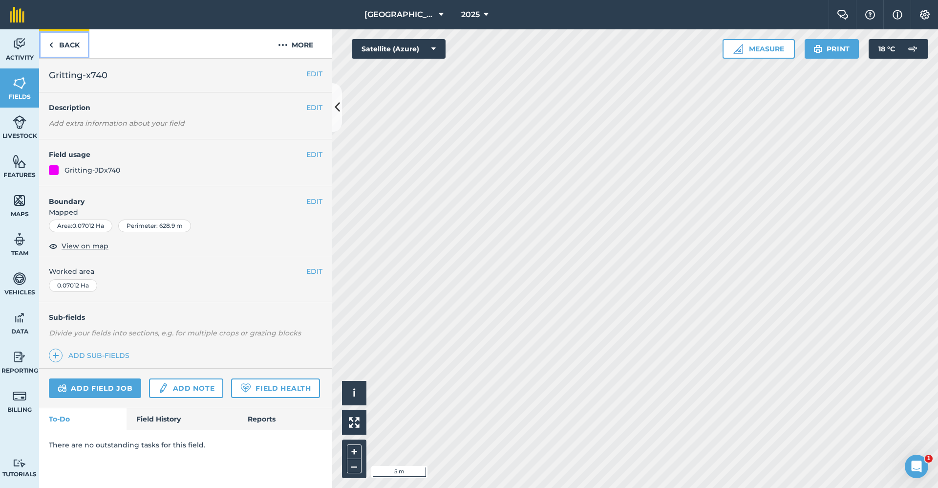
click at [77, 39] on link "Back" at bounding box center [64, 43] width 50 height 29
click at [70, 46] on link "Back" at bounding box center [64, 43] width 50 height 29
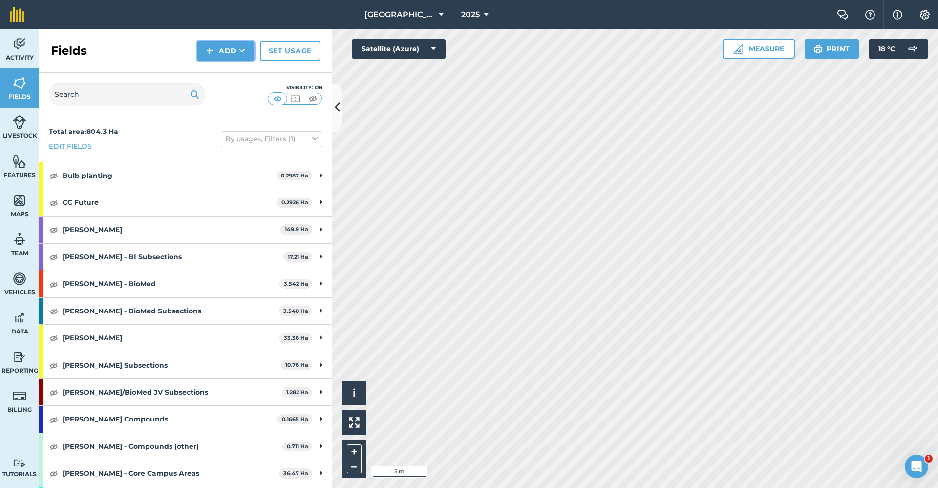
click at [222, 55] on button "Add" at bounding box center [225, 51] width 57 height 20
click at [220, 81] on link "Draw" at bounding box center [226, 73] width 54 height 22
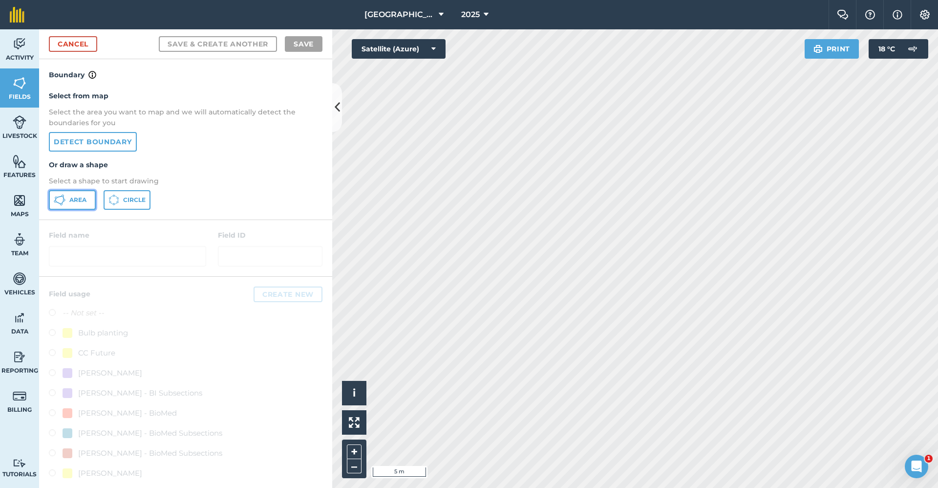
click at [84, 195] on button "Area" at bounding box center [72, 200] width 47 height 20
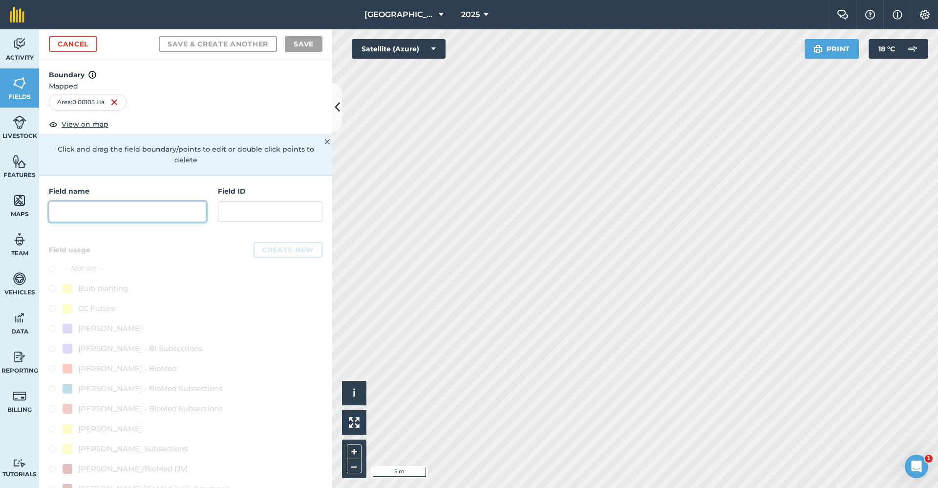
click at [189, 219] on input "text" at bounding box center [127, 211] width 157 height 21
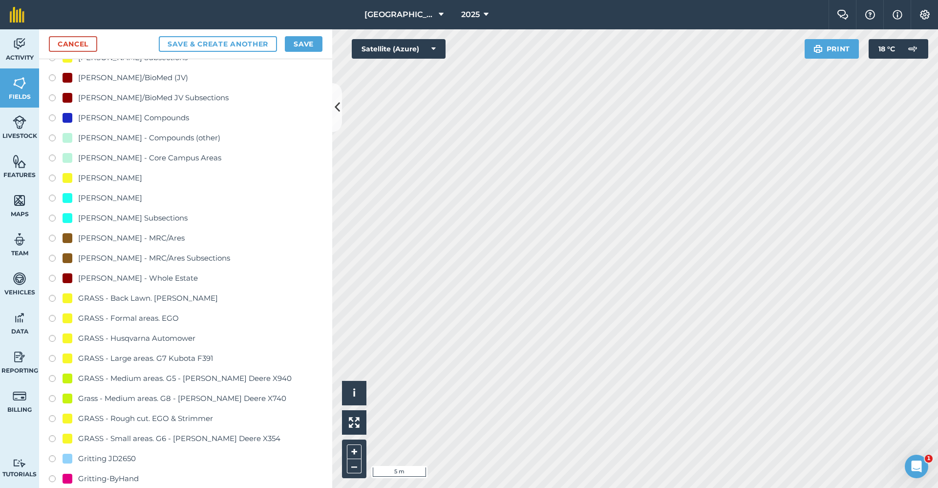
scroll to position [538, 0]
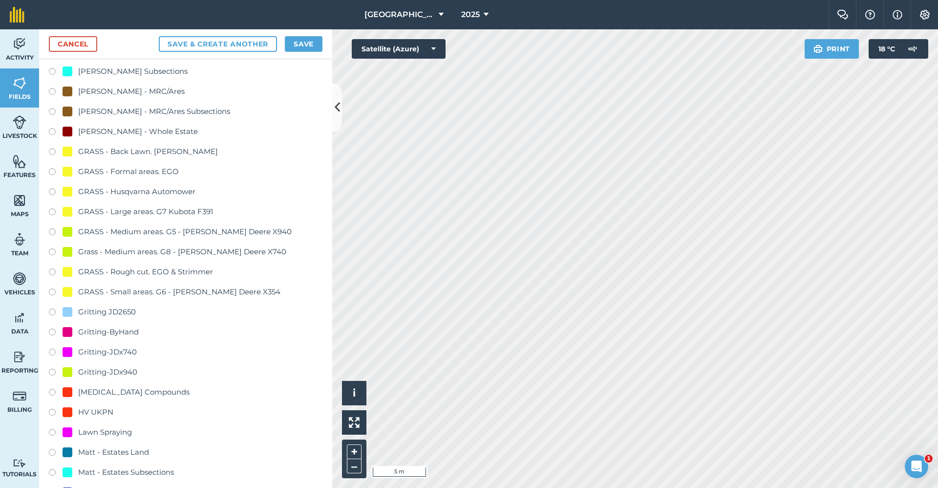
type input "Gritting-ByHand"
click at [130, 330] on div "Gritting-ByHand" at bounding box center [108, 332] width 61 height 12
radio input "true"
click at [305, 40] on button "Save" at bounding box center [304, 44] width 38 height 16
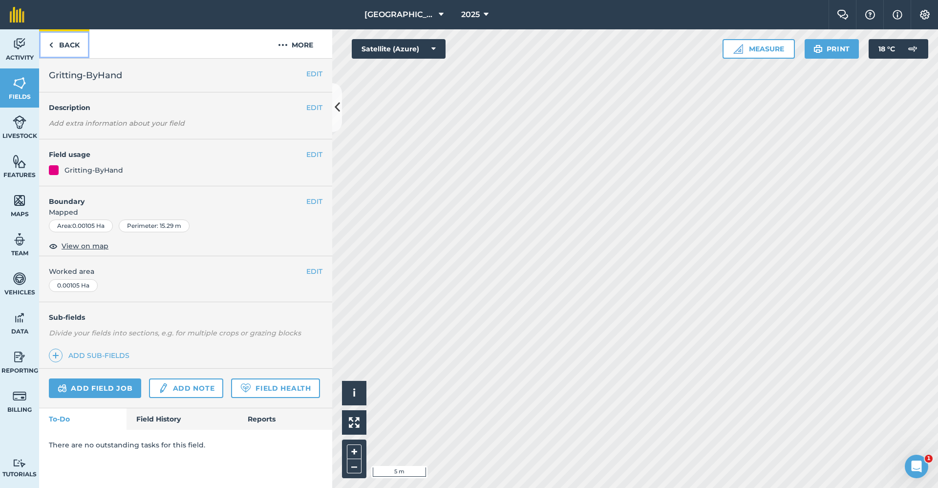
click at [72, 44] on link "Back" at bounding box center [64, 43] width 50 height 29
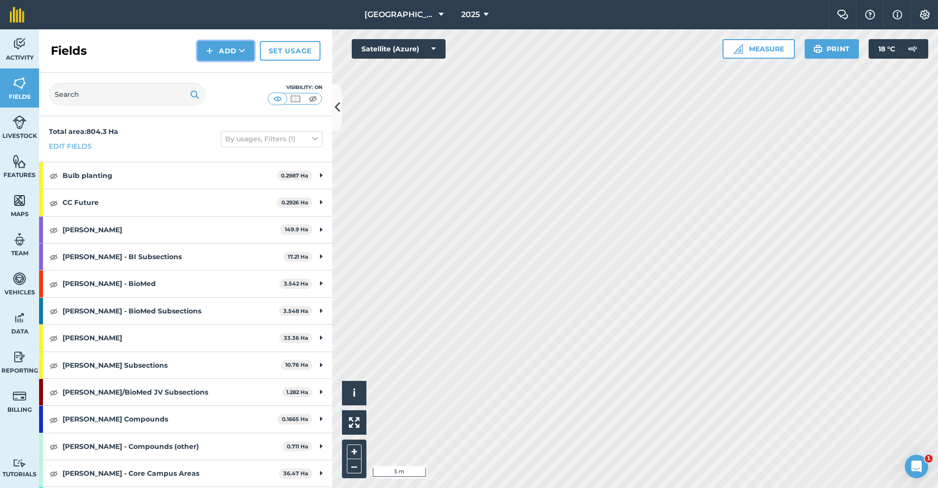
click at [226, 44] on button "Add" at bounding box center [225, 51] width 57 height 20
click at [231, 71] on link "Draw" at bounding box center [226, 73] width 54 height 22
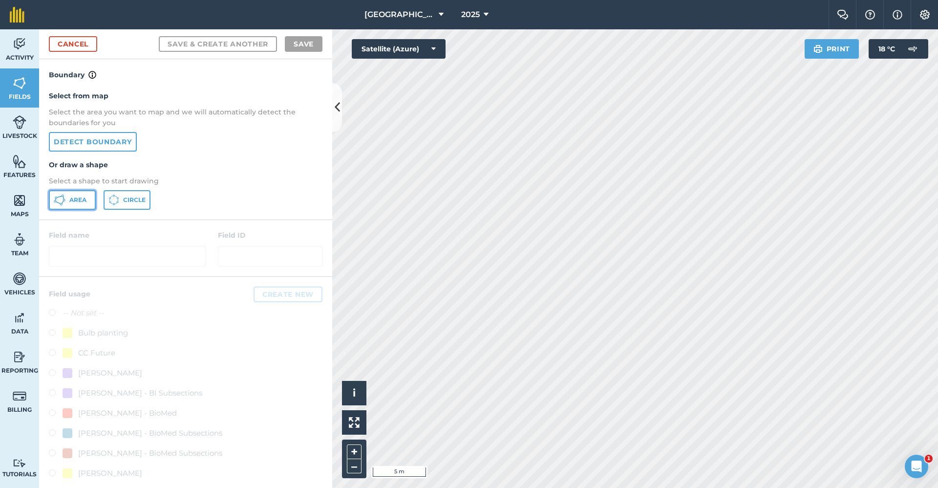
click at [92, 195] on button "Area" at bounding box center [72, 200] width 47 height 20
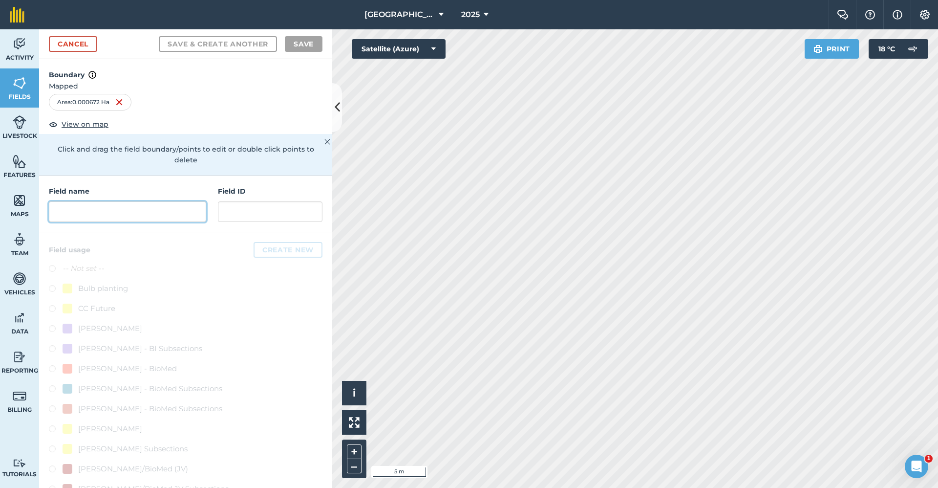
click at [150, 207] on input "text" at bounding box center [127, 211] width 157 height 21
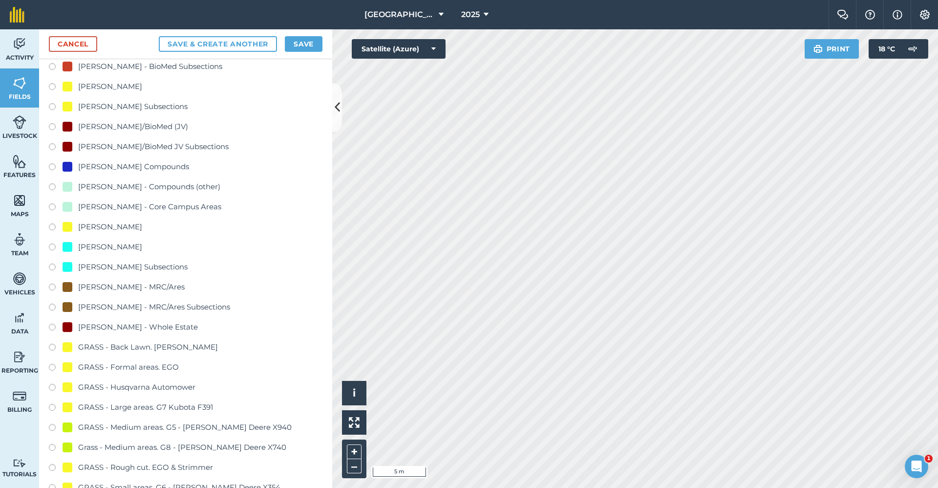
scroll to position [440, 0]
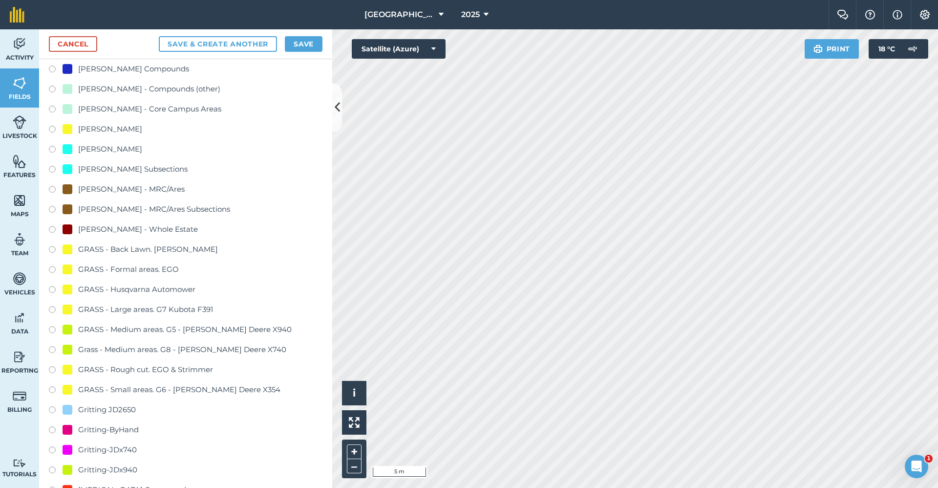
type input "Gritting-ByHand"
click at [129, 425] on div "Gritting-ByHand" at bounding box center [108, 430] width 61 height 12
radio input "true"
click at [298, 45] on button "Save" at bounding box center [304, 44] width 38 height 16
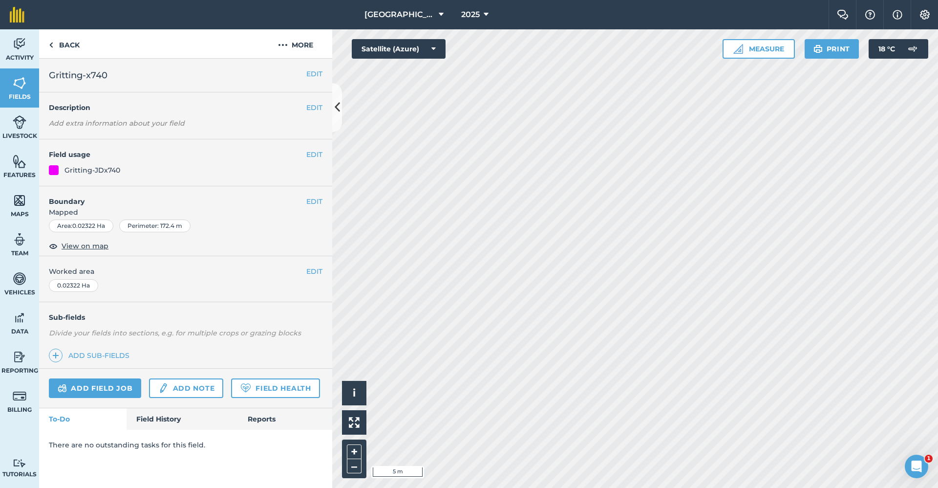
click at [303, 204] on h4 "Boundary" at bounding box center [172, 196] width 267 height 21
click at [307, 203] on button "EDIT" at bounding box center [314, 201] width 16 height 11
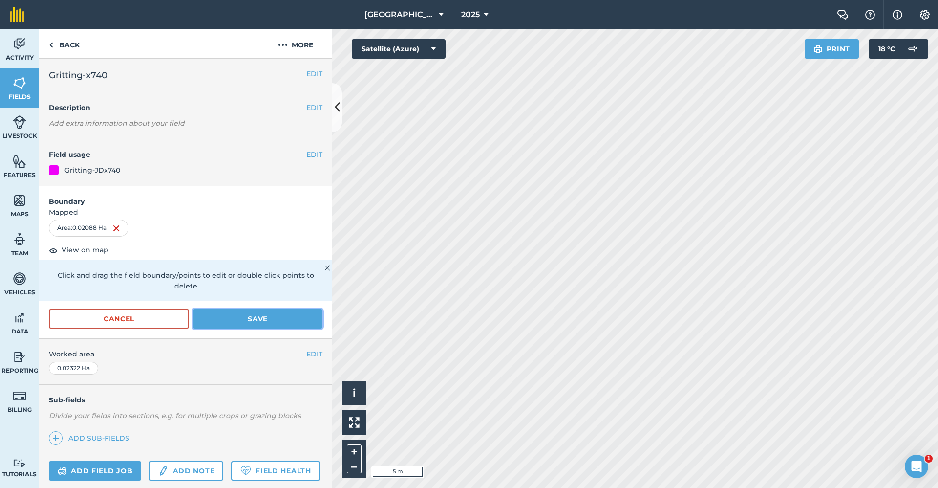
click at [235, 312] on button "Save" at bounding box center [258, 319] width 130 height 20
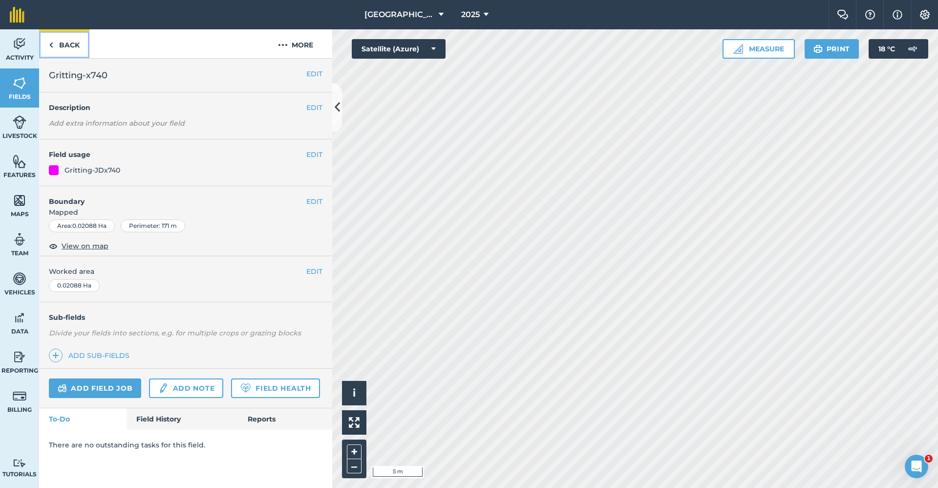
click at [74, 46] on link "Back" at bounding box center [64, 43] width 50 height 29
click at [76, 46] on link "Back" at bounding box center [64, 43] width 50 height 29
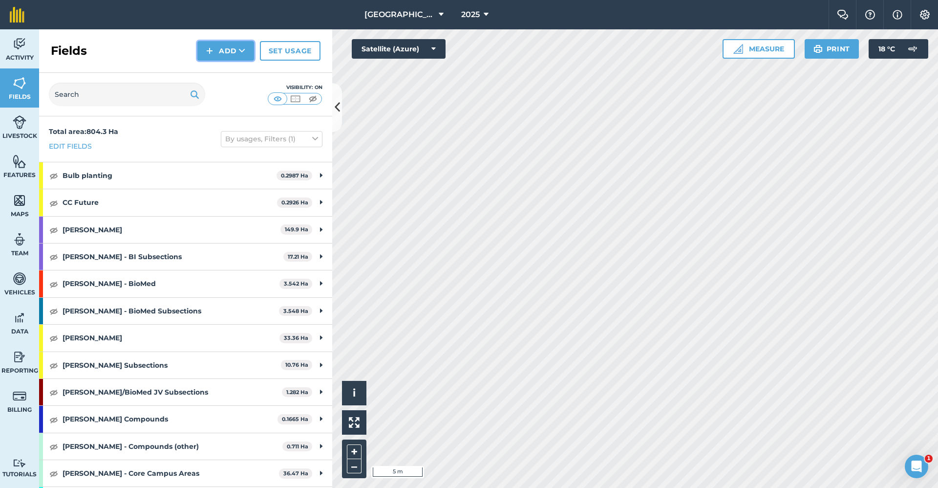
click at [239, 49] on icon at bounding box center [242, 51] width 6 height 10
click at [242, 77] on link "Draw" at bounding box center [226, 73] width 54 height 22
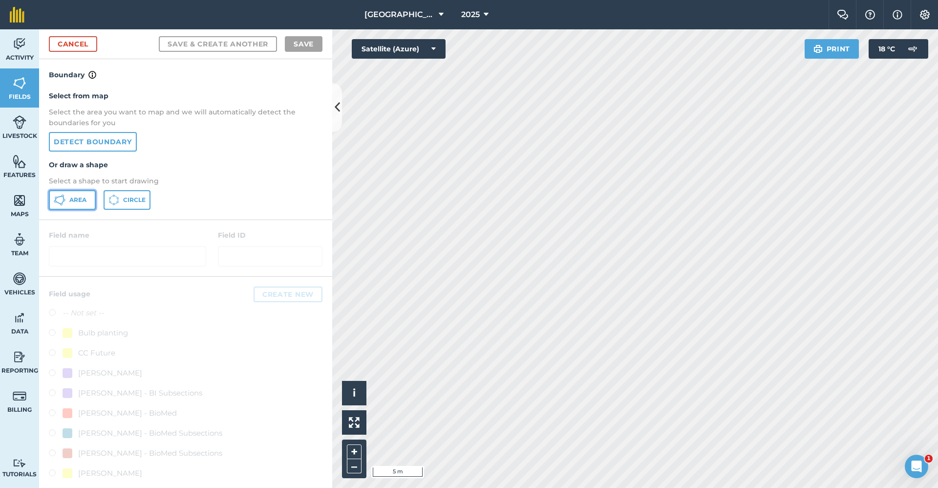
click at [71, 198] on span "Area" at bounding box center [77, 200] width 17 height 8
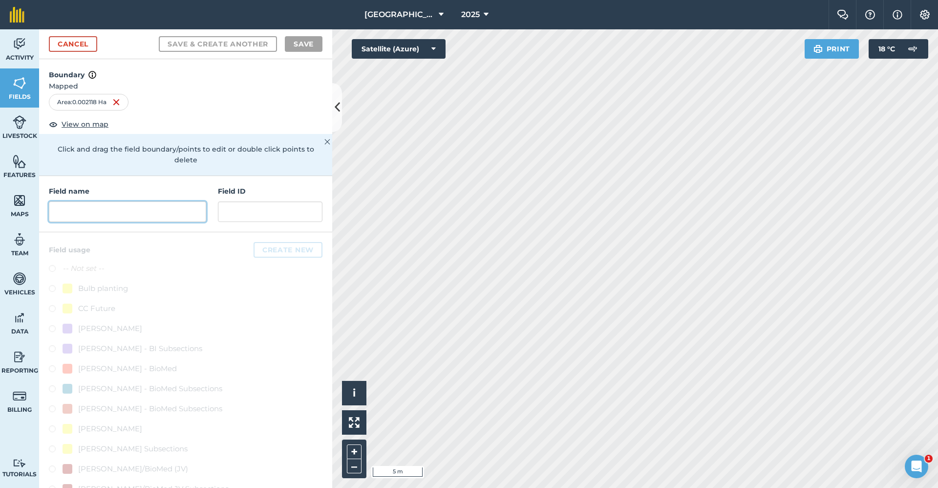
click at [106, 209] on input "text" at bounding box center [127, 211] width 157 height 21
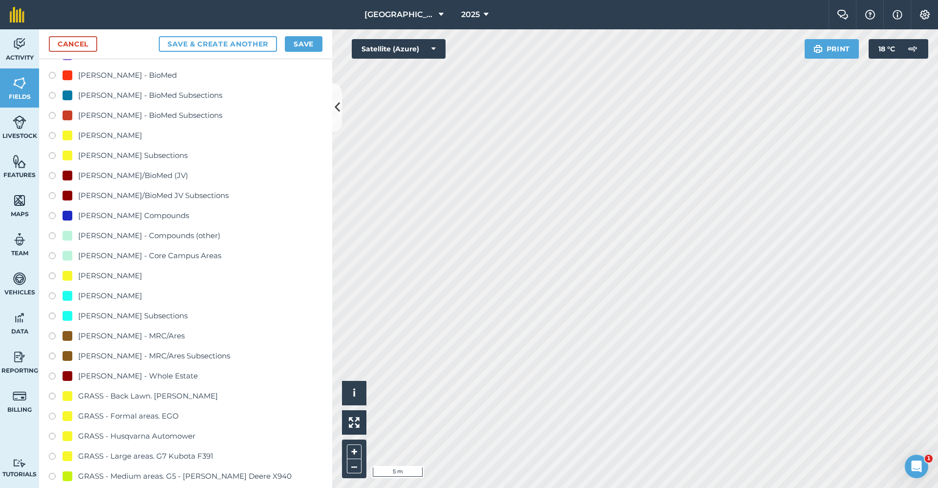
scroll to position [538, 0]
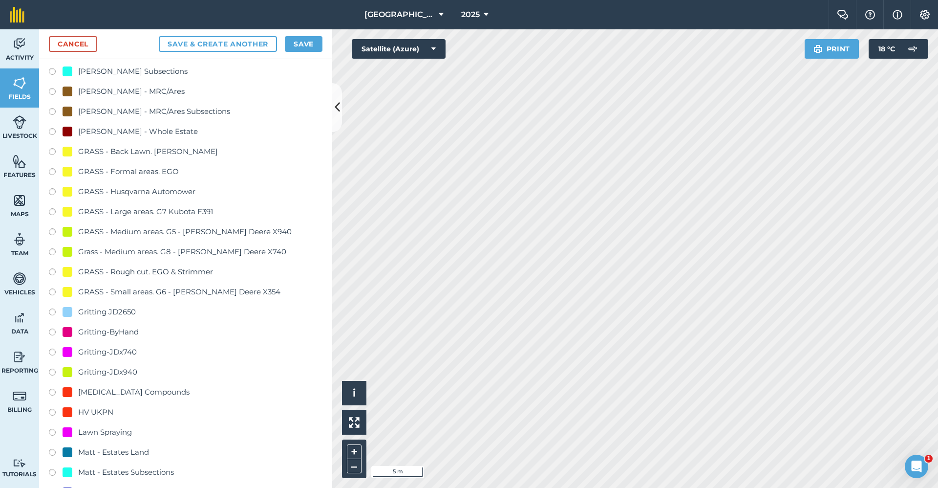
type input "Gritting-ByHand"
click at [132, 332] on div "Gritting-ByHand" at bounding box center [108, 332] width 61 height 12
radio input "true"
click at [299, 49] on button "Save" at bounding box center [304, 44] width 38 height 16
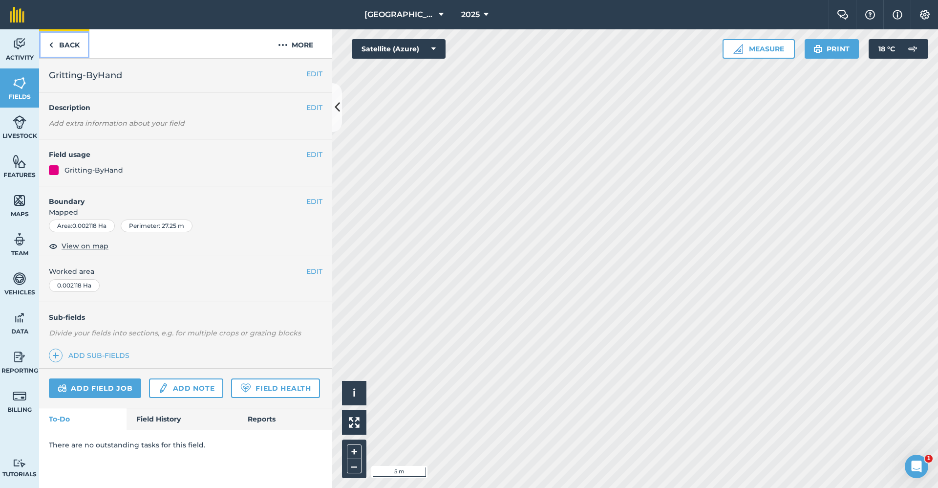
click at [69, 41] on link "Back" at bounding box center [64, 43] width 50 height 29
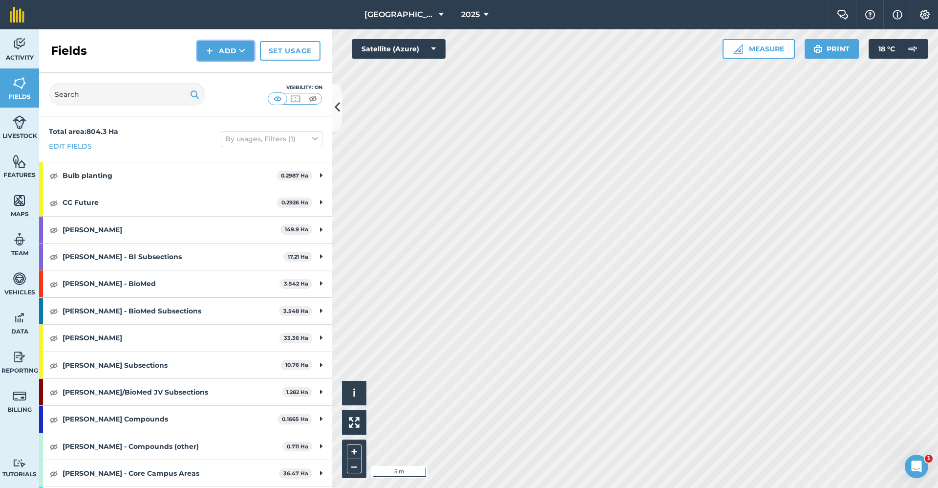
click at [231, 45] on button "Add" at bounding box center [225, 51] width 57 height 20
click at [215, 69] on link "Draw" at bounding box center [226, 73] width 54 height 22
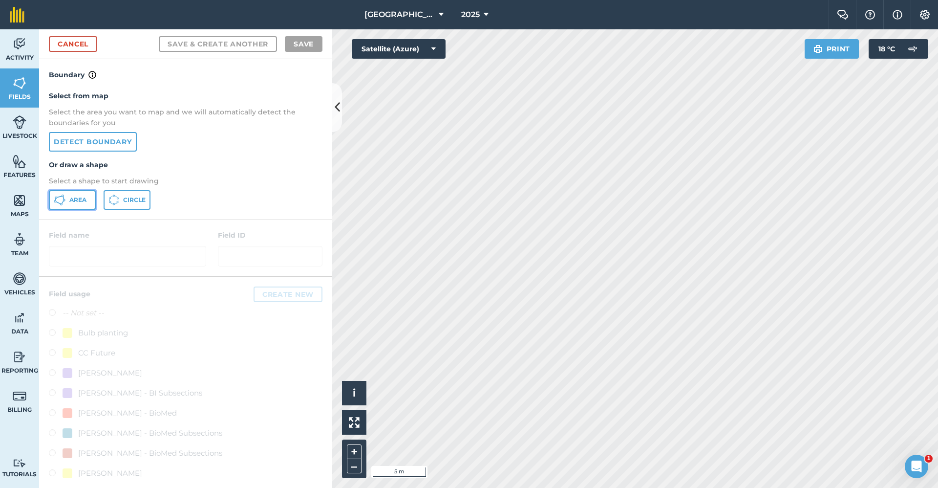
click at [90, 196] on button "Area" at bounding box center [72, 200] width 47 height 20
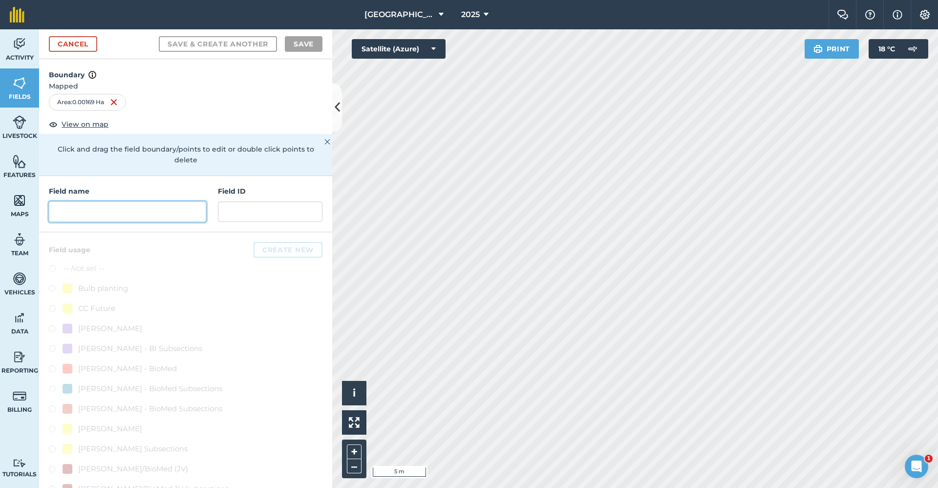
click at [169, 215] on input "text" at bounding box center [127, 211] width 157 height 21
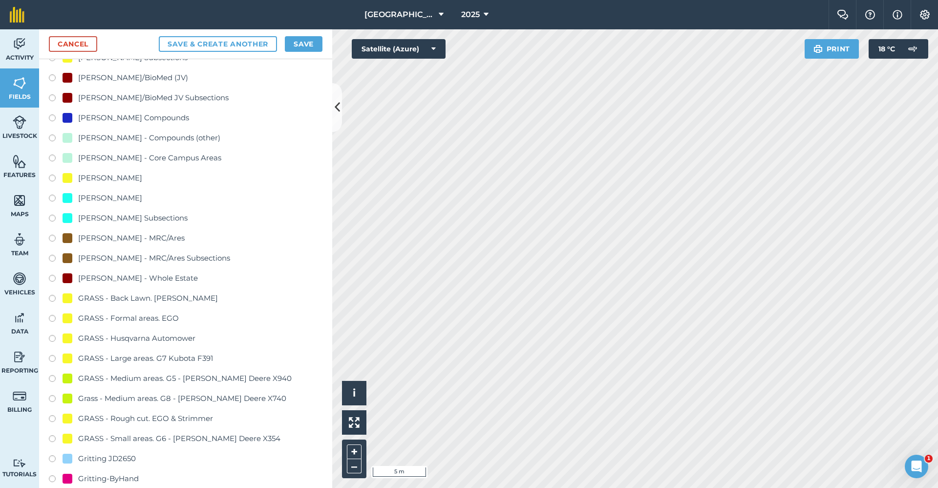
scroll to position [440, 0]
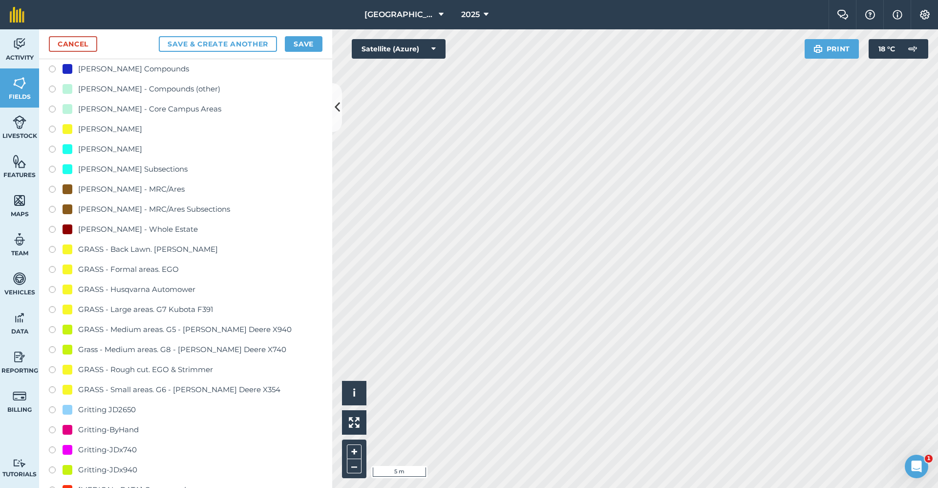
type input "Gritting-ByHand"
click at [121, 428] on div "Gritting-ByHand" at bounding box center [108, 430] width 61 height 12
radio input "true"
click at [297, 38] on button "Save" at bounding box center [304, 44] width 38 height 16
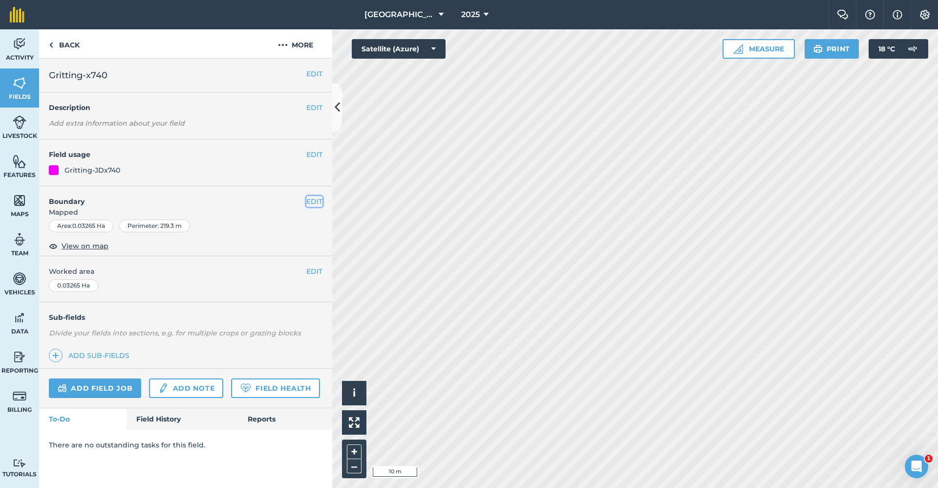
click at [314, 202] on button "EDIT" at bounding box center [314, 201] width 16 height 11
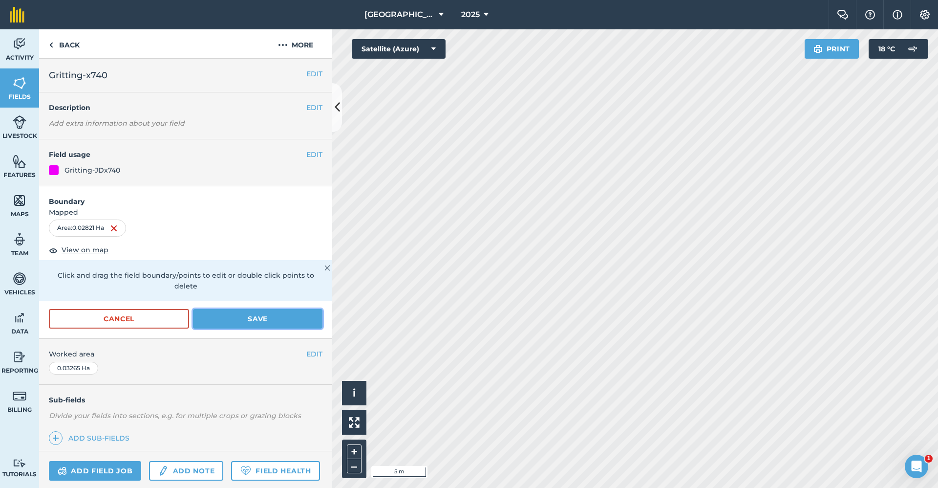
click at [292, 317] on button "Save" at bounding box center [258, 319] width 130 height 20
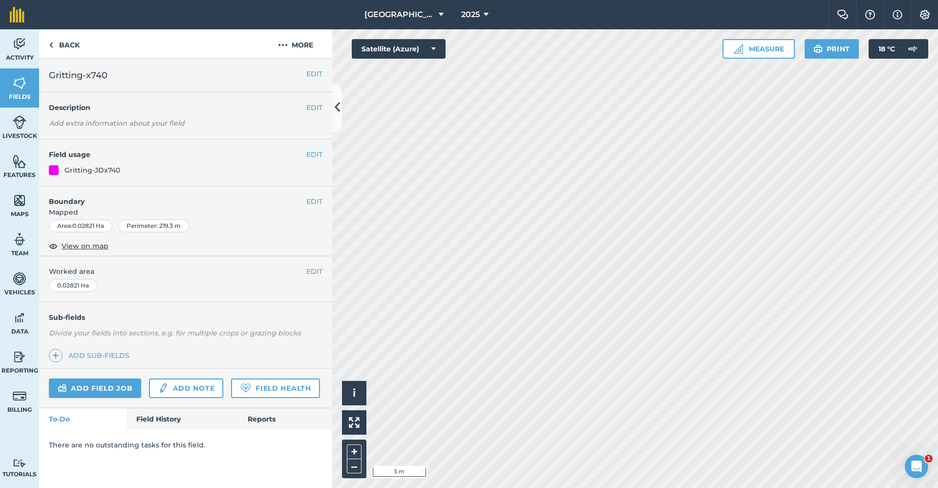
click at [303, 203] on h4 "Boundary" at bounding box center [172, 196] width 267 height 21
click at [311, 202] on button "EDIT" at bounding box center [314, 201] width 16 height 11
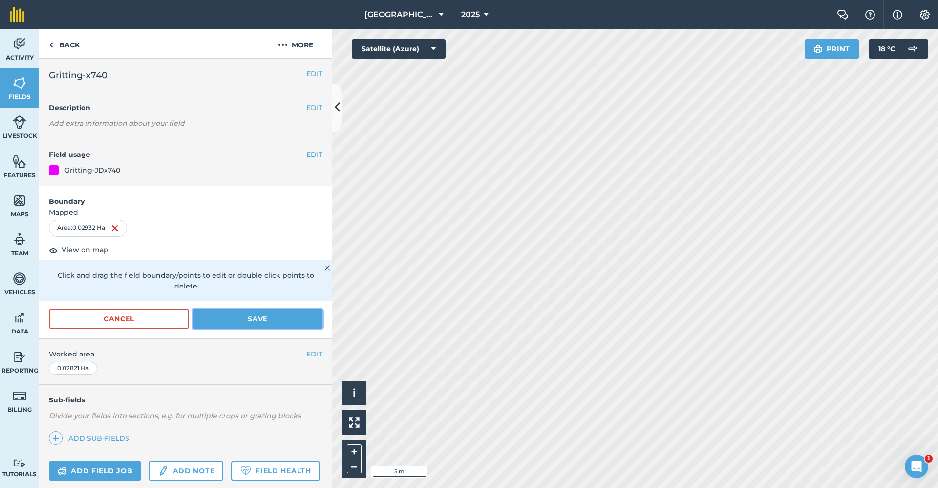
click at [275, 318] on button "Save" at bounding box center [258, 319] width 130 height 20
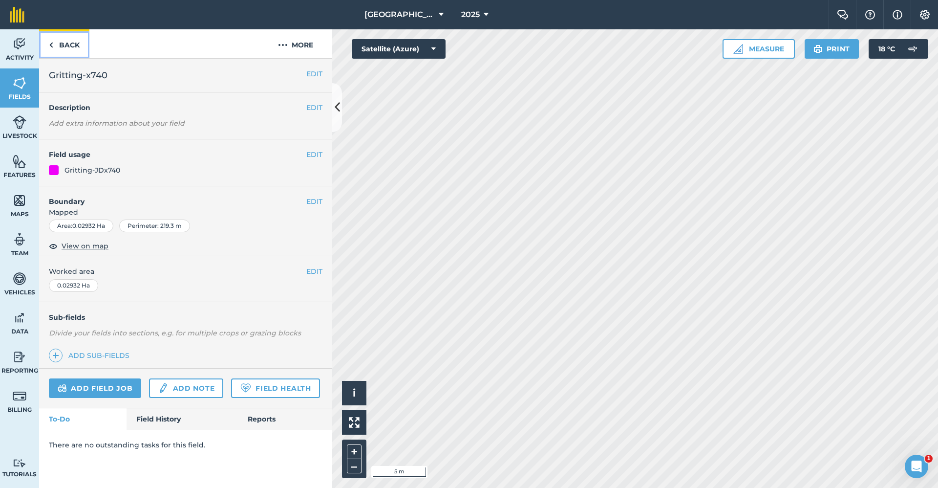
drag, startPoint x: 56, startPoint y: 50, endPoint x: 71, endPoint y: 50, distance: 15.1
click at [56, 50] on link "Back" at bounding box center [64, 43] width 50 height 29
click at [70, 48] on link "Back" at bounding box center [64, 43] width 50 height 29
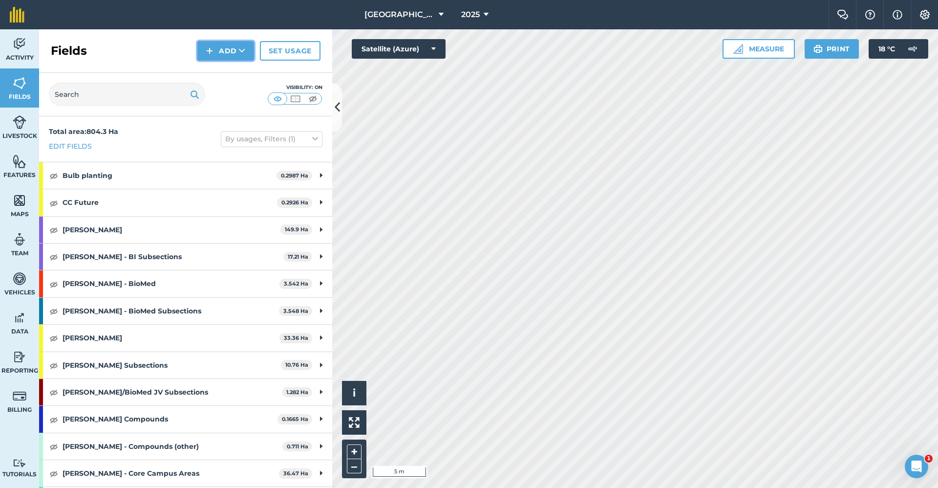
click at [238, 43] on button "Add" at bounding box center [225, 51] width 57 height 20
click at [233, 69] on link "Draw" at bounding box center [226, 73] width 54 height 22
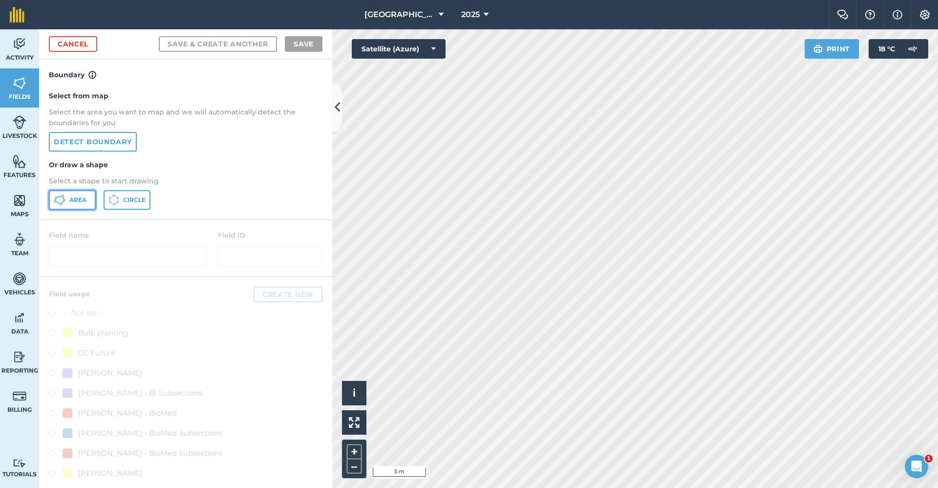
click at [86, 195] on button "Area" at bounding box center [72, 200] width 47 height 20
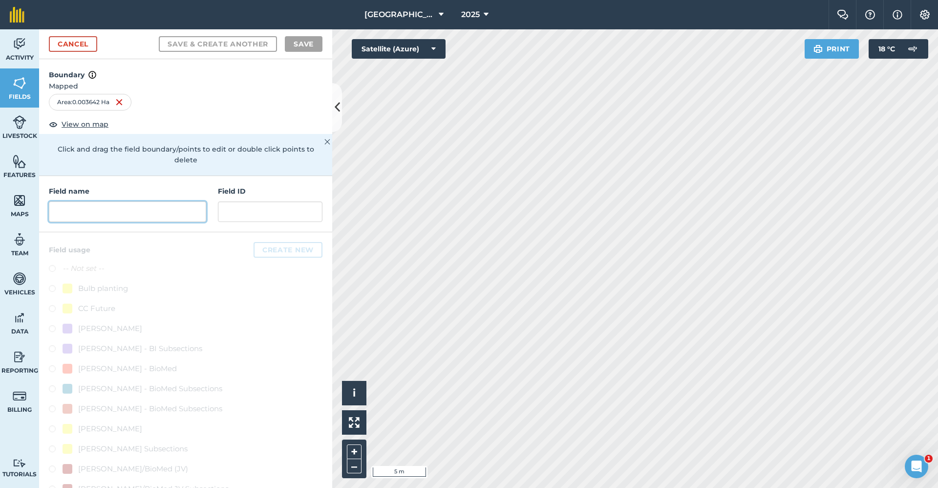
click at [147, 214] on input "text" at bounding box center [127, 211] width 157 height 21
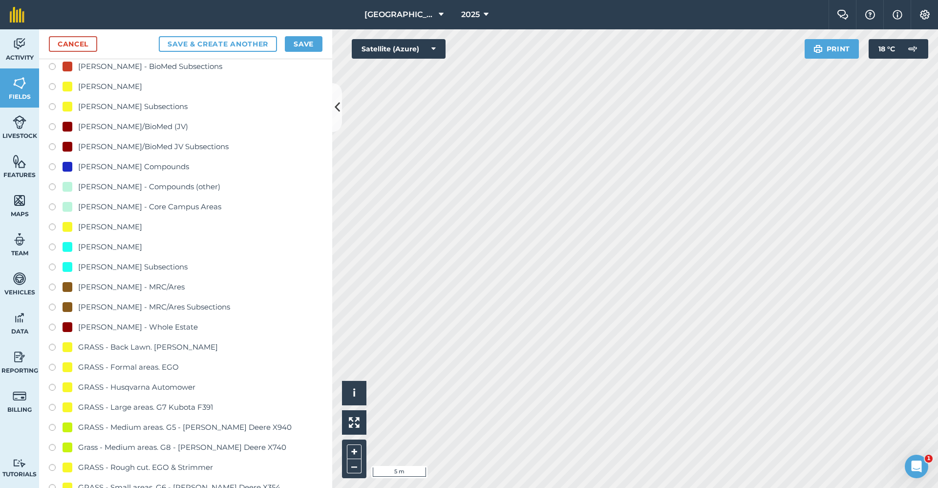
scroll to position [440, 0]
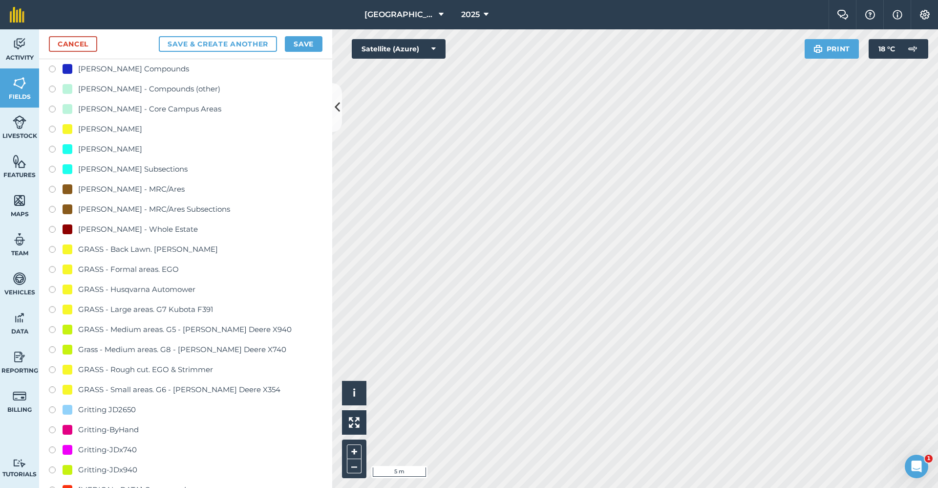
type input "Gritting-ByHand"
click at [127, 432] on div "Gritting-ByHand" at bounding box center [108, 430] width 61 height 12
radio input "true"
click at [301, 42] on button "Save" at bounding box center [304, 44] width 38 height 16
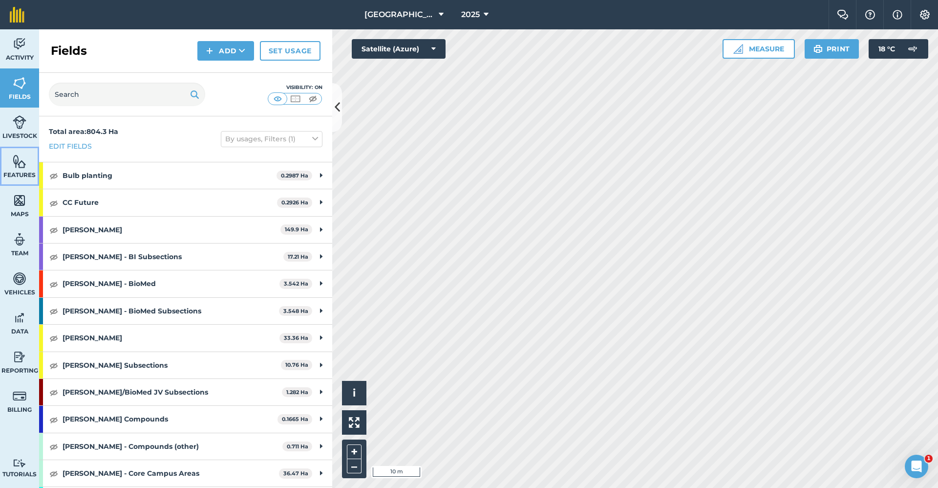
click at [14, 166] on img at bounding box center [20, 161] width 14 height 15
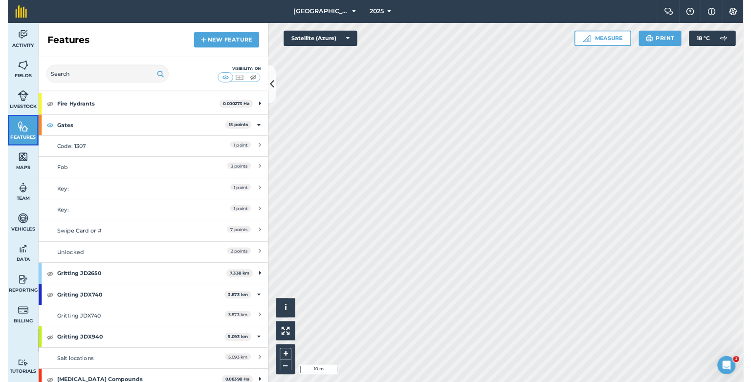
scroll to position [416, 0]
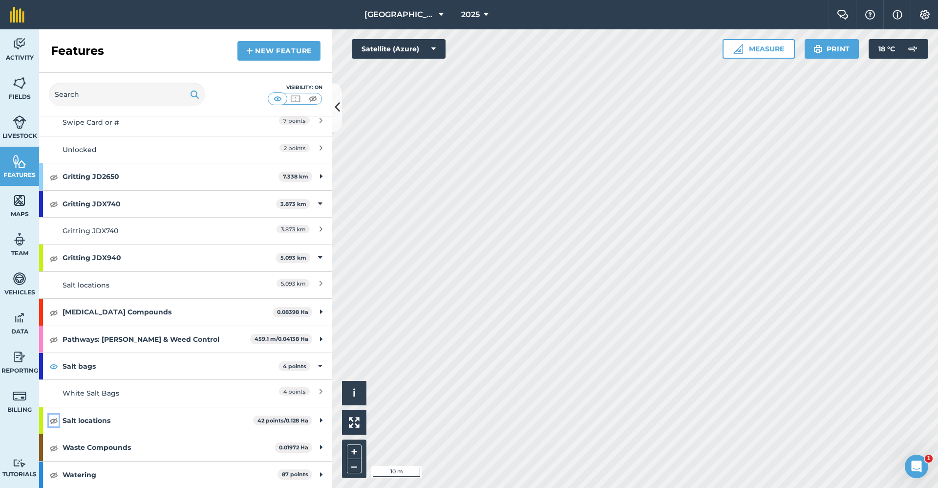
click at [55, 419] on img at bounding box center [53, 420] width 9 height 12
click at [338, 113] on icon at bounding box center [337, 107] width 5 height 17
